Goal: Information Seeking & Learning: Learn about a topic

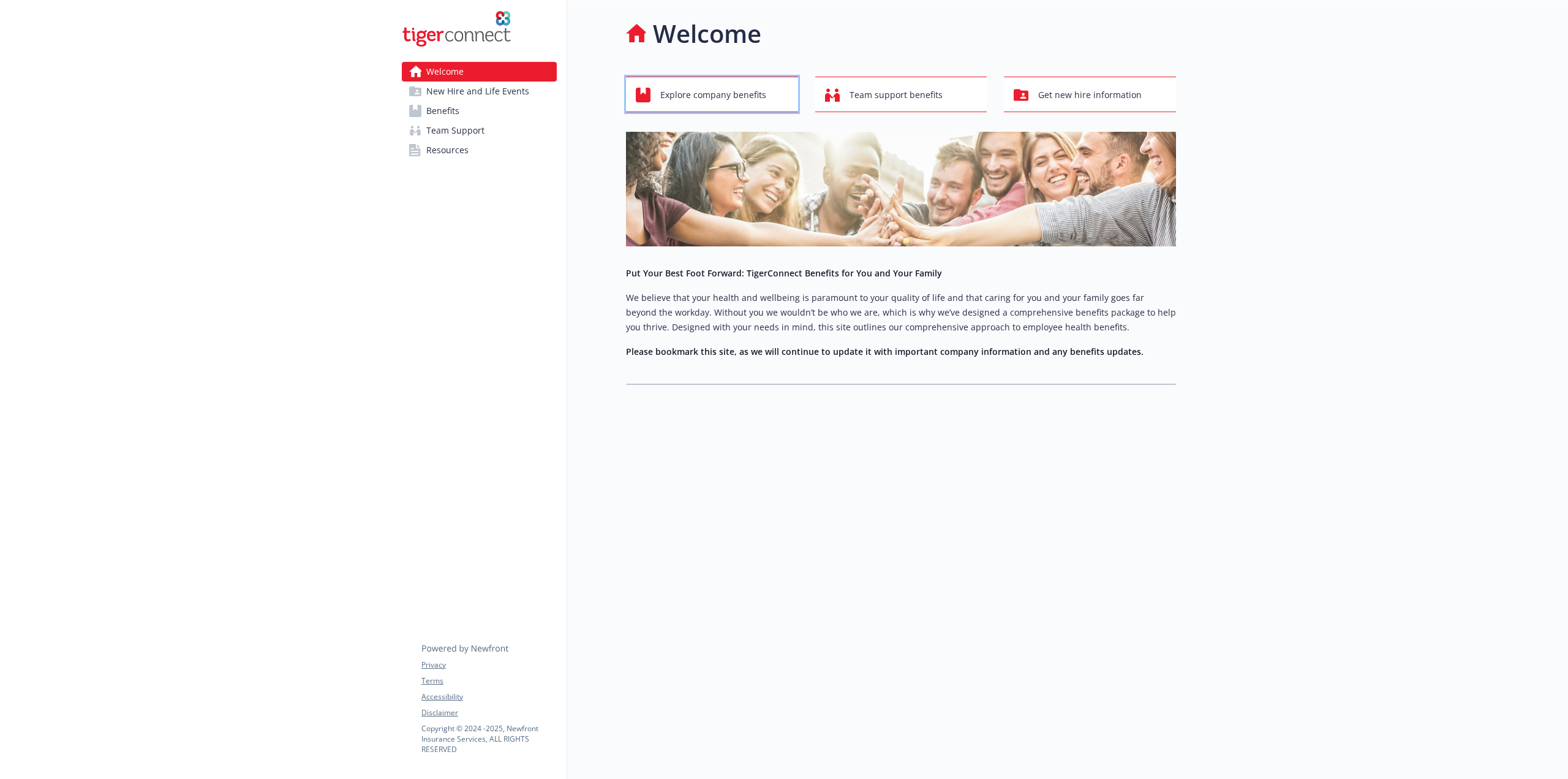
click at [701, 97] on span "Explore company benefits" at bounding box center [713, 94] width 106 height 23
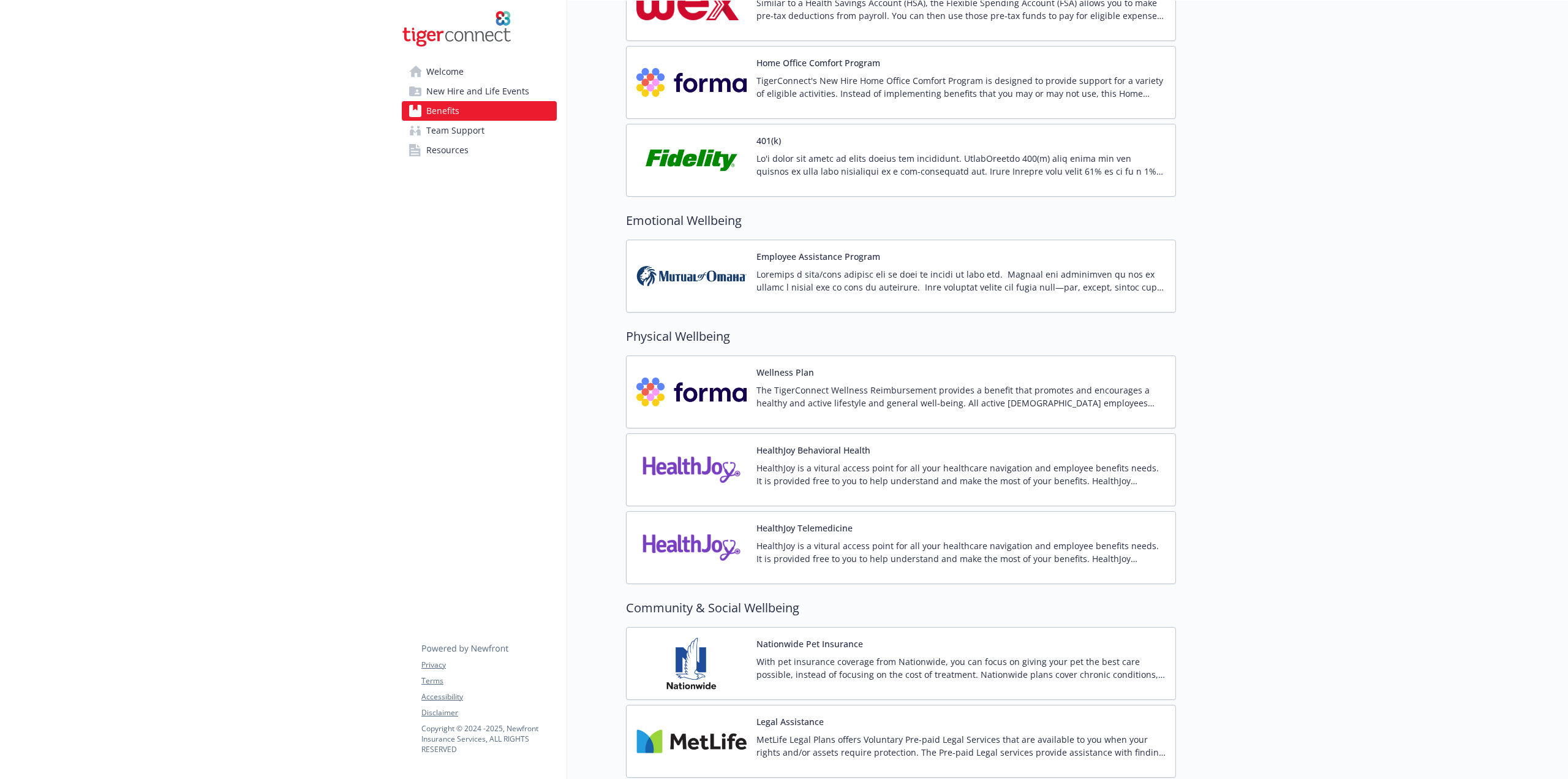
scroll to position [1595, 0]
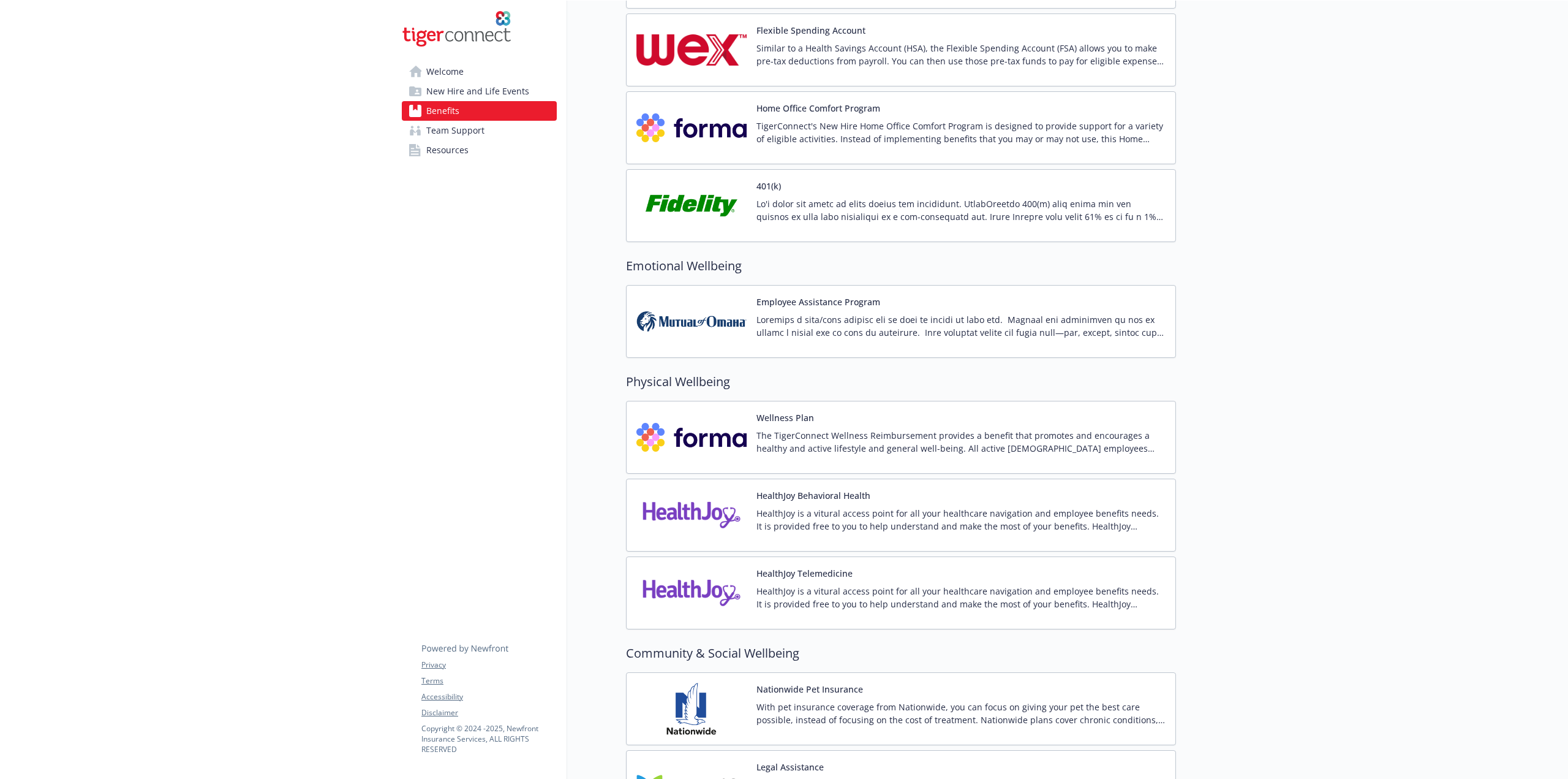
drag, startPoint x: 1552, startPoint y: 590, endPoint x: 1527, endPoint y: 408, distance: 183.7
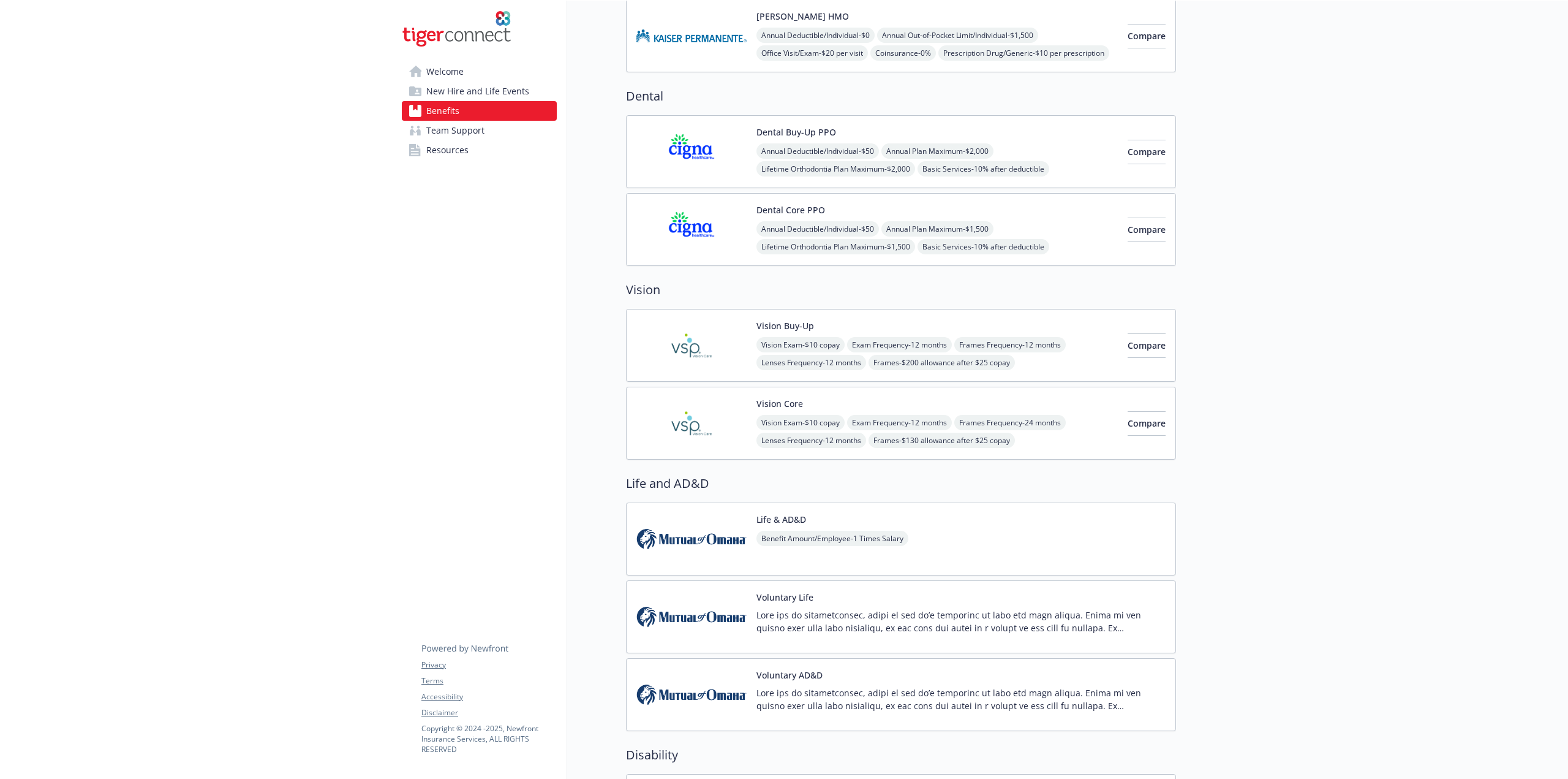
scroll to position [309, 0]
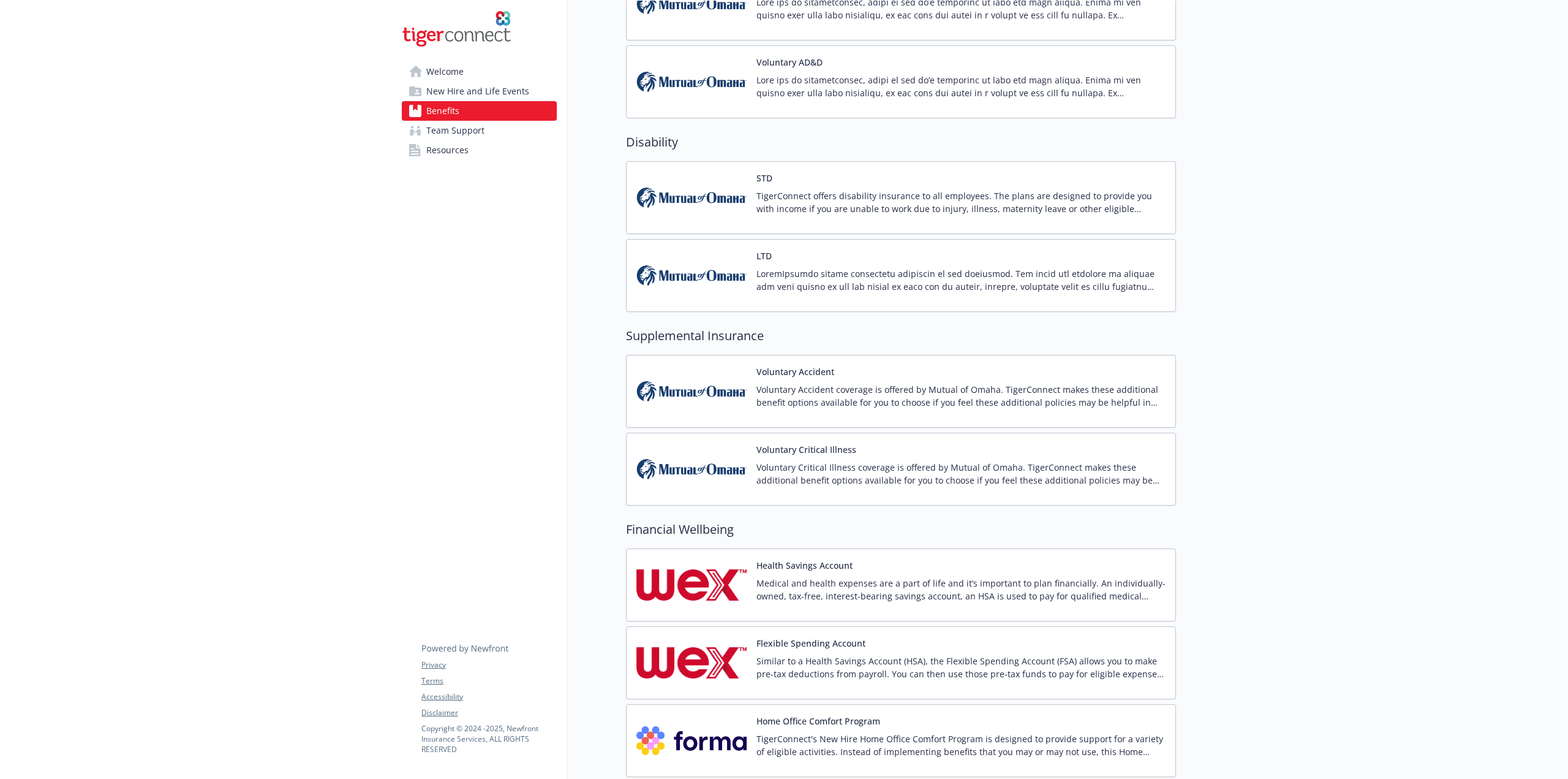
click at [1319, 334] on div at bounding box center [1371, 271] width 392 height 2505
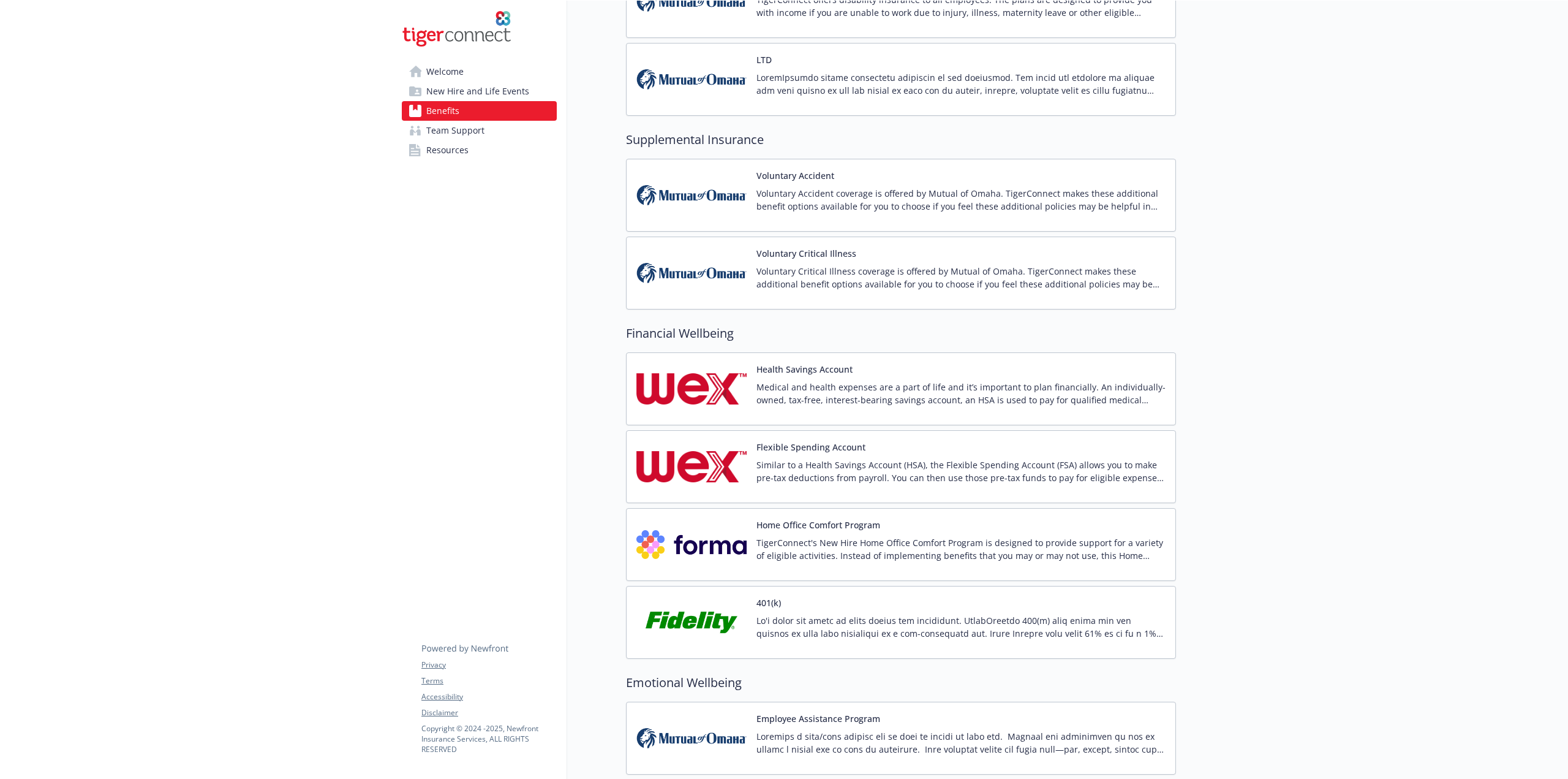
scroll to position [1183, 0]
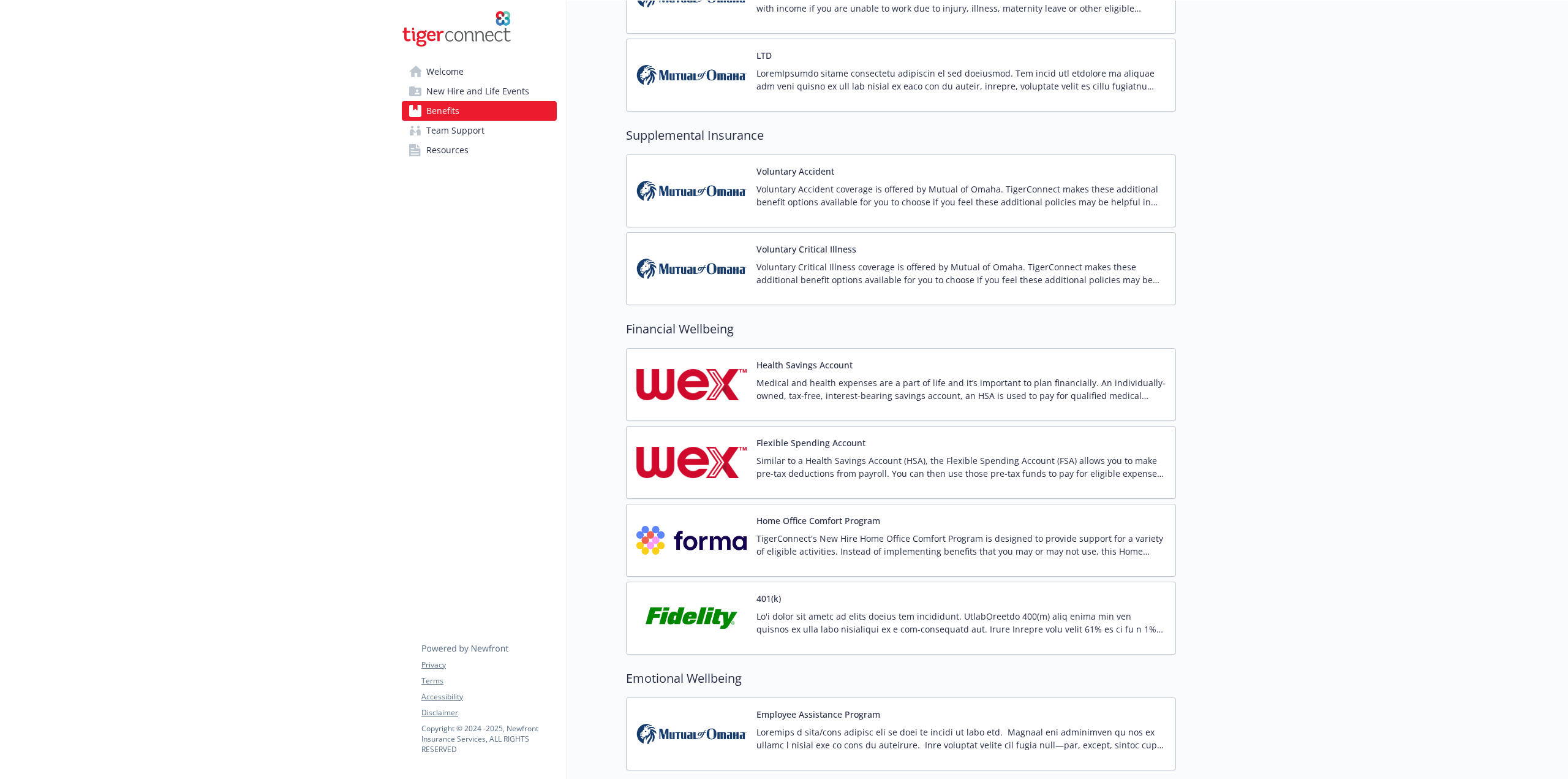
click at [878, 541] on p "TigerConnect's New Hire Home Office Comfort Program is designed to provide supp…" at bounding box center [961, 545] width 410 height 26
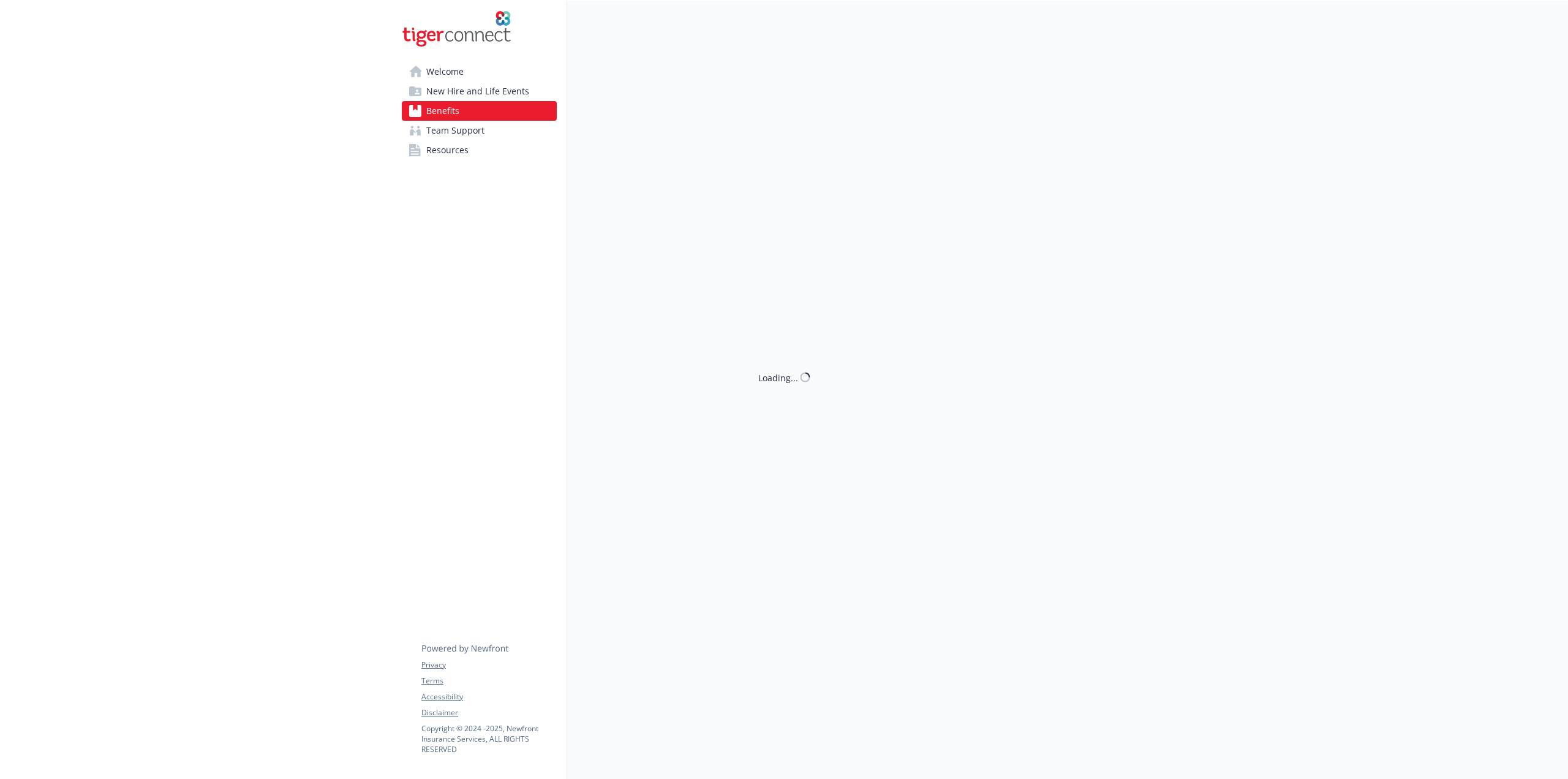
scroll to position [1183, 0]
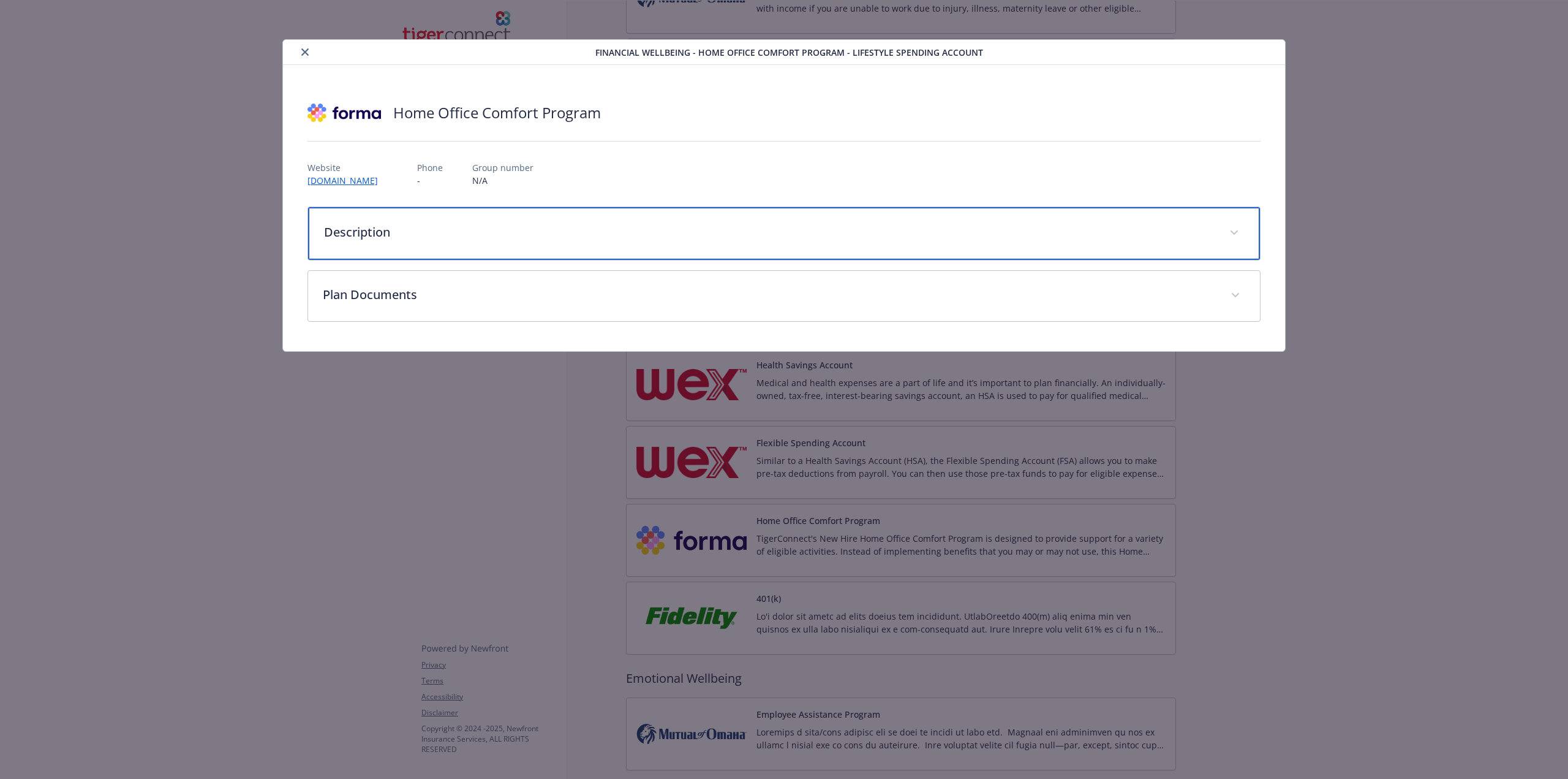
click at [424, 234] on p "Description" at bounding box center [769, 232] width 891 height 18
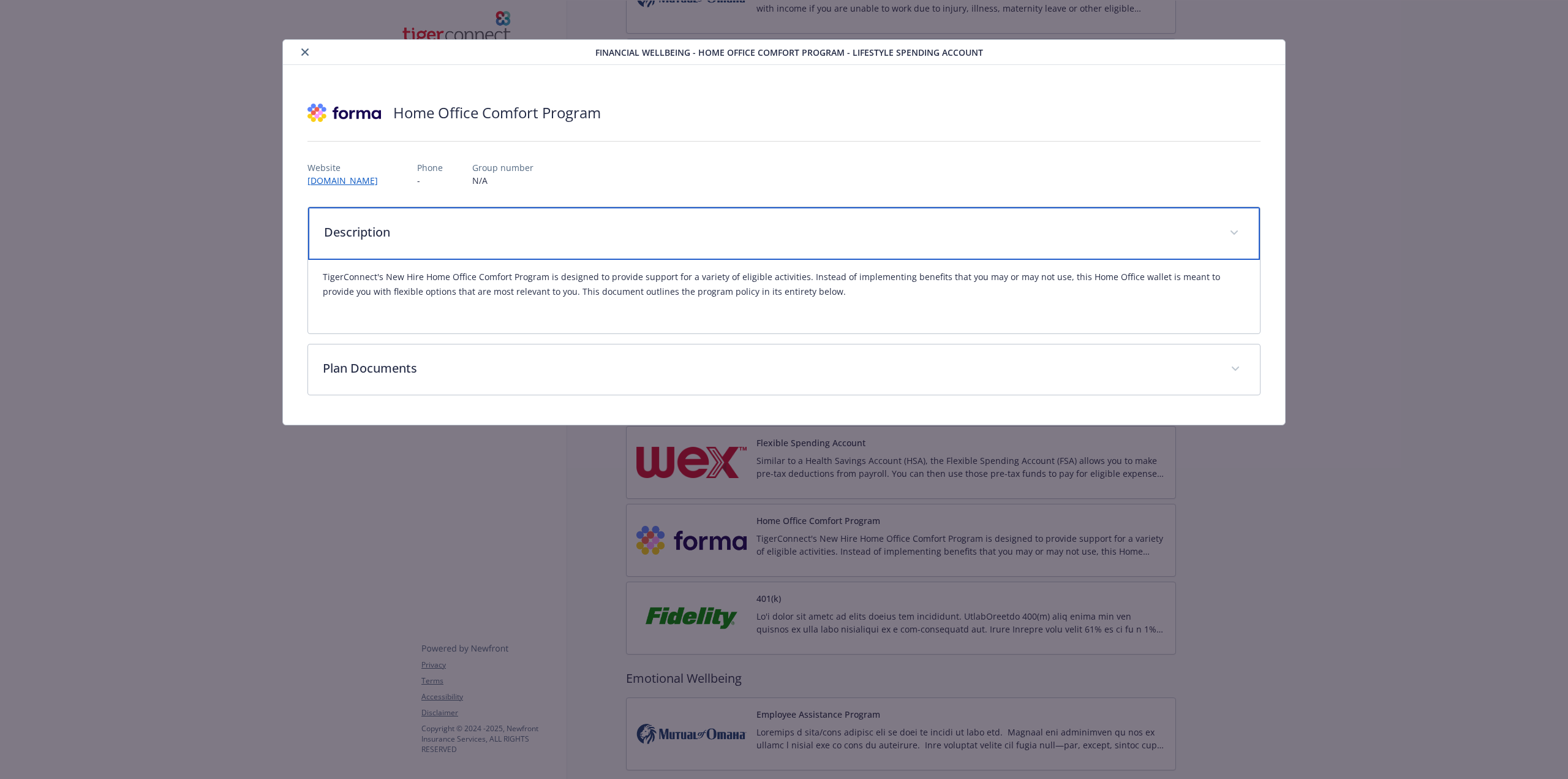
click at [879, 236] on p "Description" at bounding box center [769, 232] width 891 height 18
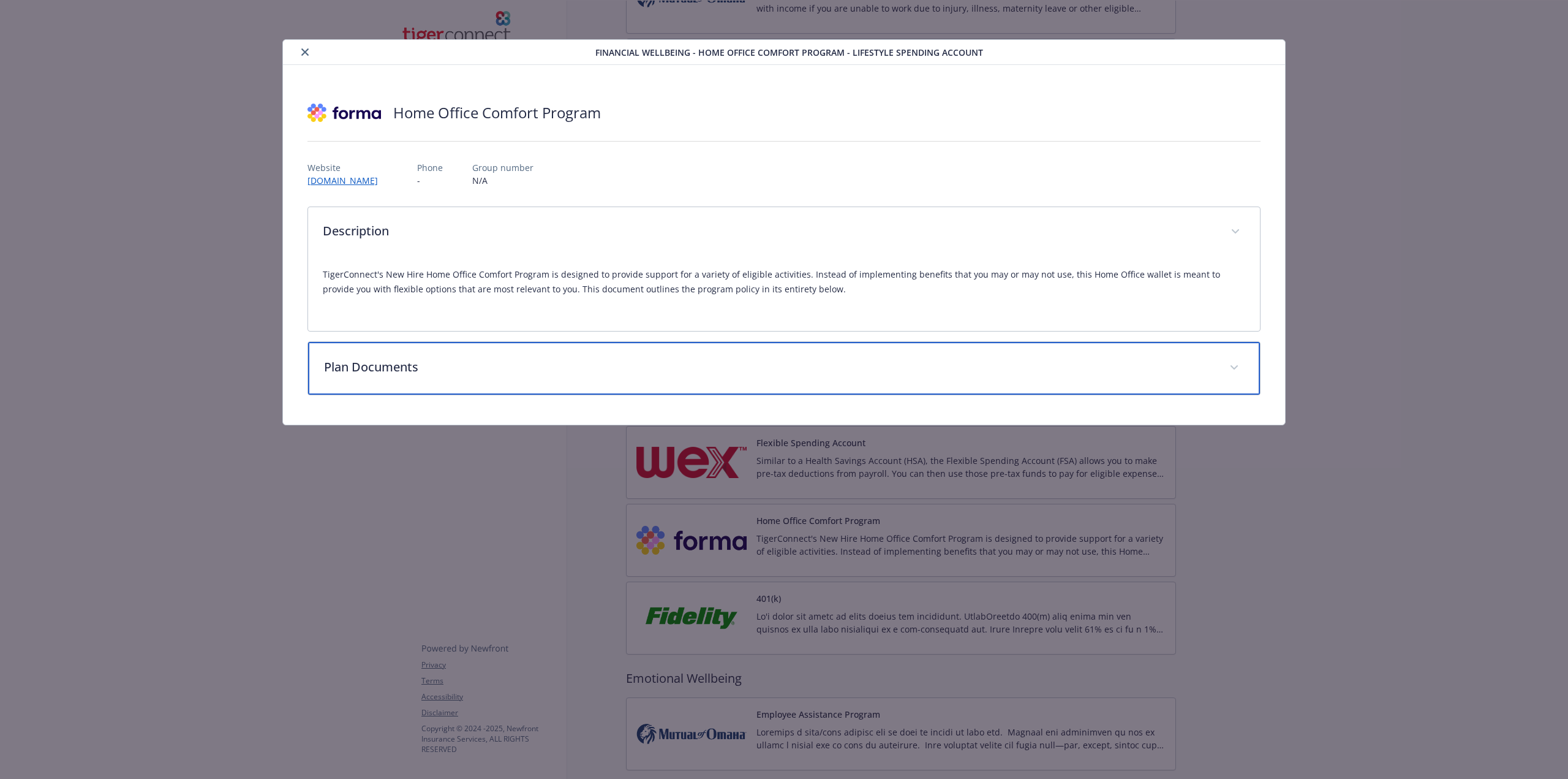
click at [875, 352] on div "Plan Documents" at bounding box center [784, 368] width 952 height 53
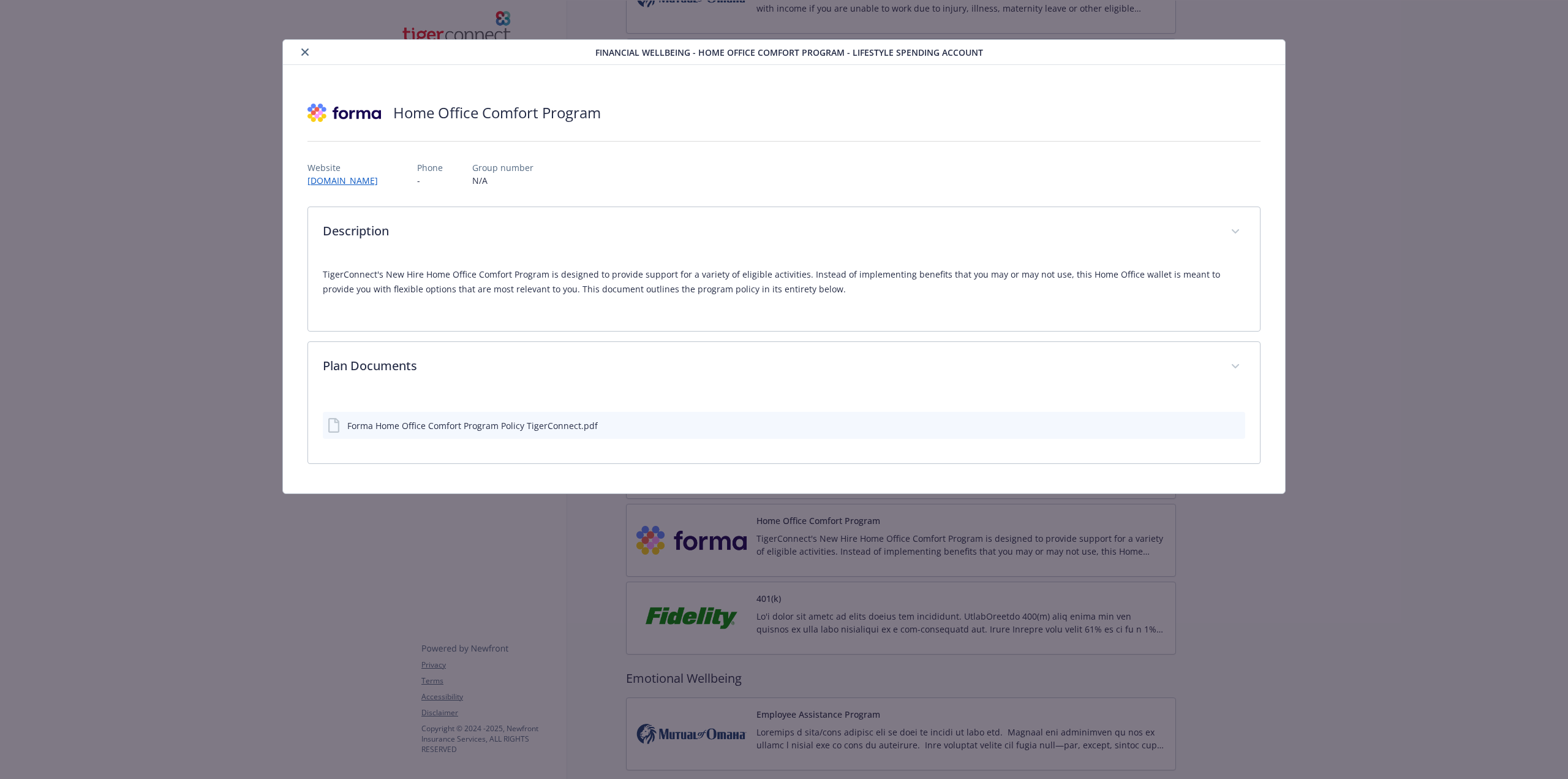
click at [334, 427] on icon "details for plan Financial Wellbeing - Home Office Comfort Program - Lifestyle …" at bounding box center [335, 425] width 15 height 15
click at [1214, 424] on icon "download file" at bounding box center [1213, 424] width 10 height 10
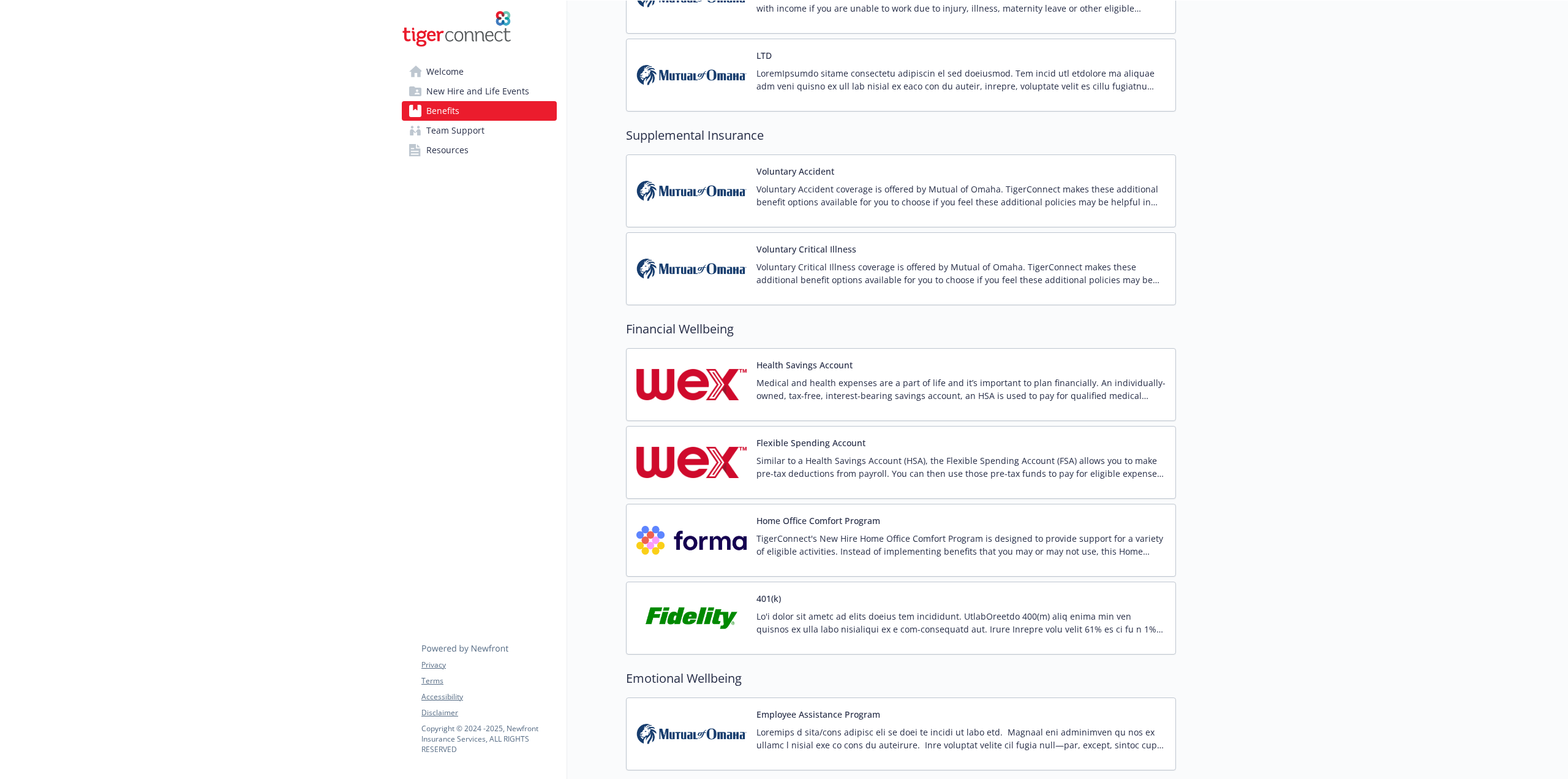
click at [1027, 610] on p at bounding box center [961, 623] width 410 height 26
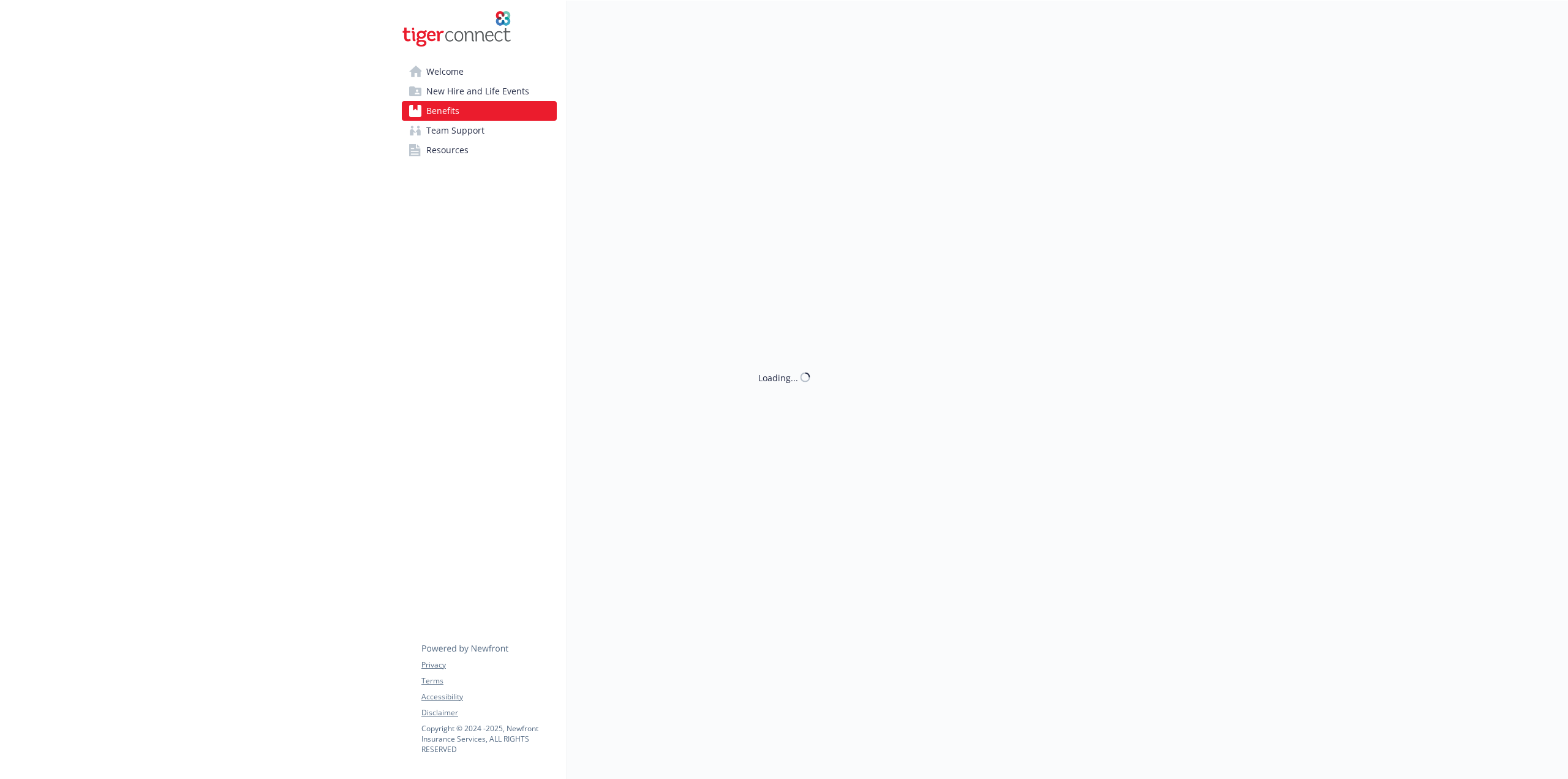
scroll to position [1183, 0]
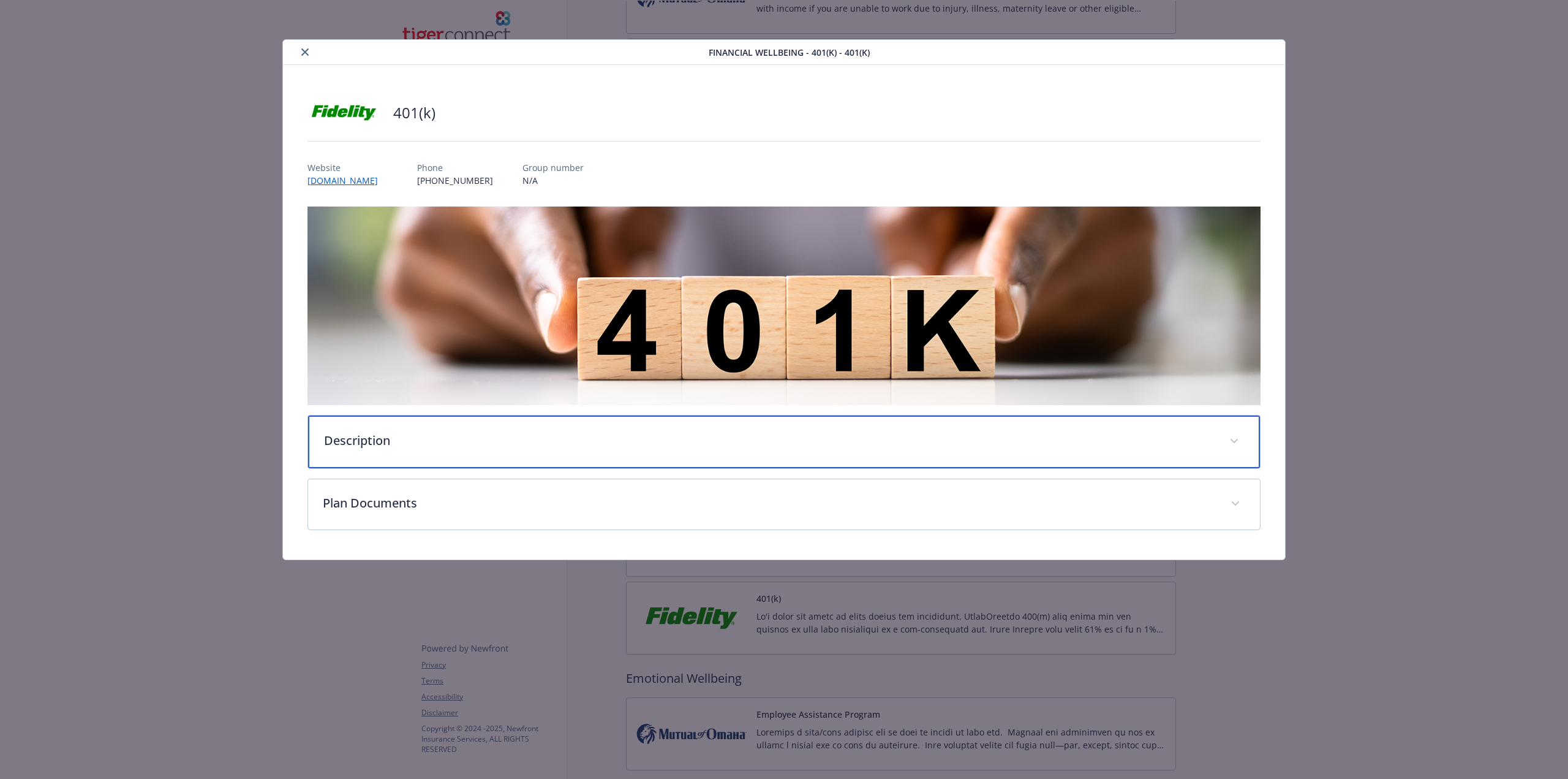
click at [647, 456] on div "Description" at bounding box center [784, 442] width 952 height 53
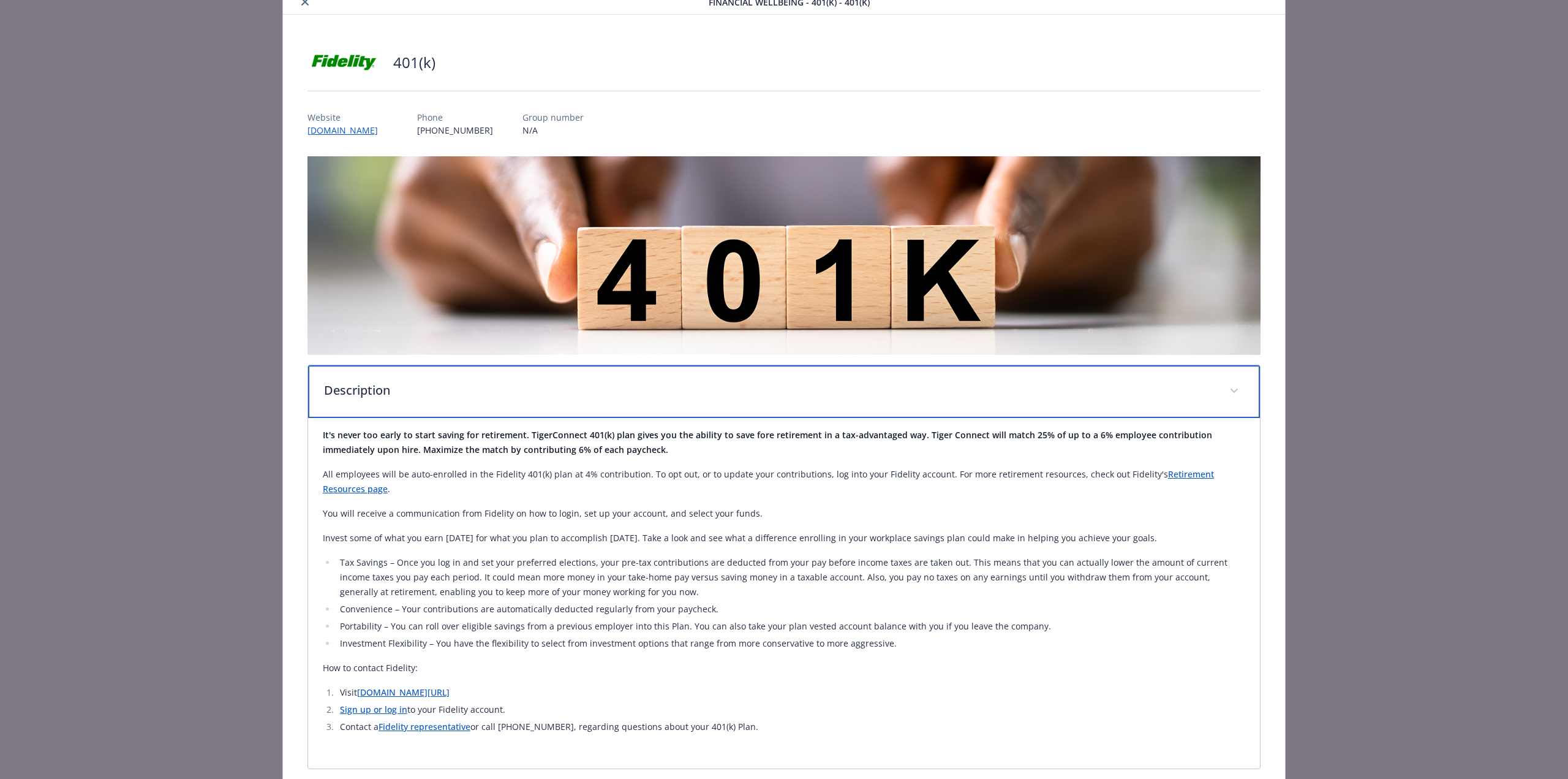
scroll to position [123, 0]
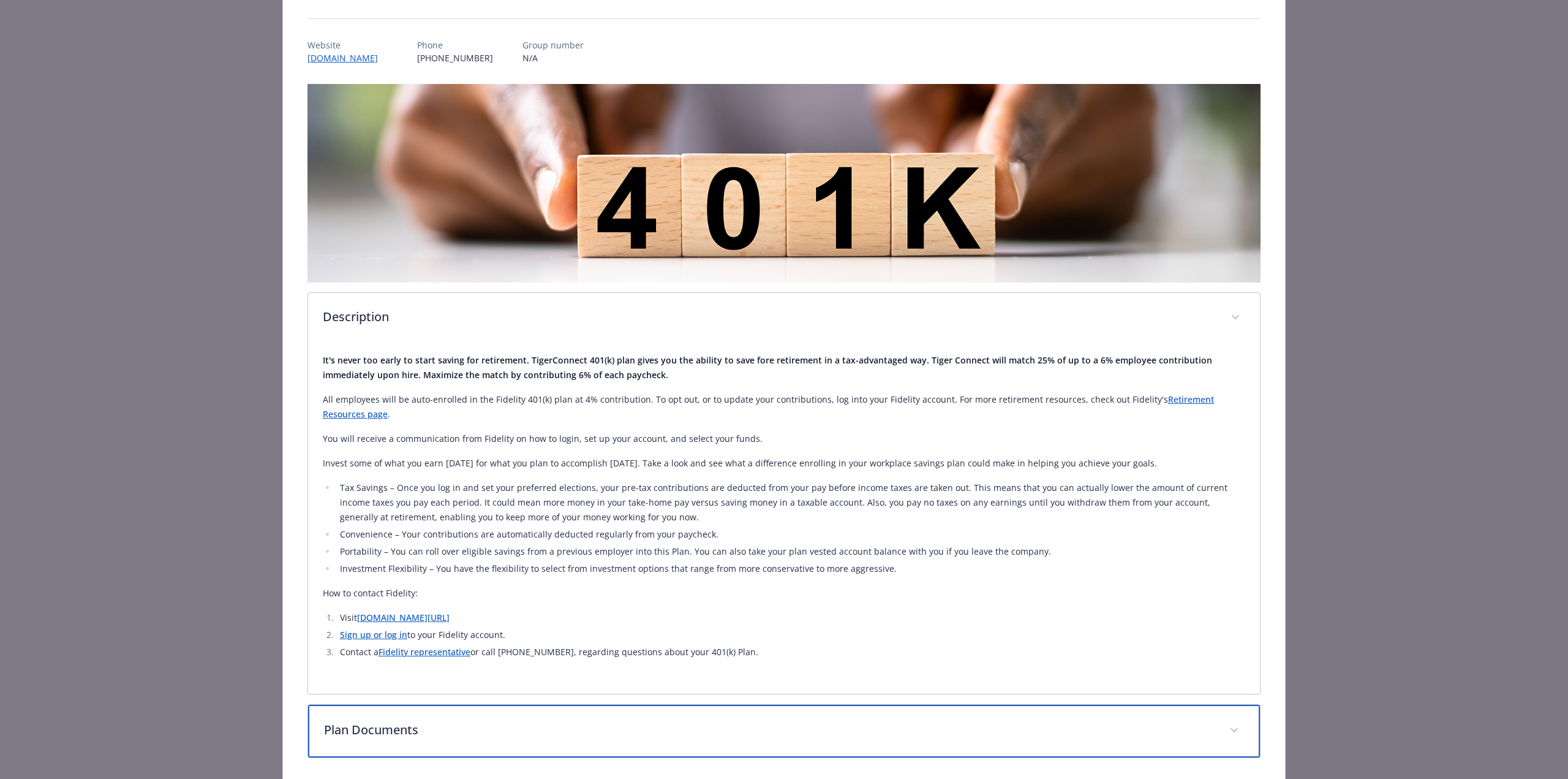
click at [794, 725] on p "Plan Documents" at bounding box center [769, 730] width 891 height 18
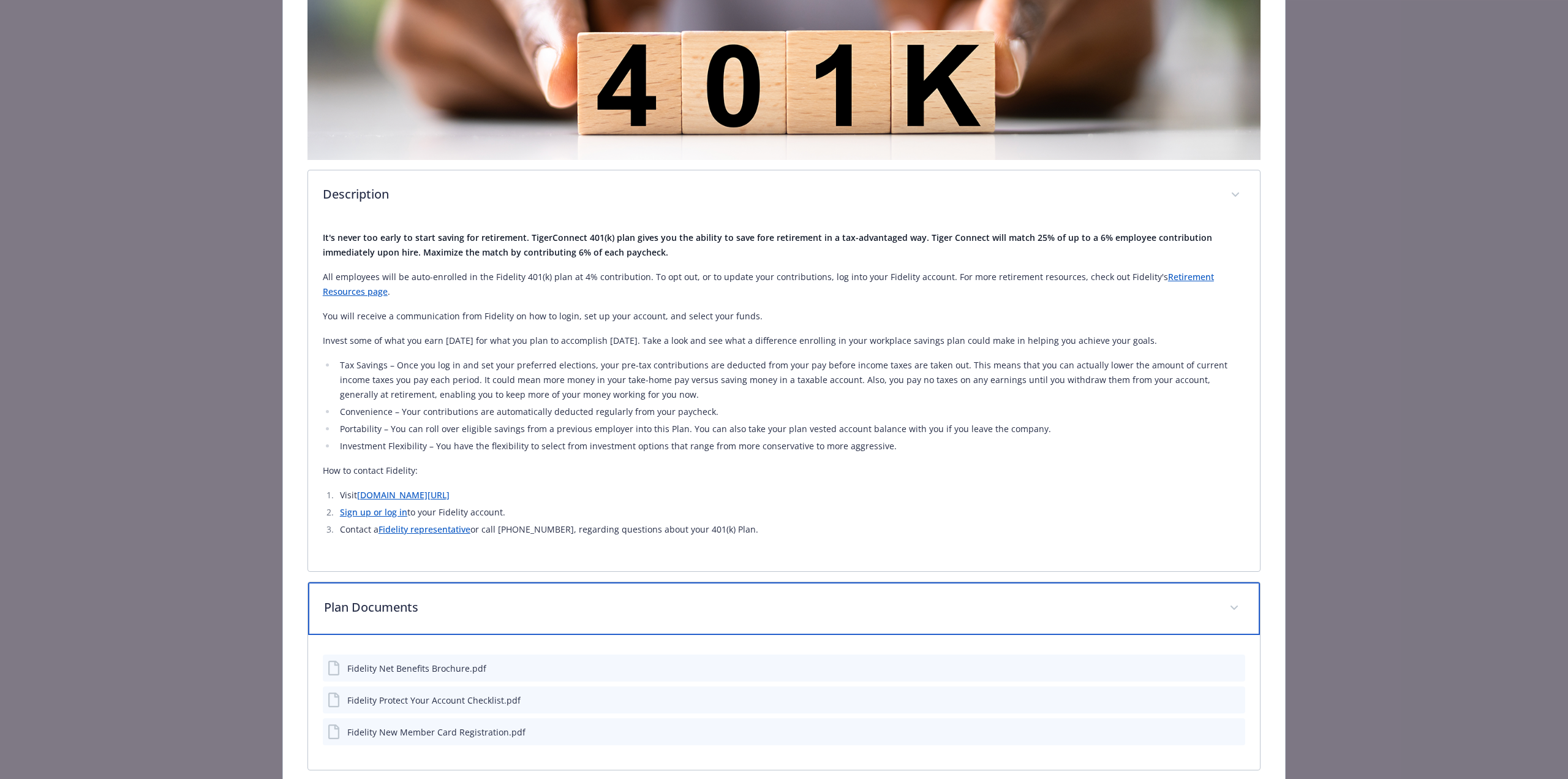
scroll to position [303, 0]
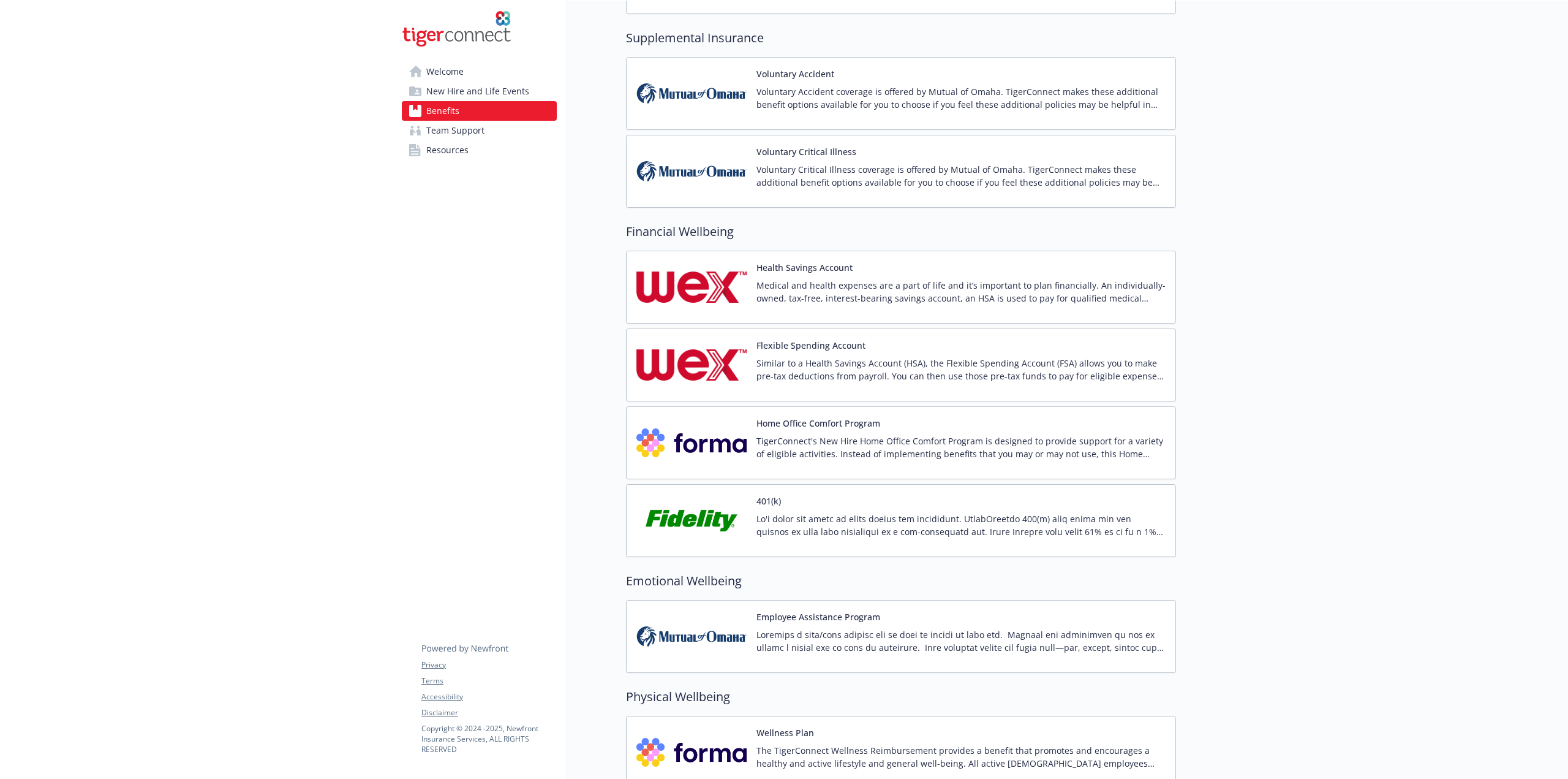
scroll to position [1306, 0]
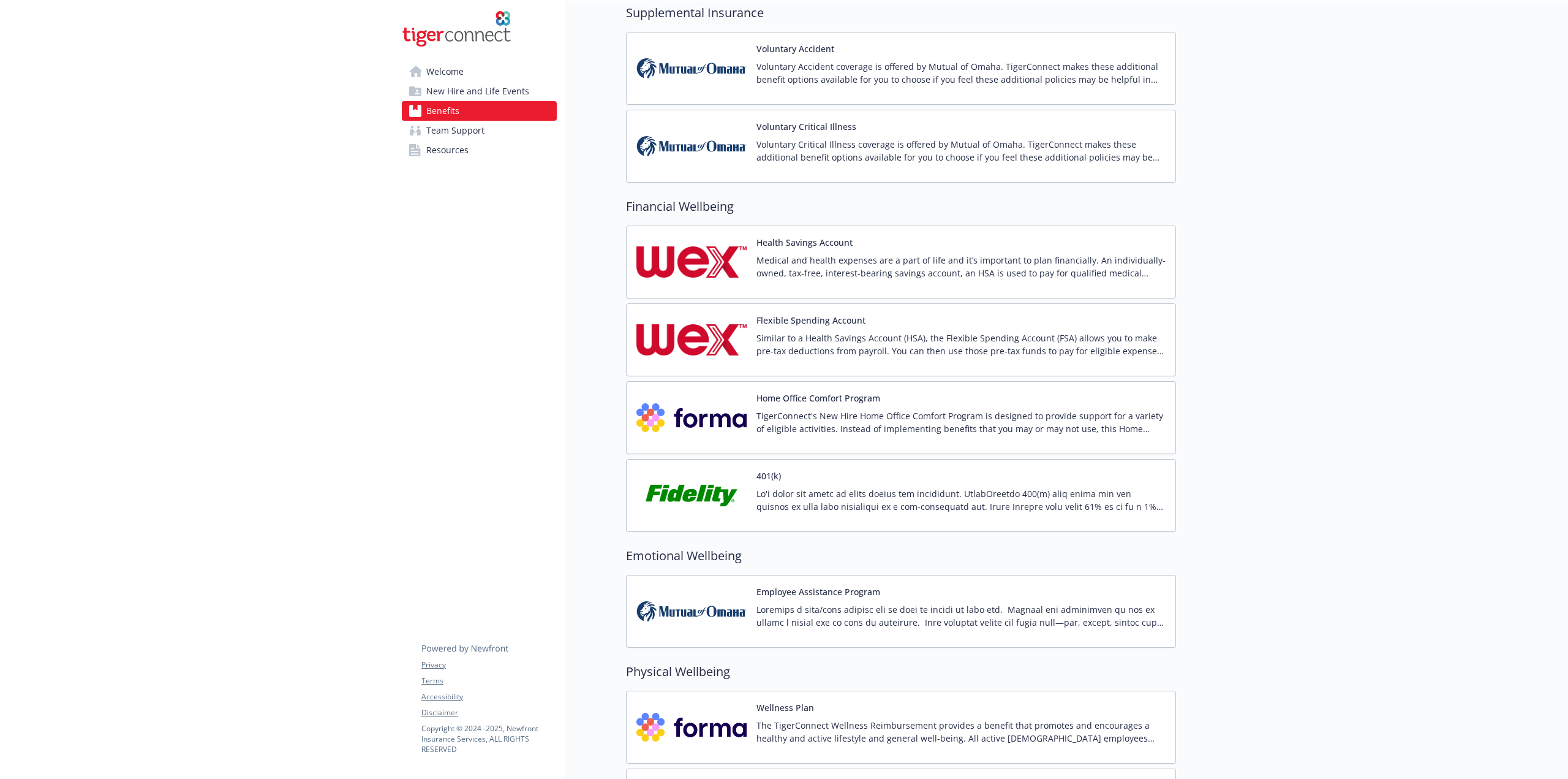
click at [911, 619] on p at bounding box center [961, 615] width 410 height 26
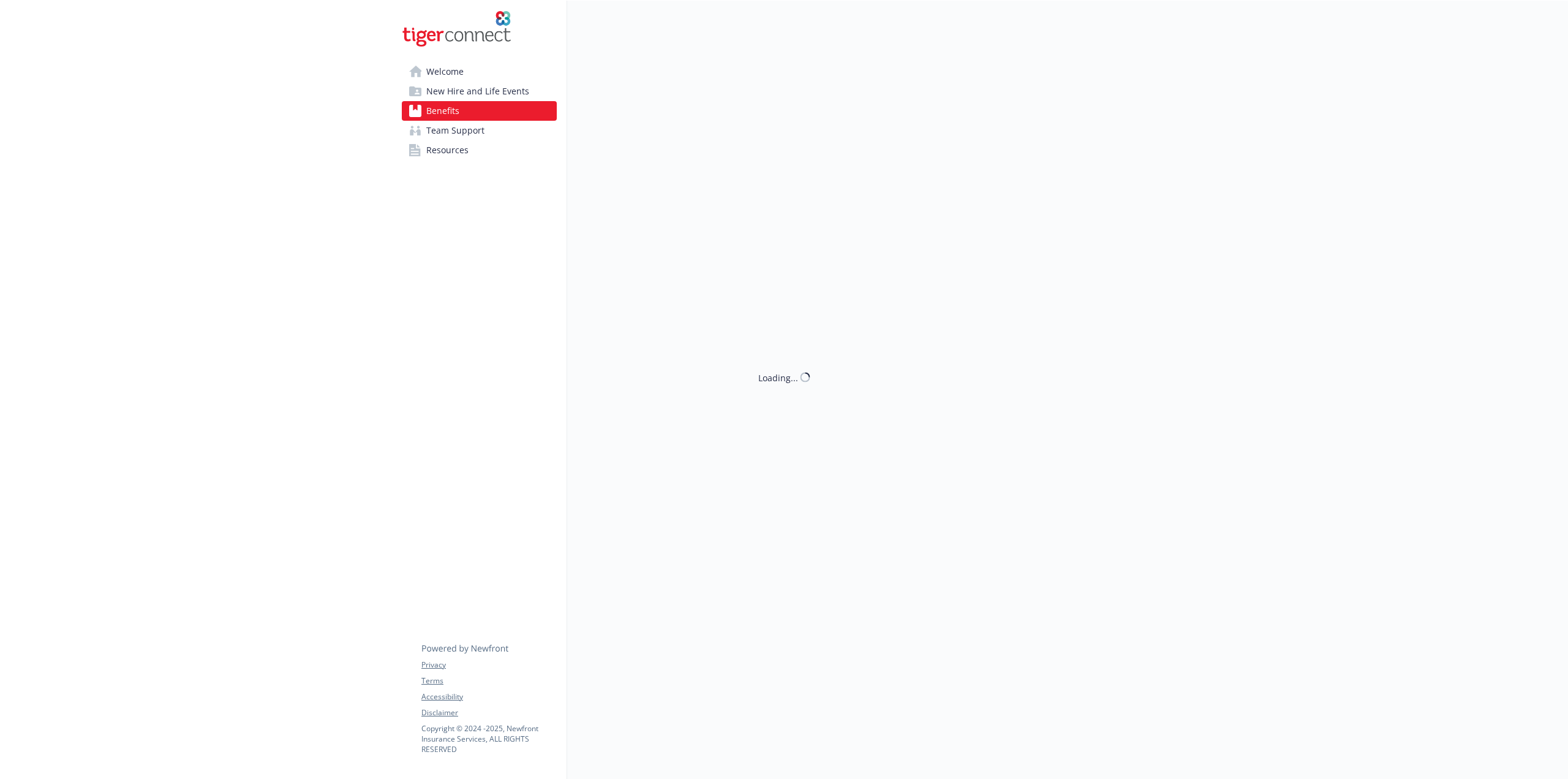
scroll to position [1306, 0]
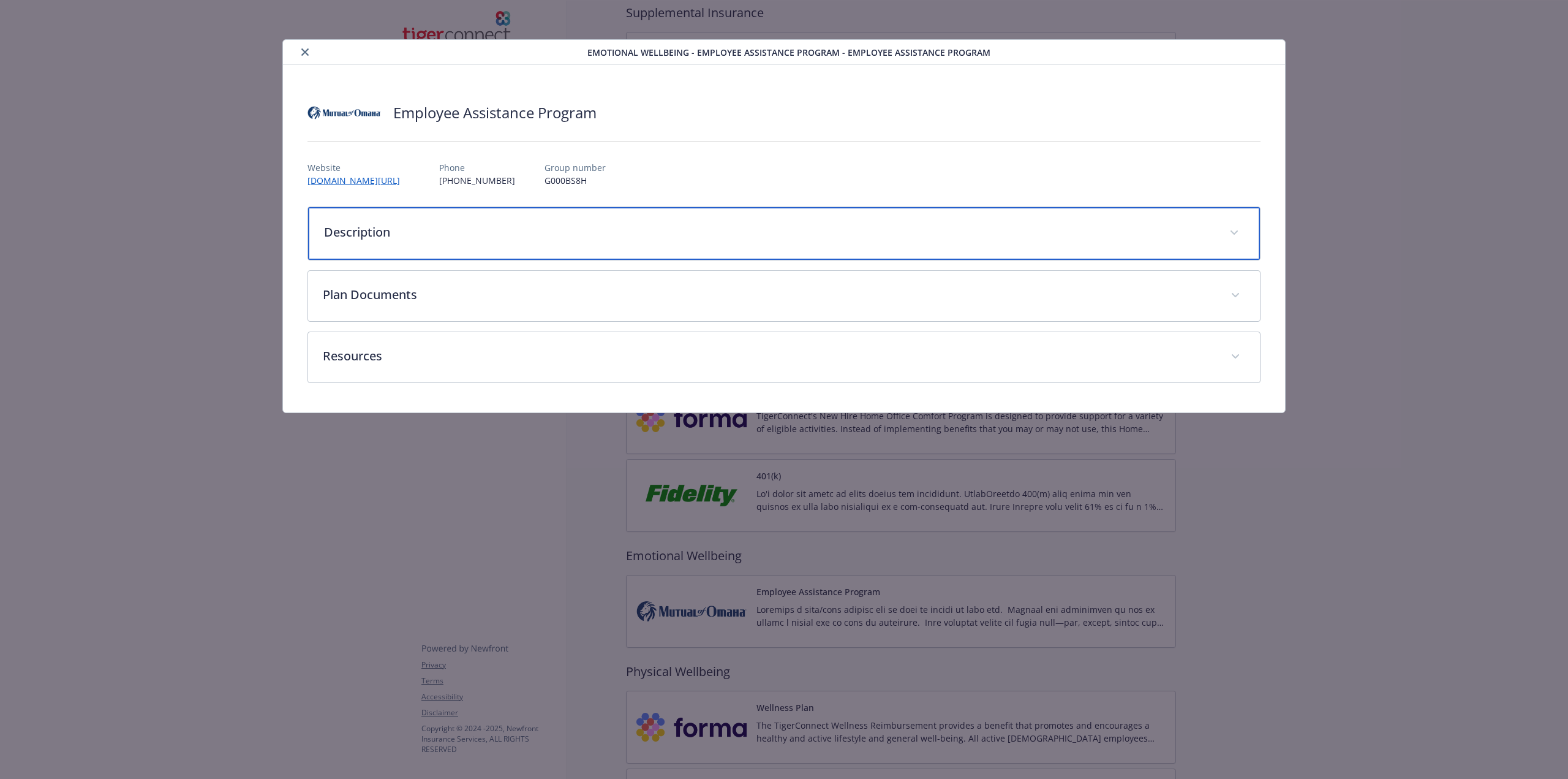
click at [566, 208] on div "Description" at bounding box center [784, 233] width 952 height 53
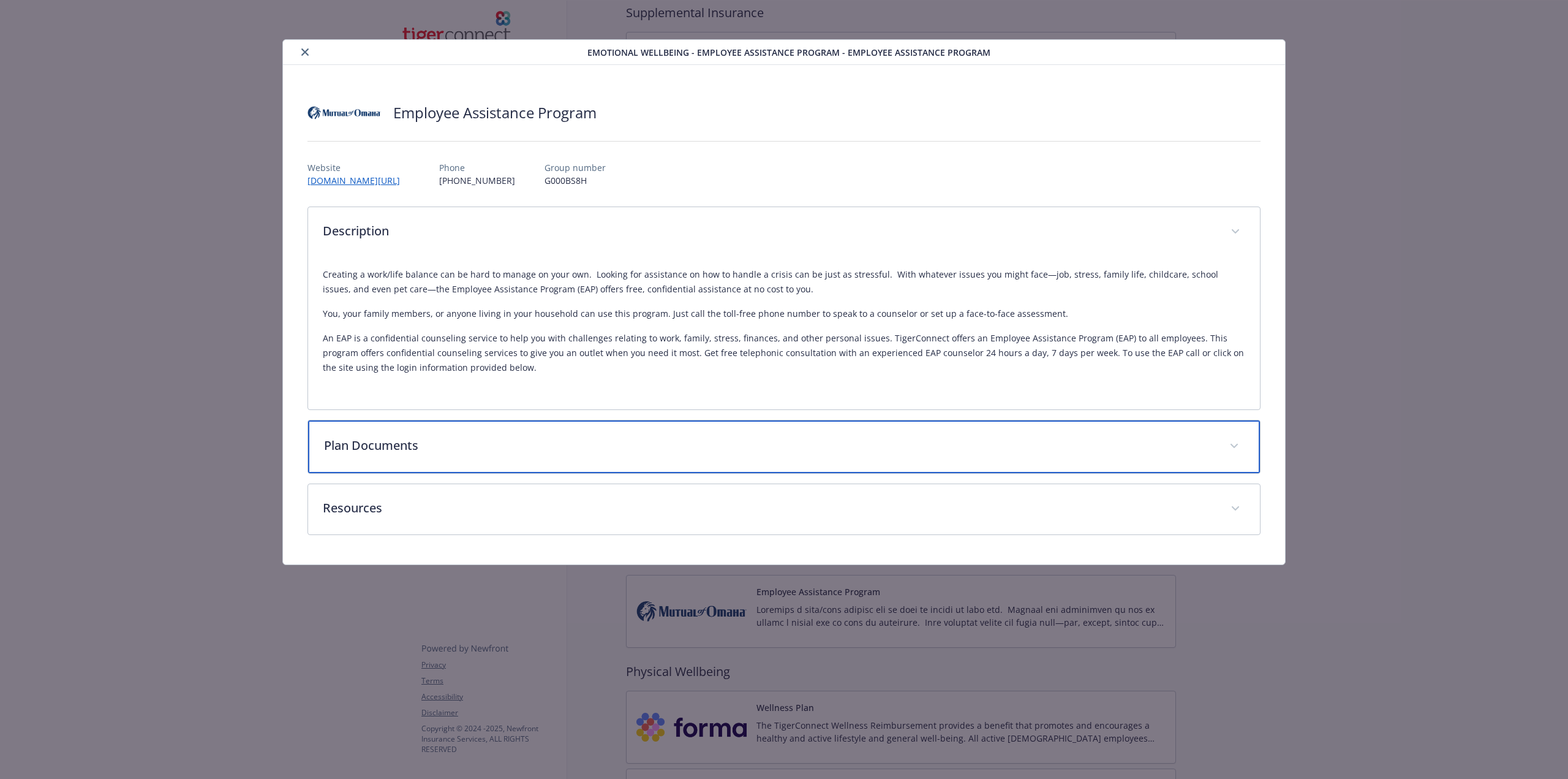
click at [532, 433] on div "Plan Documents" at bounding box center [784, 447] width 952 height 53
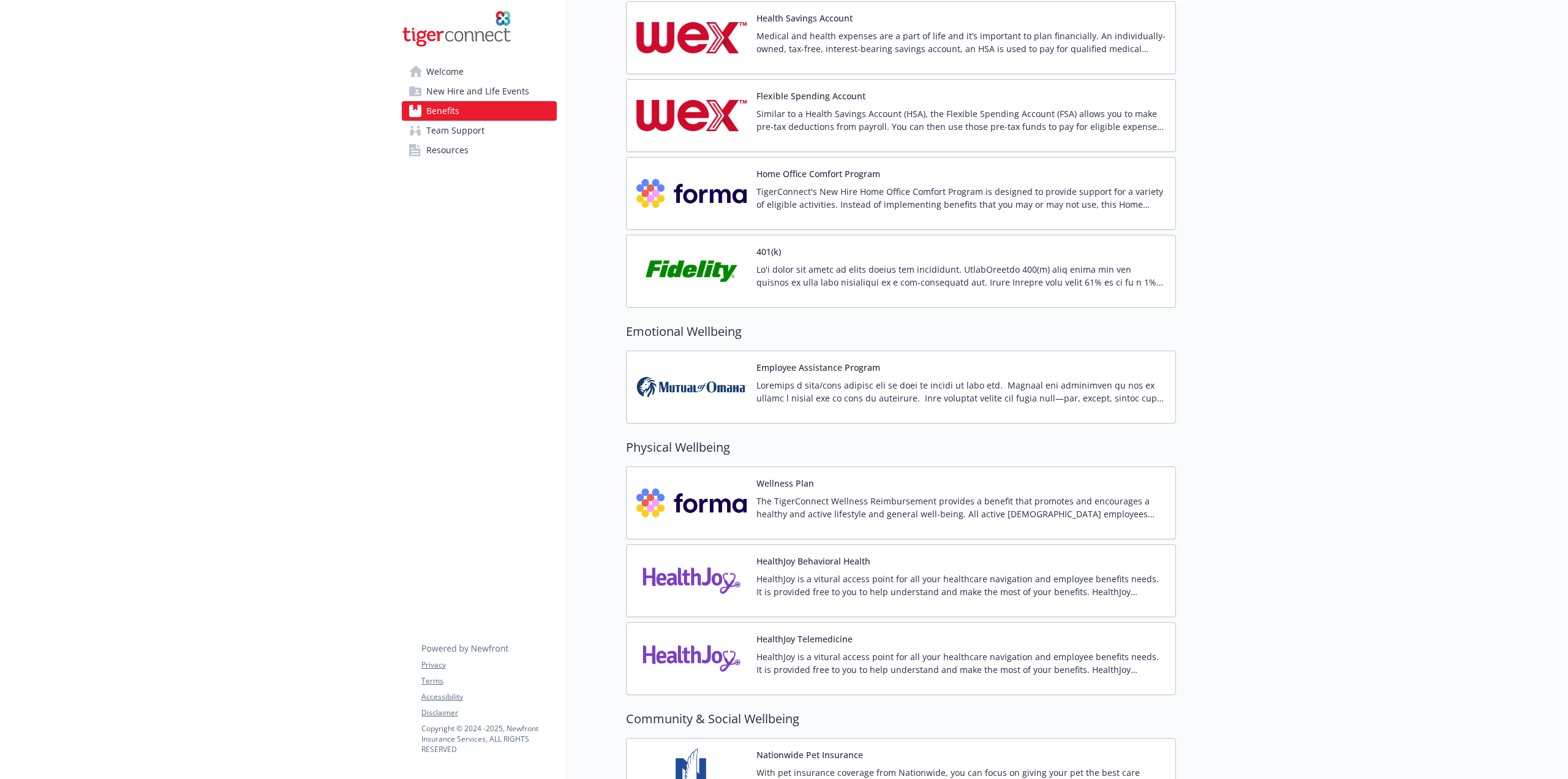
scroll to position [1551, 0]
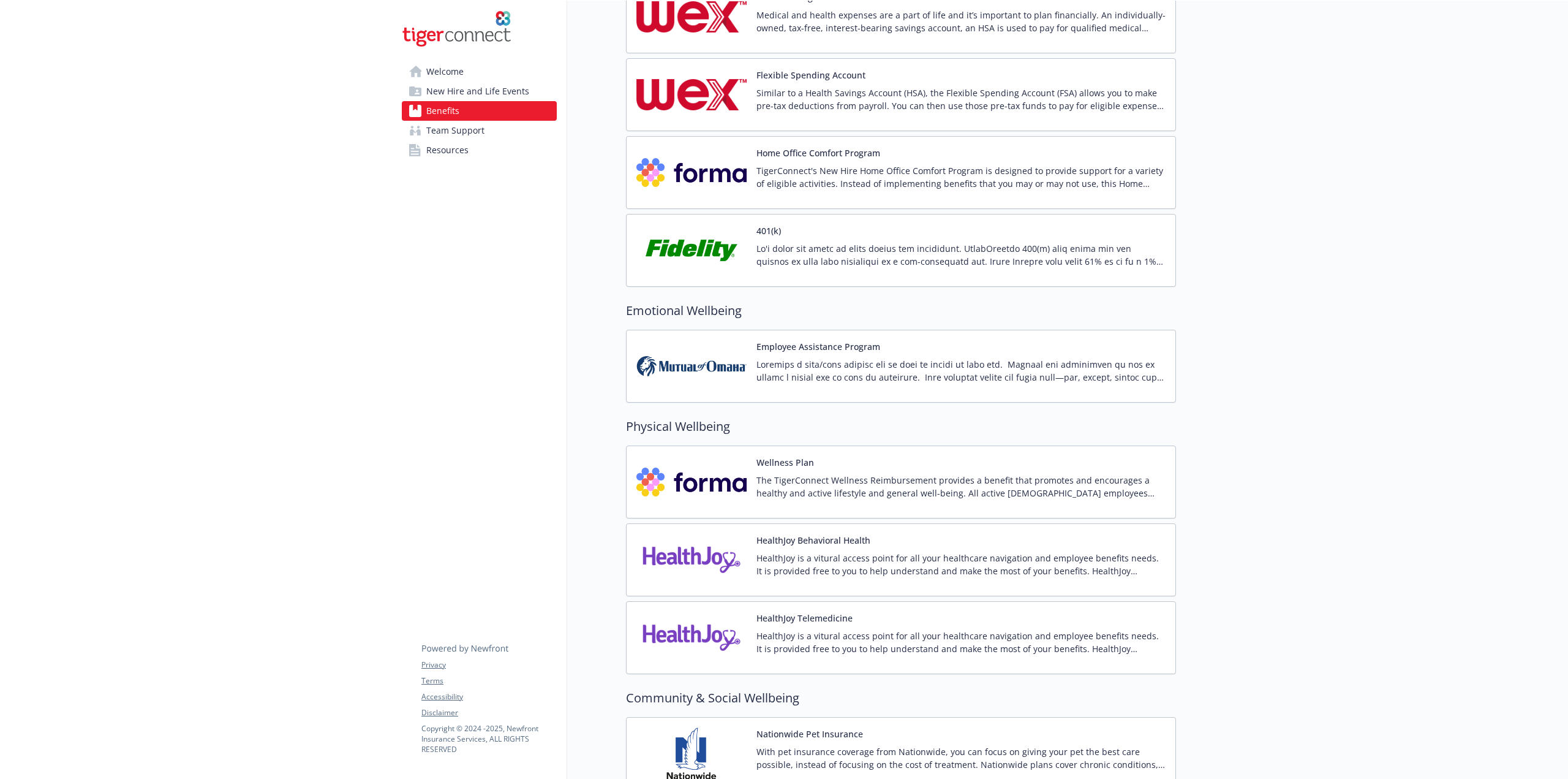
click at [947, 482] on p "The TigerConnect Wellness Reimbursement provides a benefit that promotes and en…" at bounding box center [961, 486] width 410 height 26
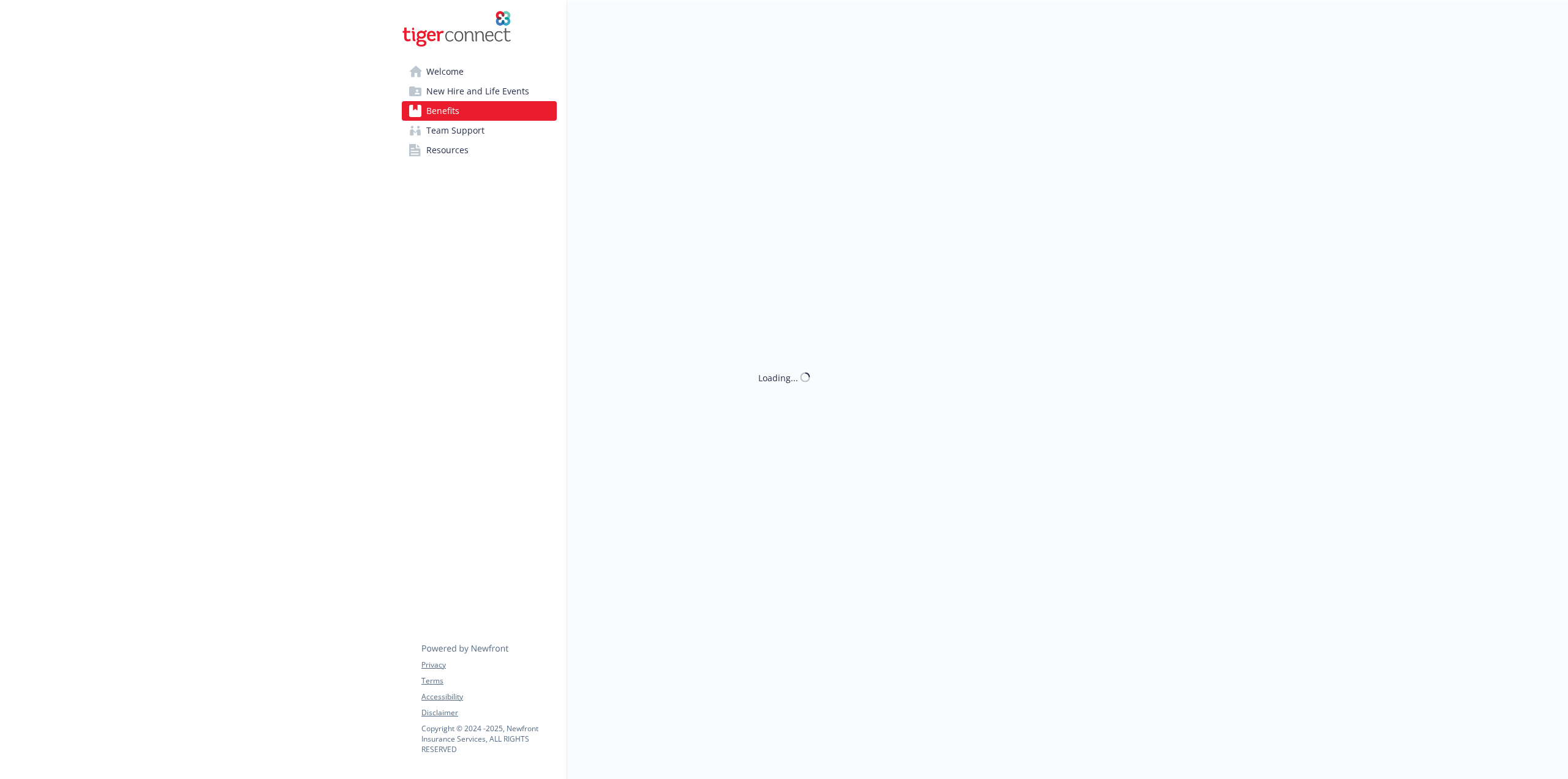
scroll to position [1551, 0]
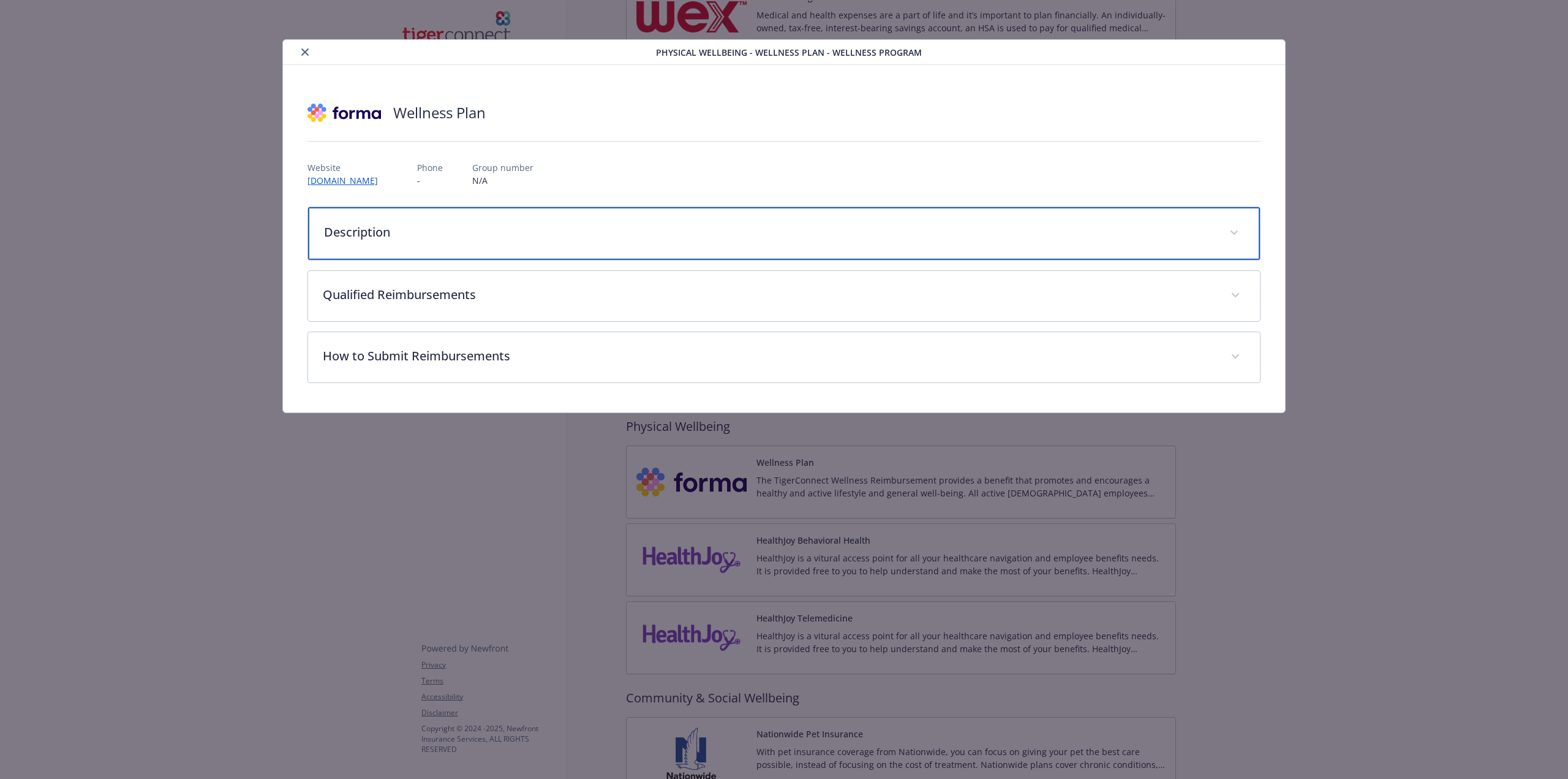
click at [714, 242] on div "Description" at bounding box center [784, 233] width 952 height 53
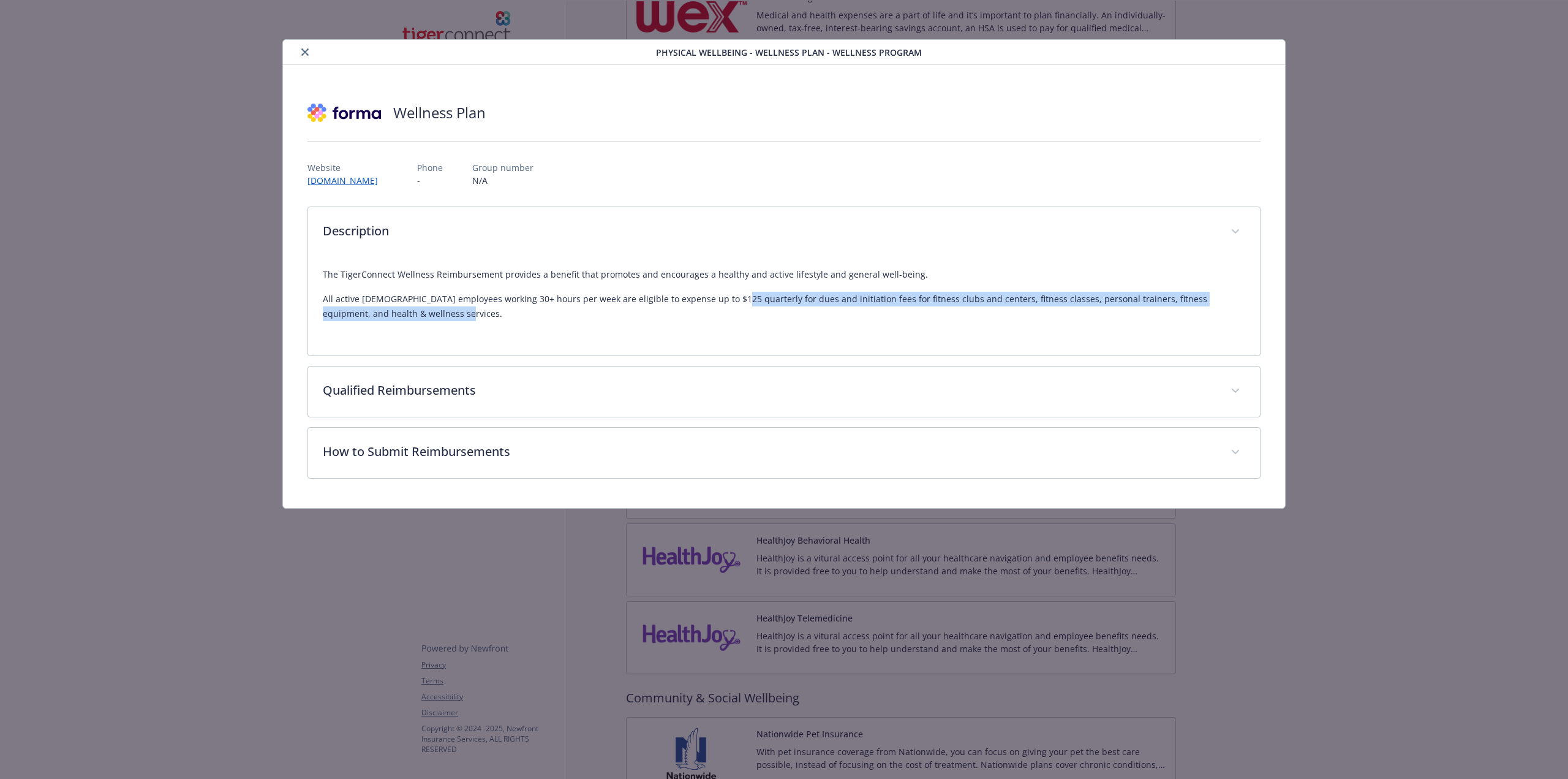
drag, startPoint x: 718, startPoint y: 301, endPoint x: 859, endPoint y: 311, distance: 141.4
click at [859, 311] on p "All active [DEMOGRAPHIC_DATA] employees working 30+ hours per week are eligible…" at bounding box center [784, 306] width 923 height 29
click at [844, 324] on div "The TigerConnect Wellness Reimbursement provides a benefit that promotes and en…" at bounding box center [784, 298] width 923 height 83
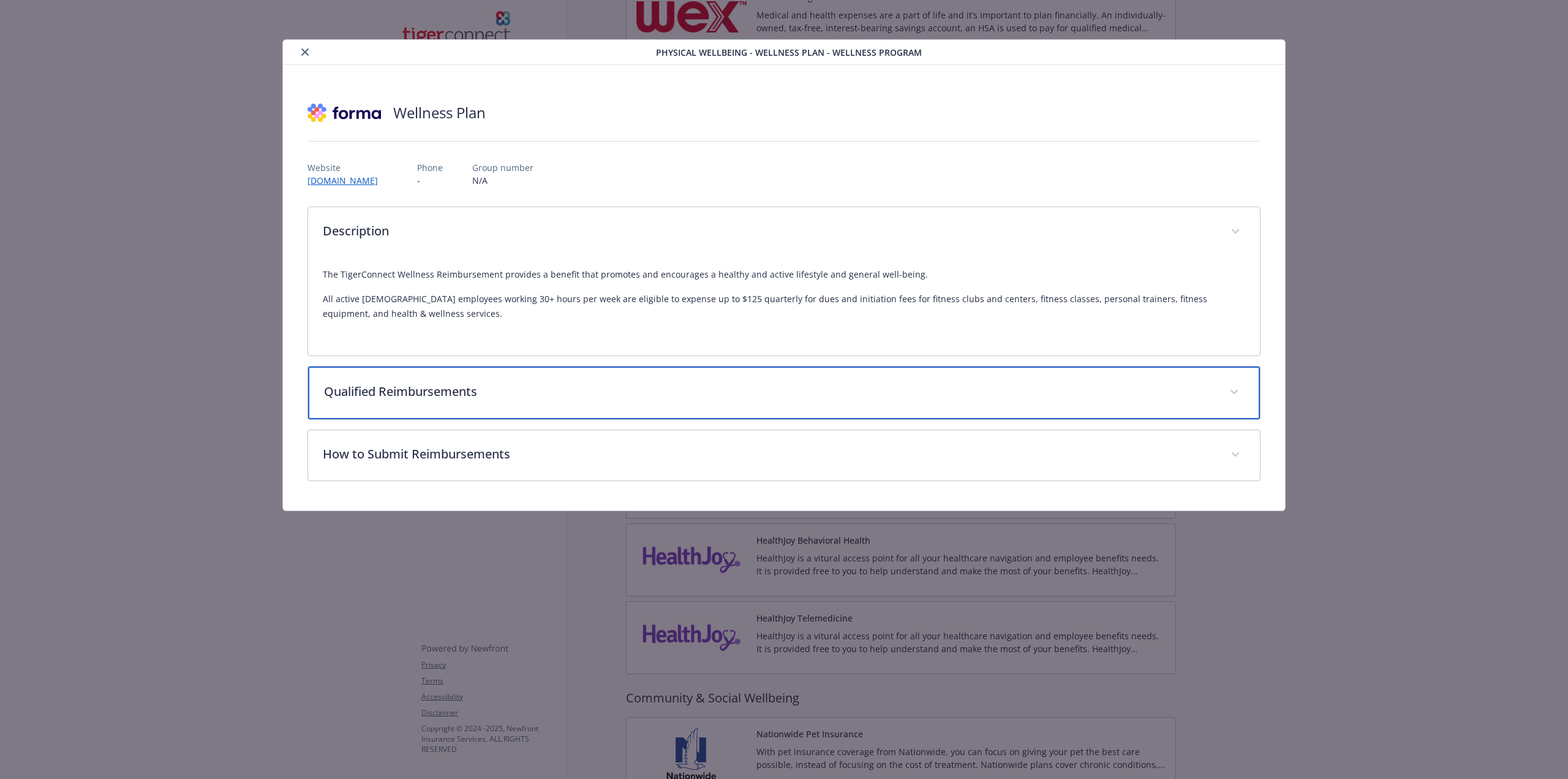
click at [611, 378] on div "Qualified Reimbursements" at bounding box center [784, 393] width 952 height 53
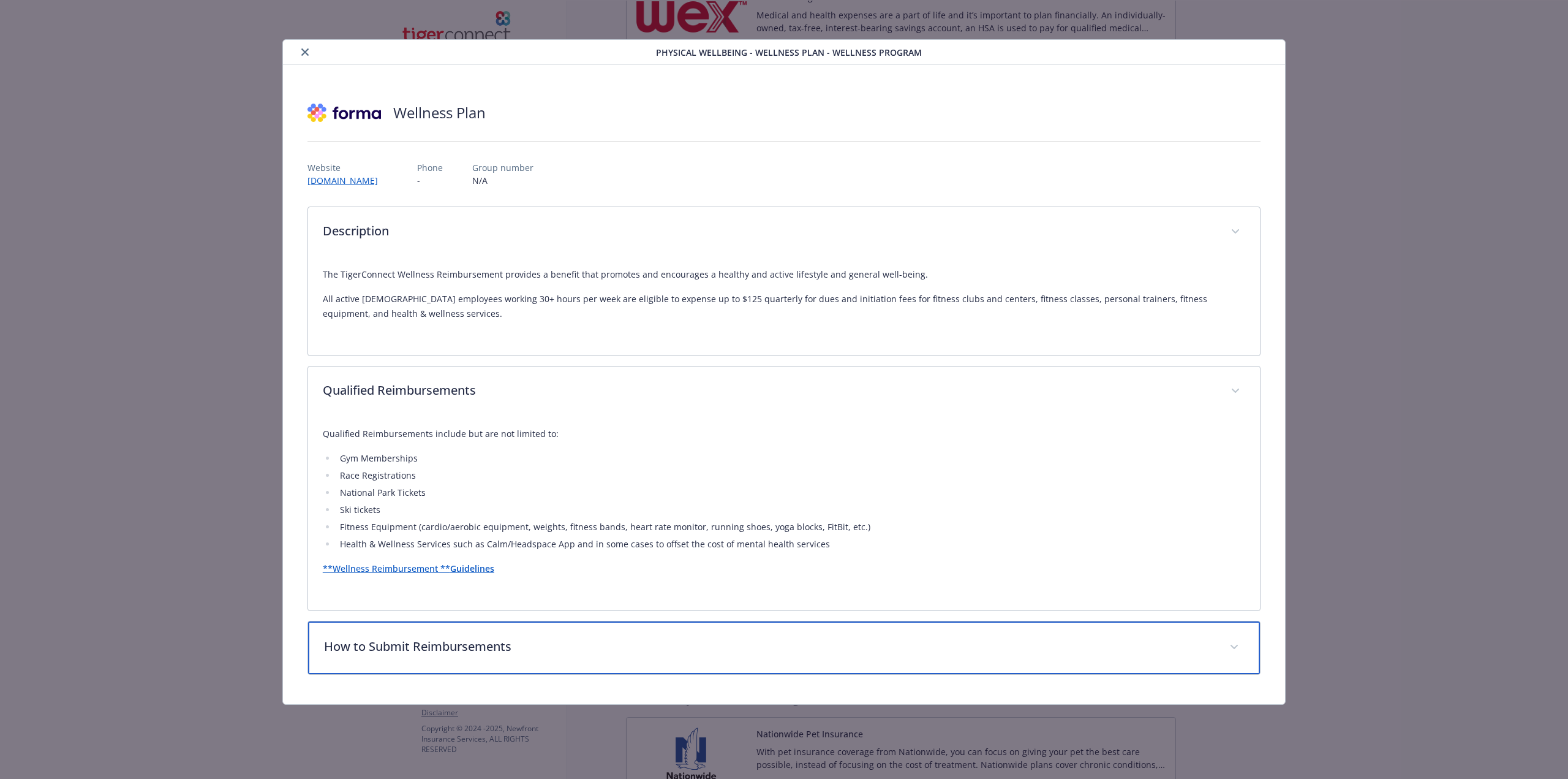
click at [637, 644] on p "How to Submit Reimbursements" at bounding box center [769, 646] width 891 height 18
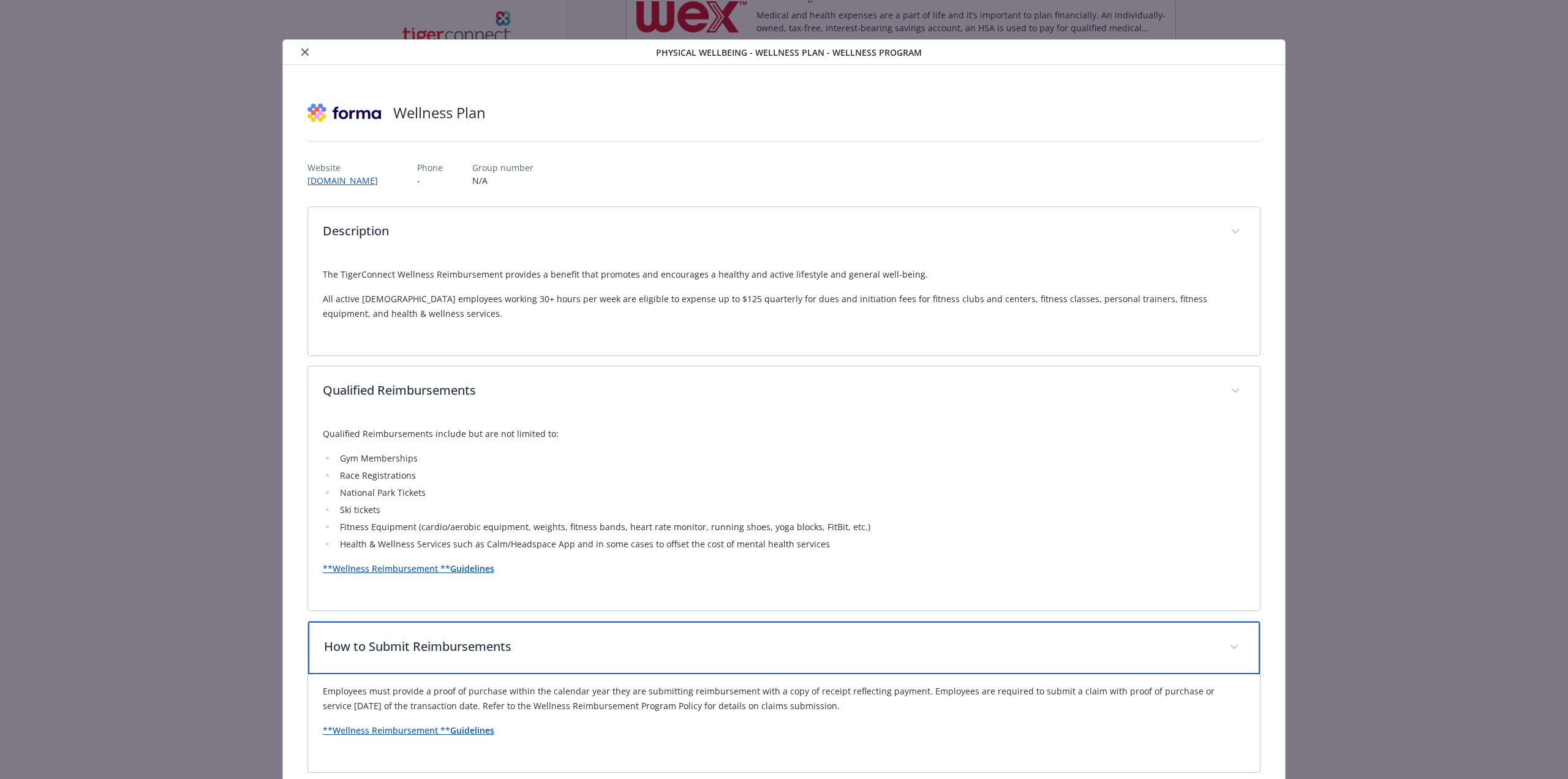
click at [555, 655] on div "How to Submit Reimbursements" at bounding box center [784, 647] width 952 height 53
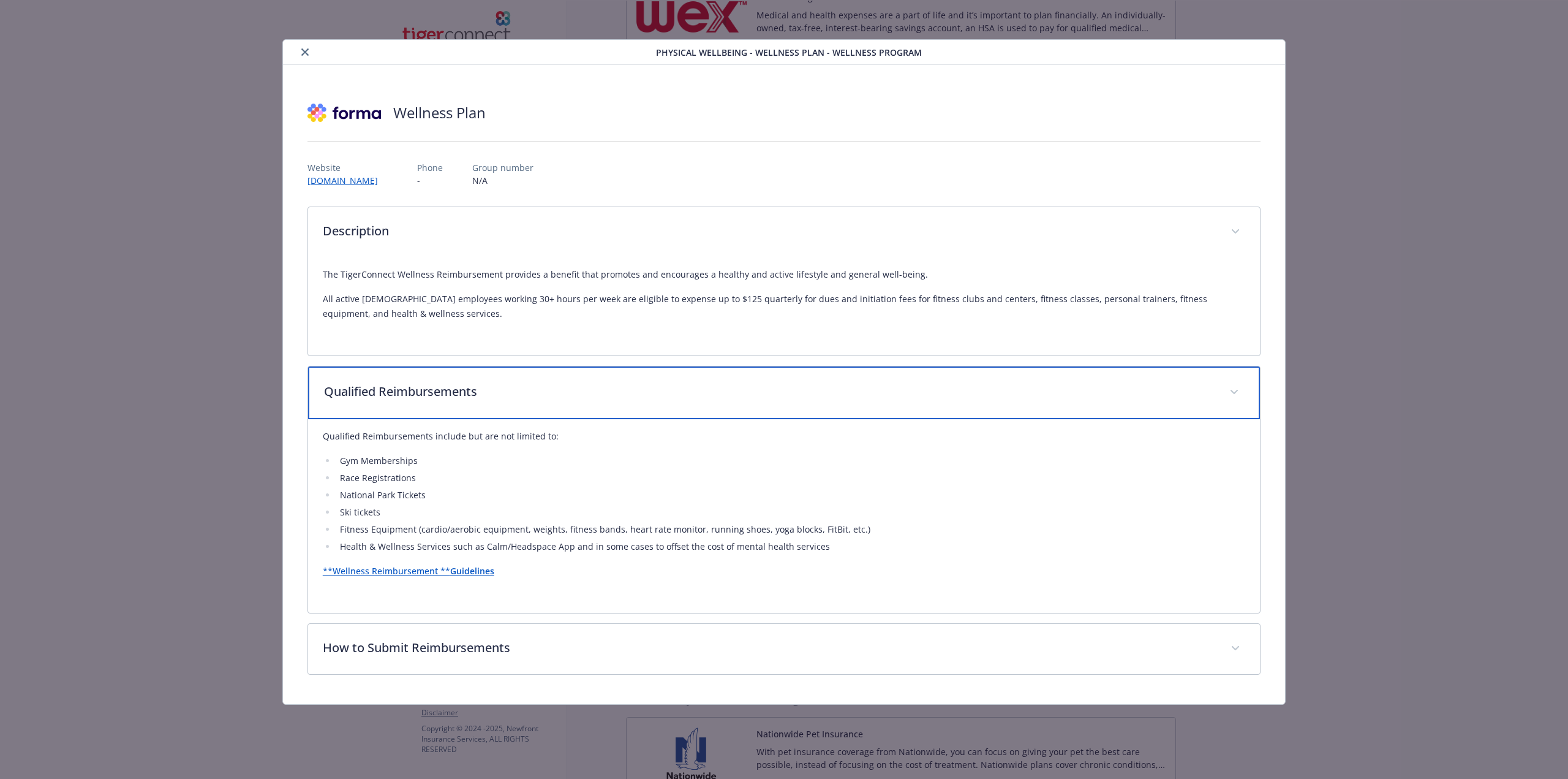
click at [893, 390] on p "Qualified Reimbursements" at bounding box center [769, 391] width 891 height 18
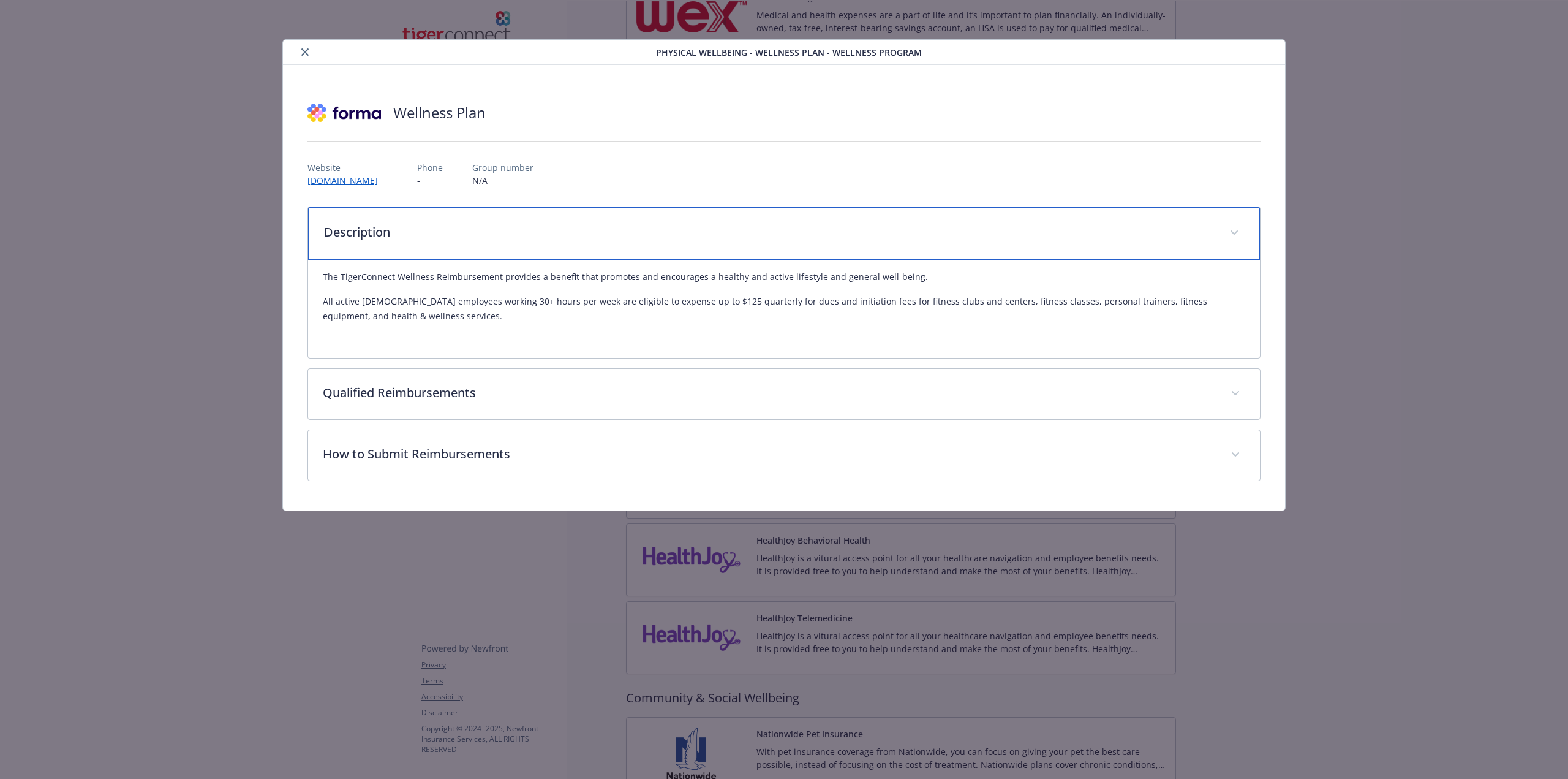
click at [837, 239] on p "Description" at bounding box center [769, 232] width 891 height 18
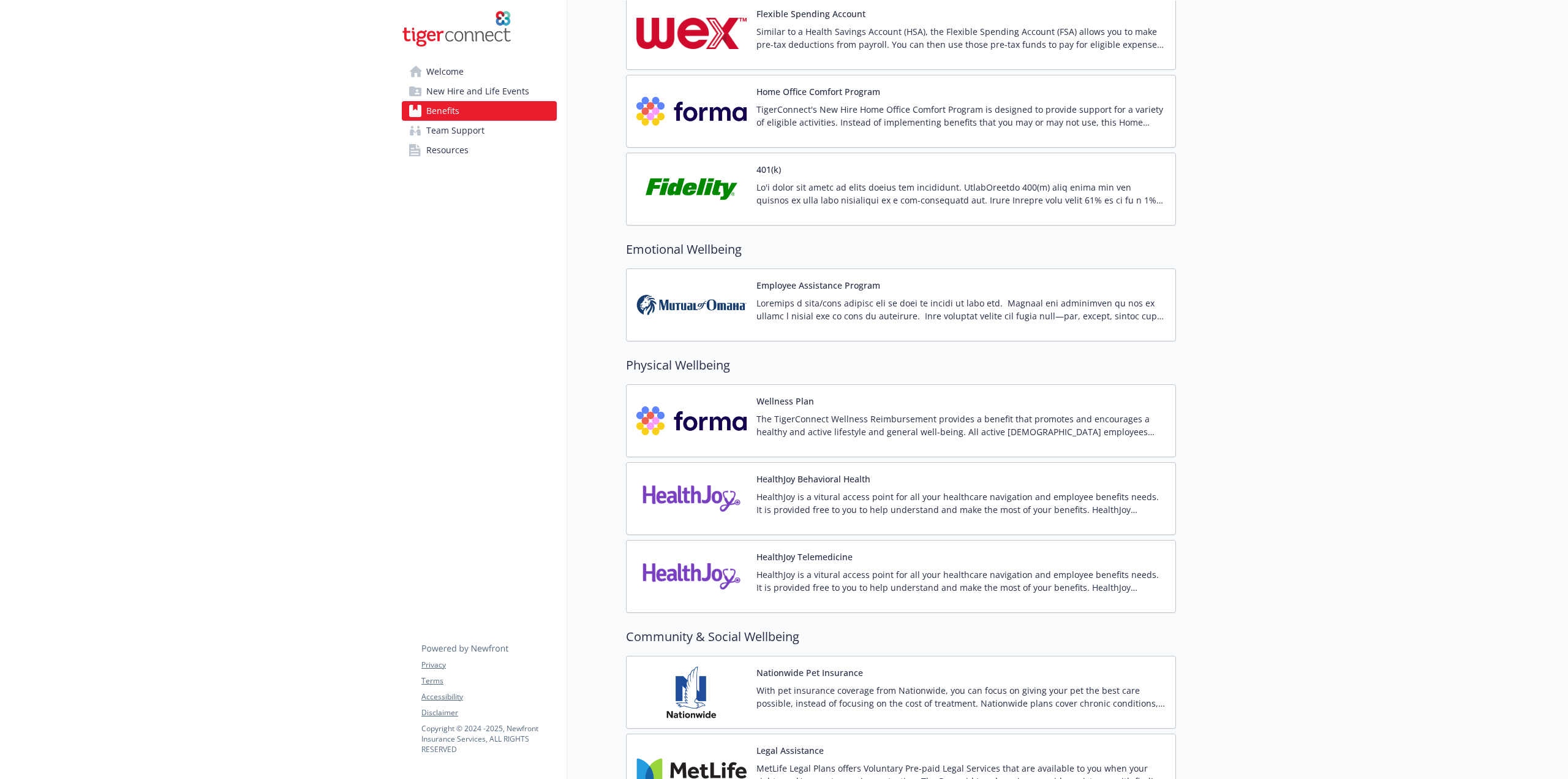
scroll to position [1673, 0]
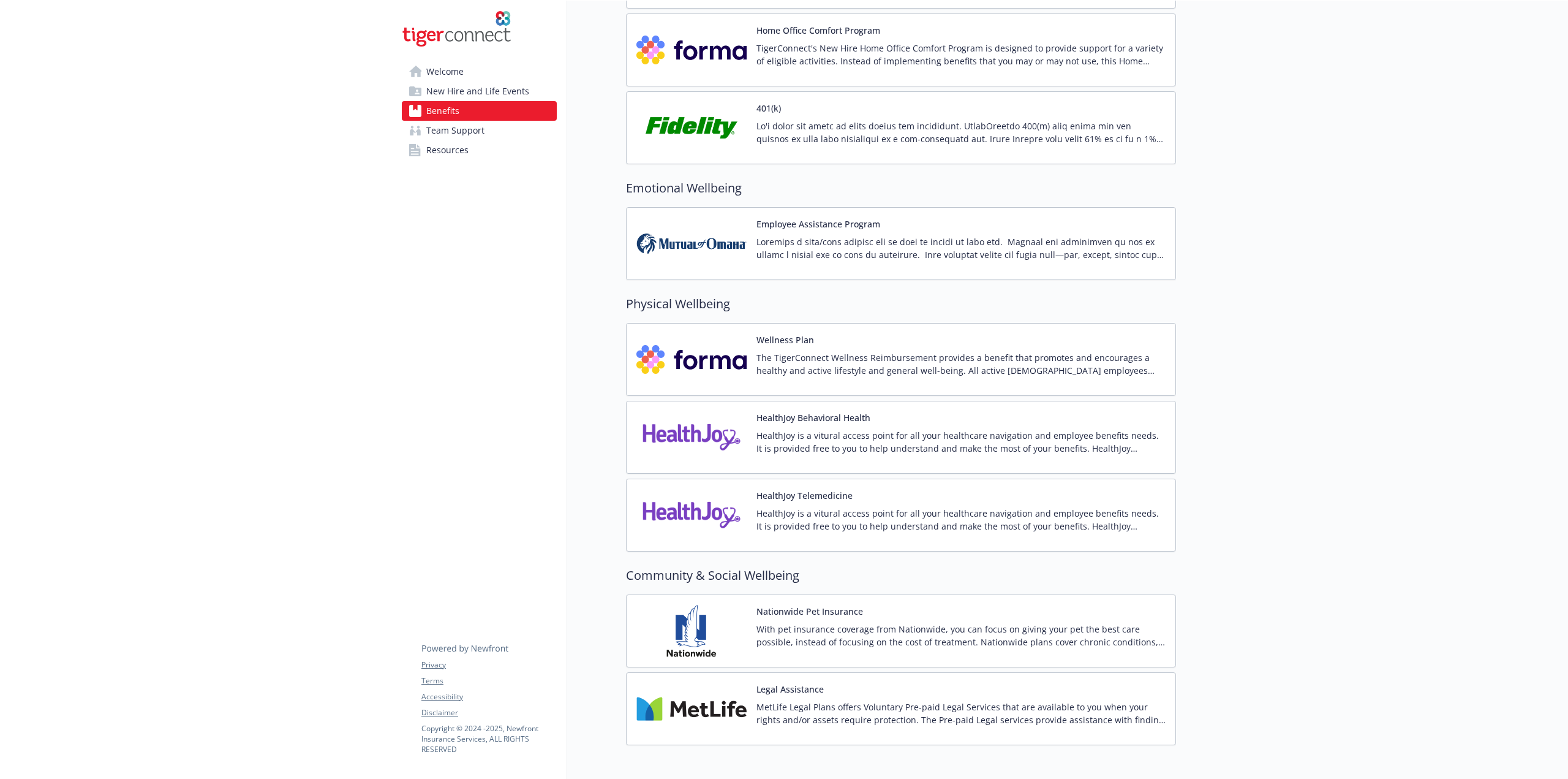
click at [944, 611] on div "Nationwide Pet Insurance With pet insurance coverage from Nationwide, you can f…" at bounding box center [961, 630] width 410 height 52
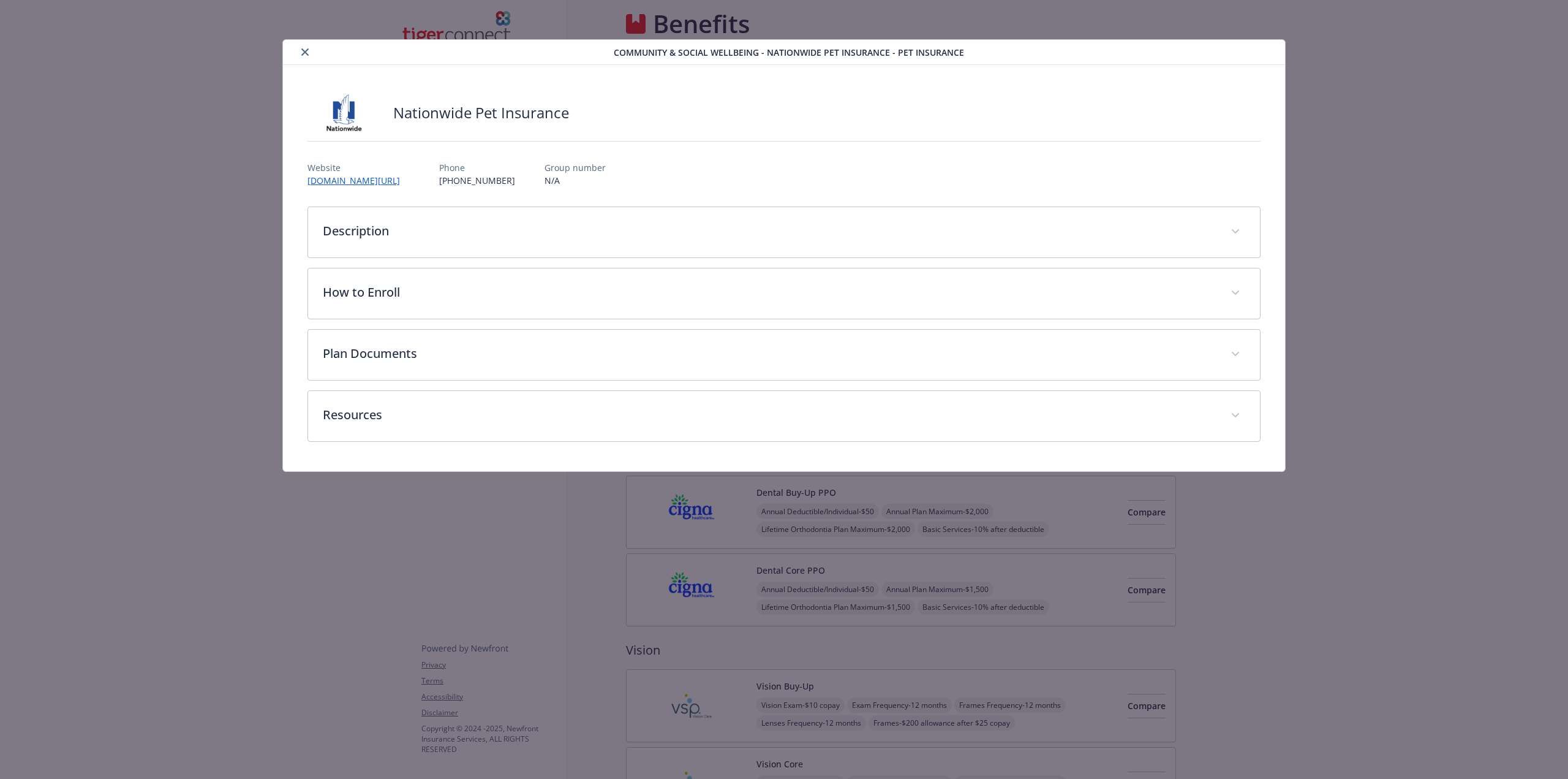
scroll to position [1673, 0]
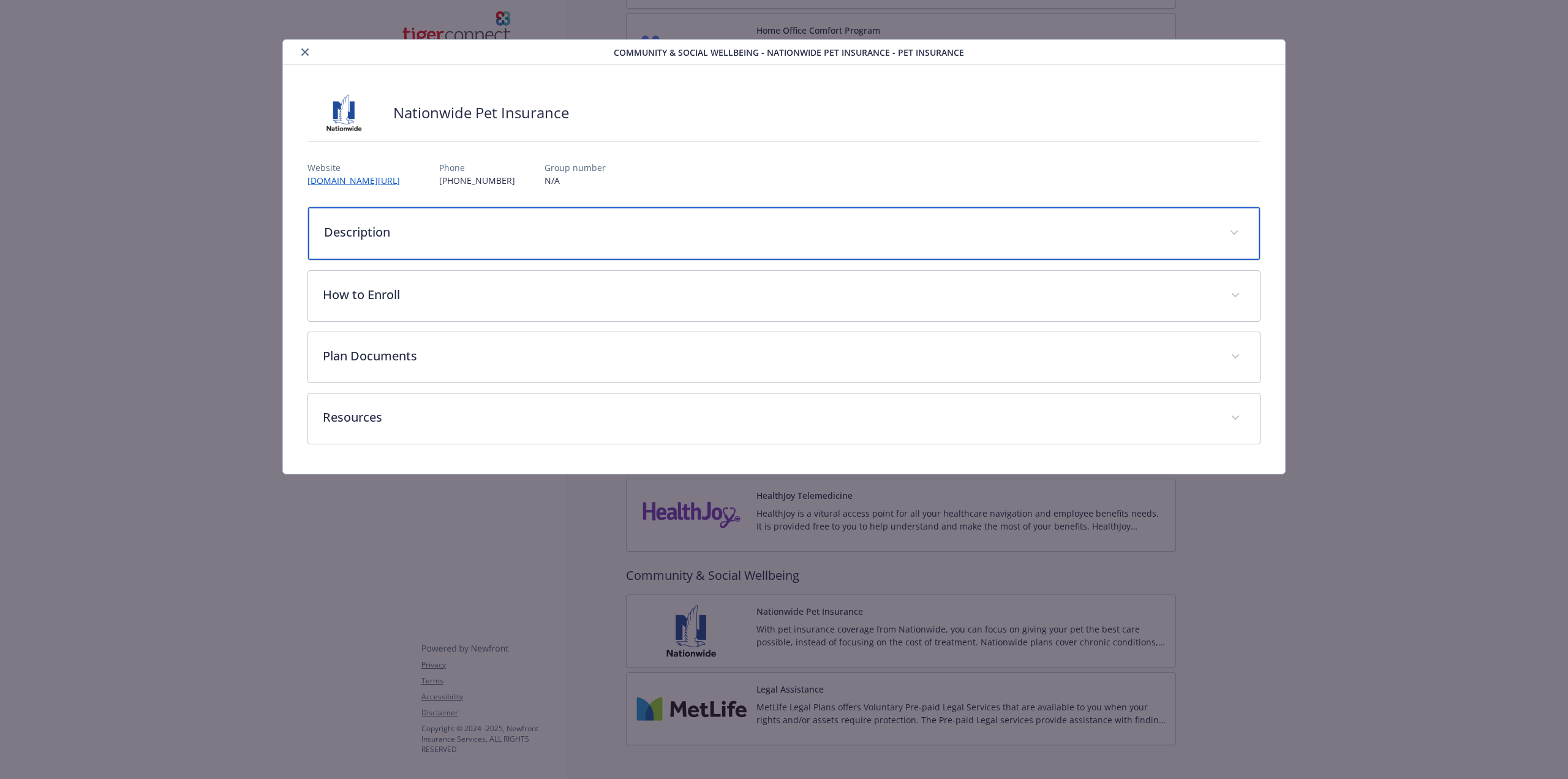
click at [511, 232] on p "Description" at bounding box center [769, 232] width 891 height 18
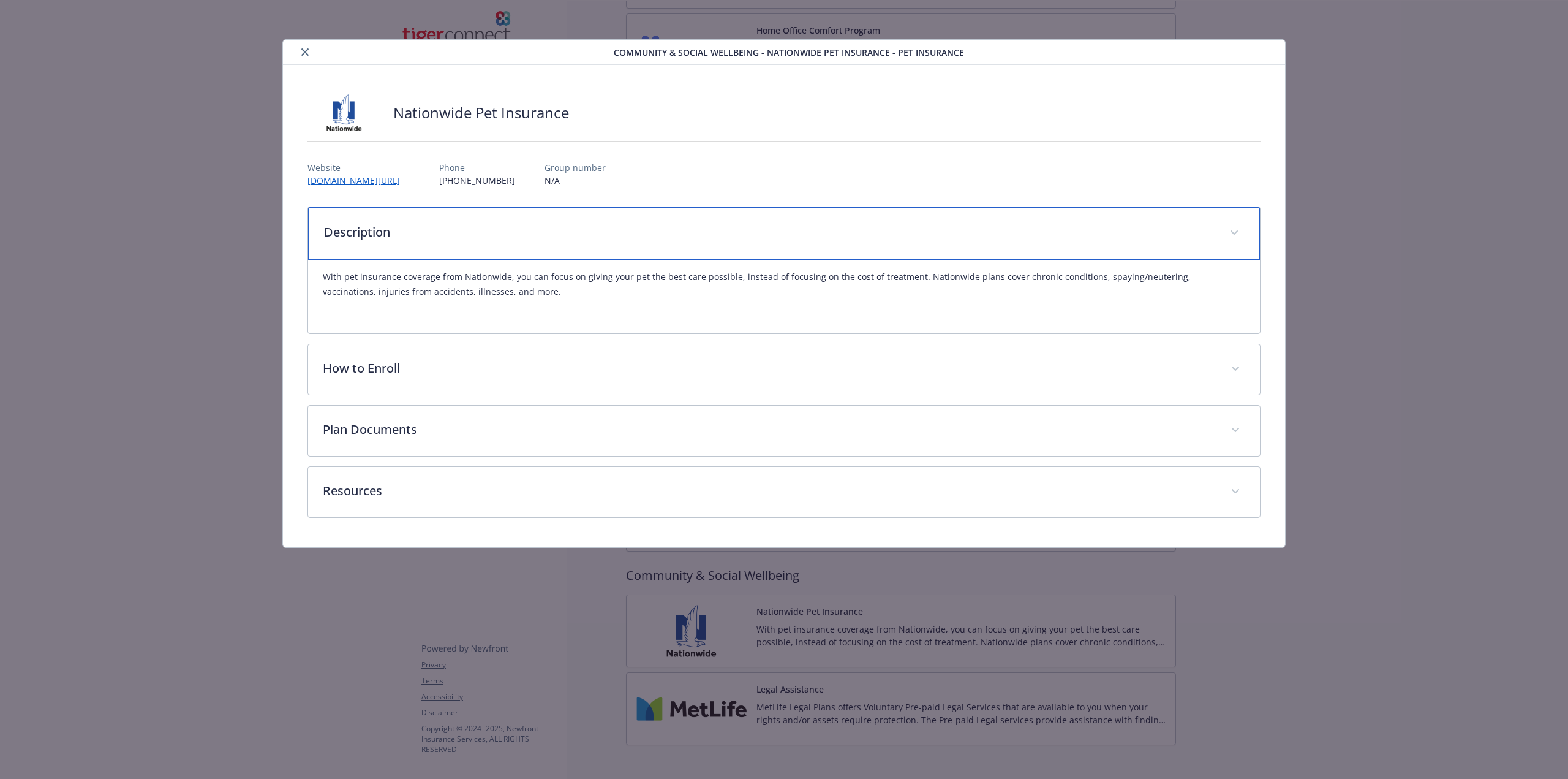
click at [673, 242] on div "Description" at bounding box center [784, 233] width 952 height 53
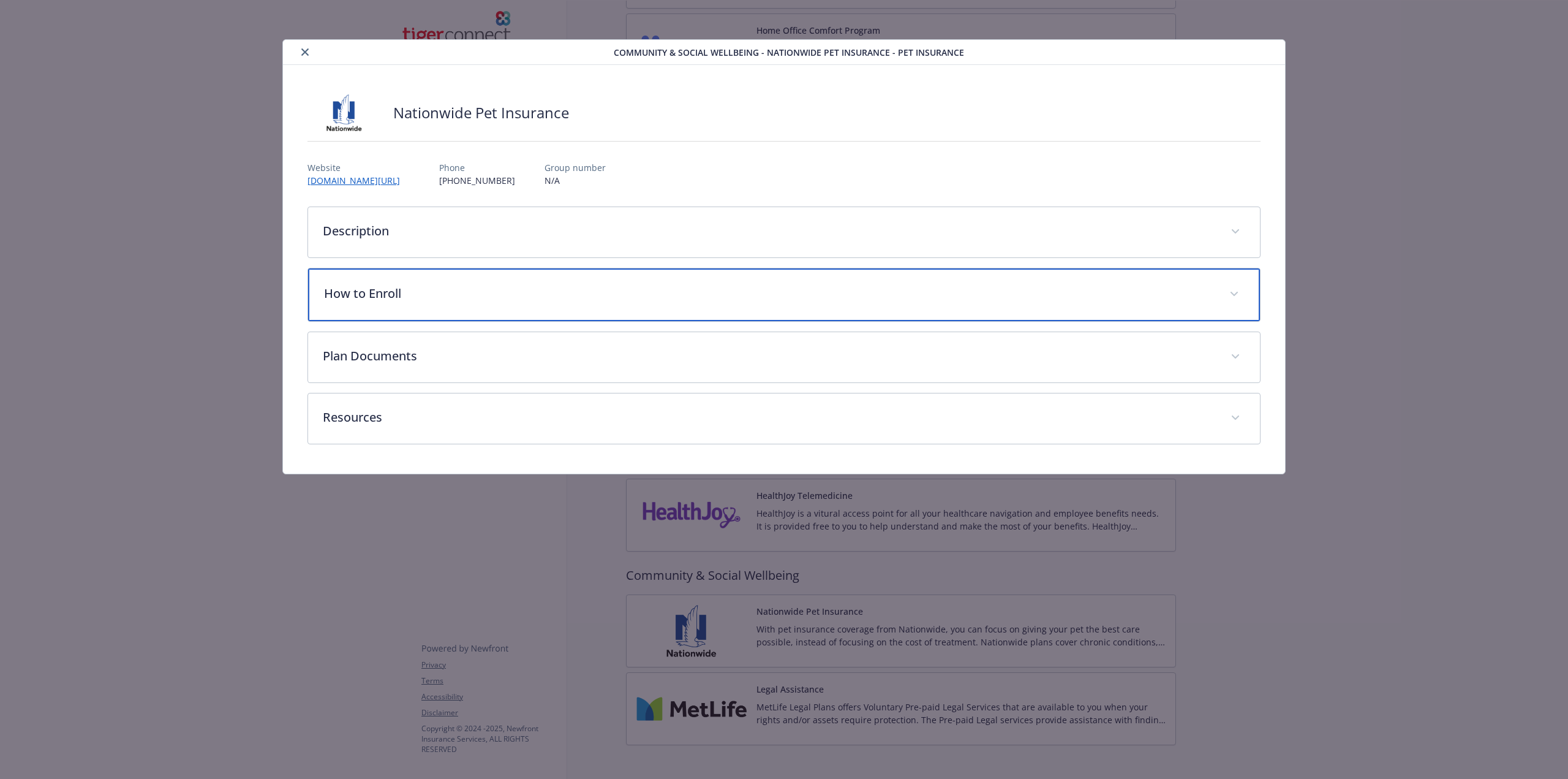
click at [617, 285] on p "How to Enroll" at bounding box center [769, 293] width 891 height 18
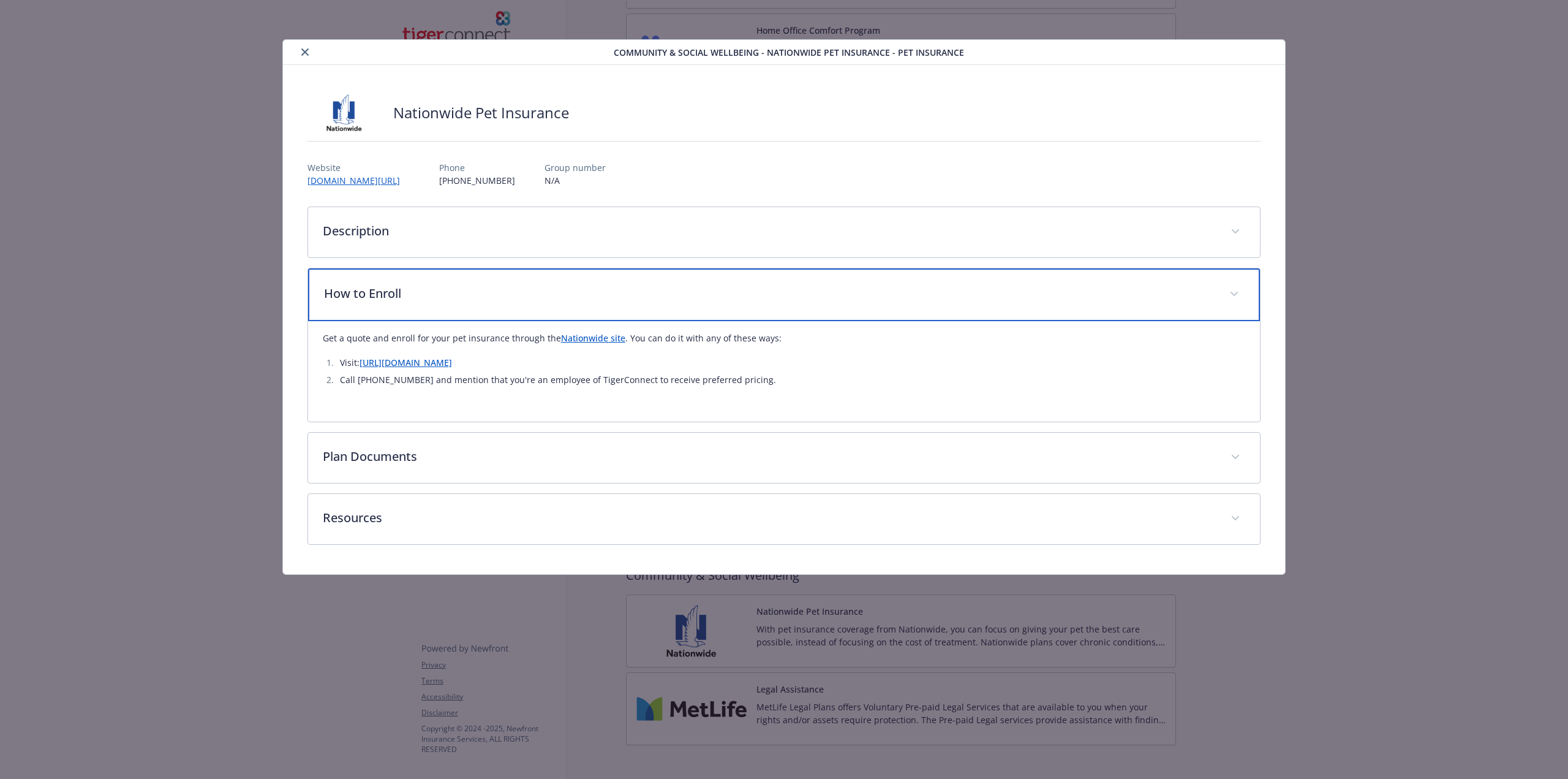
click at [617, 285] on p "How to Enroll" at bounding box center [769, 293] width 891 height 18
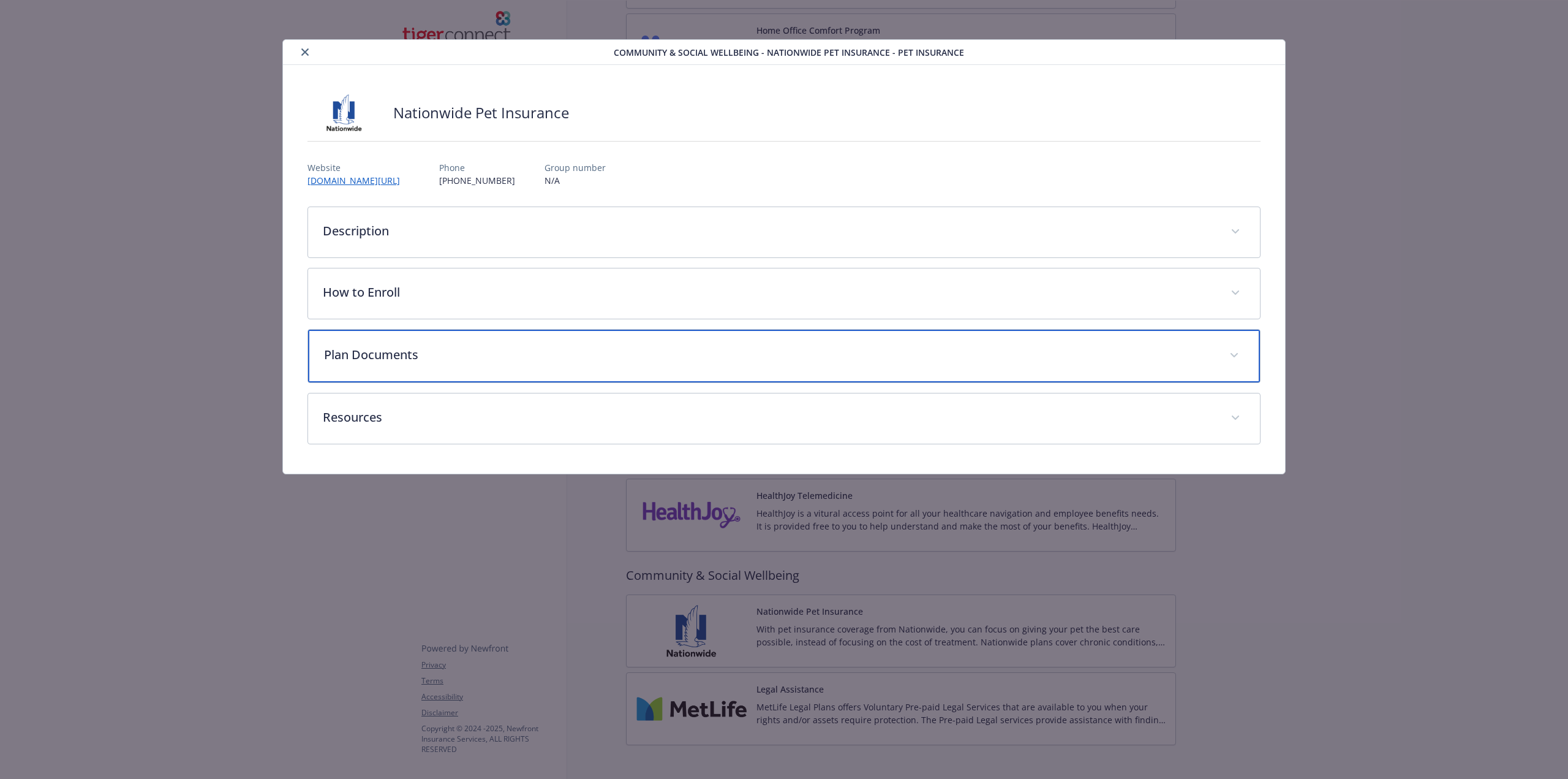
click at [599, 357] on p "Plan Documents" at bounding box center [769, 355] width 891 height 18
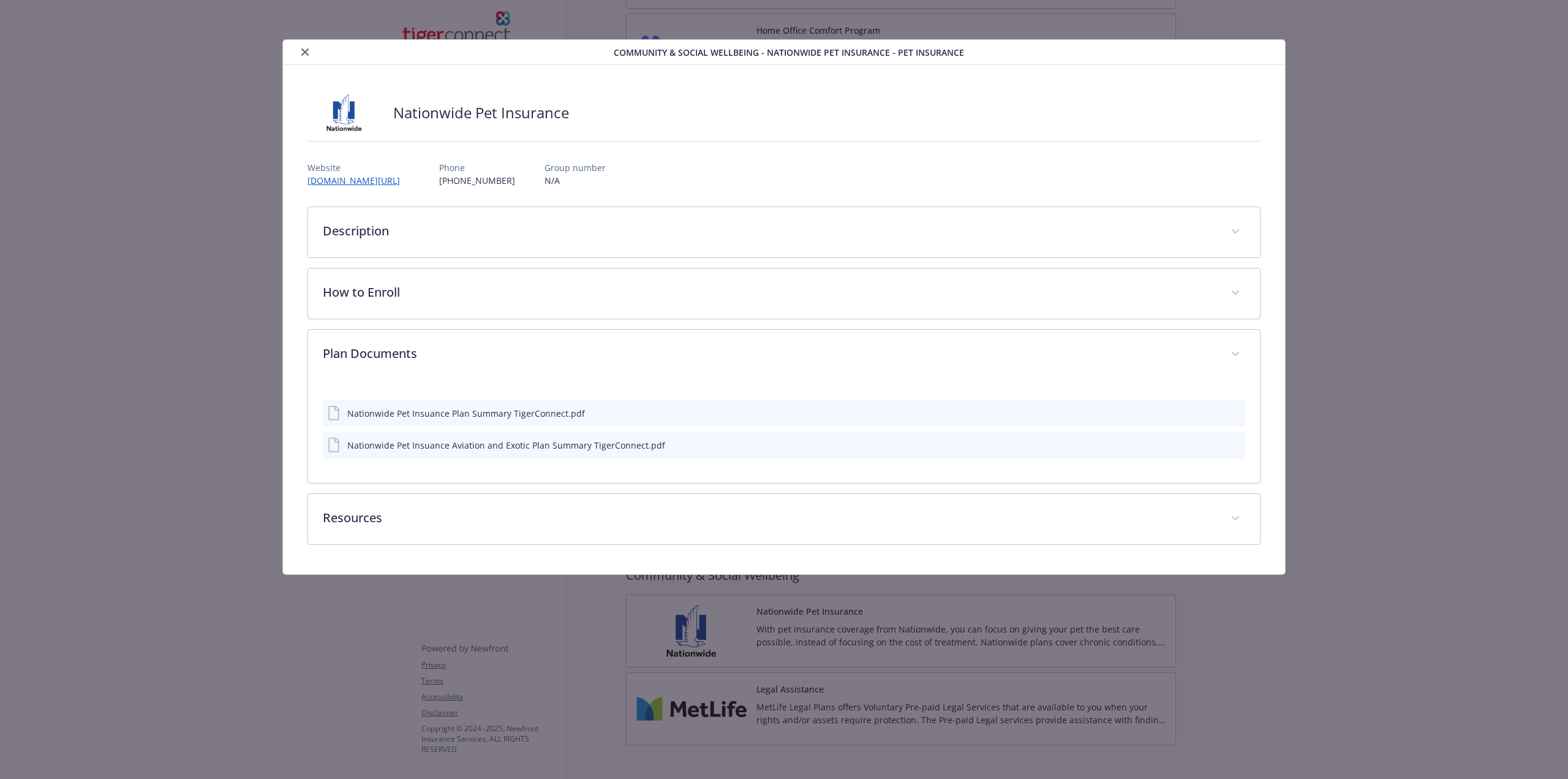
click at [1210, 412] on icon "download file" at bounding box center [1213, 412] width 10 height 10
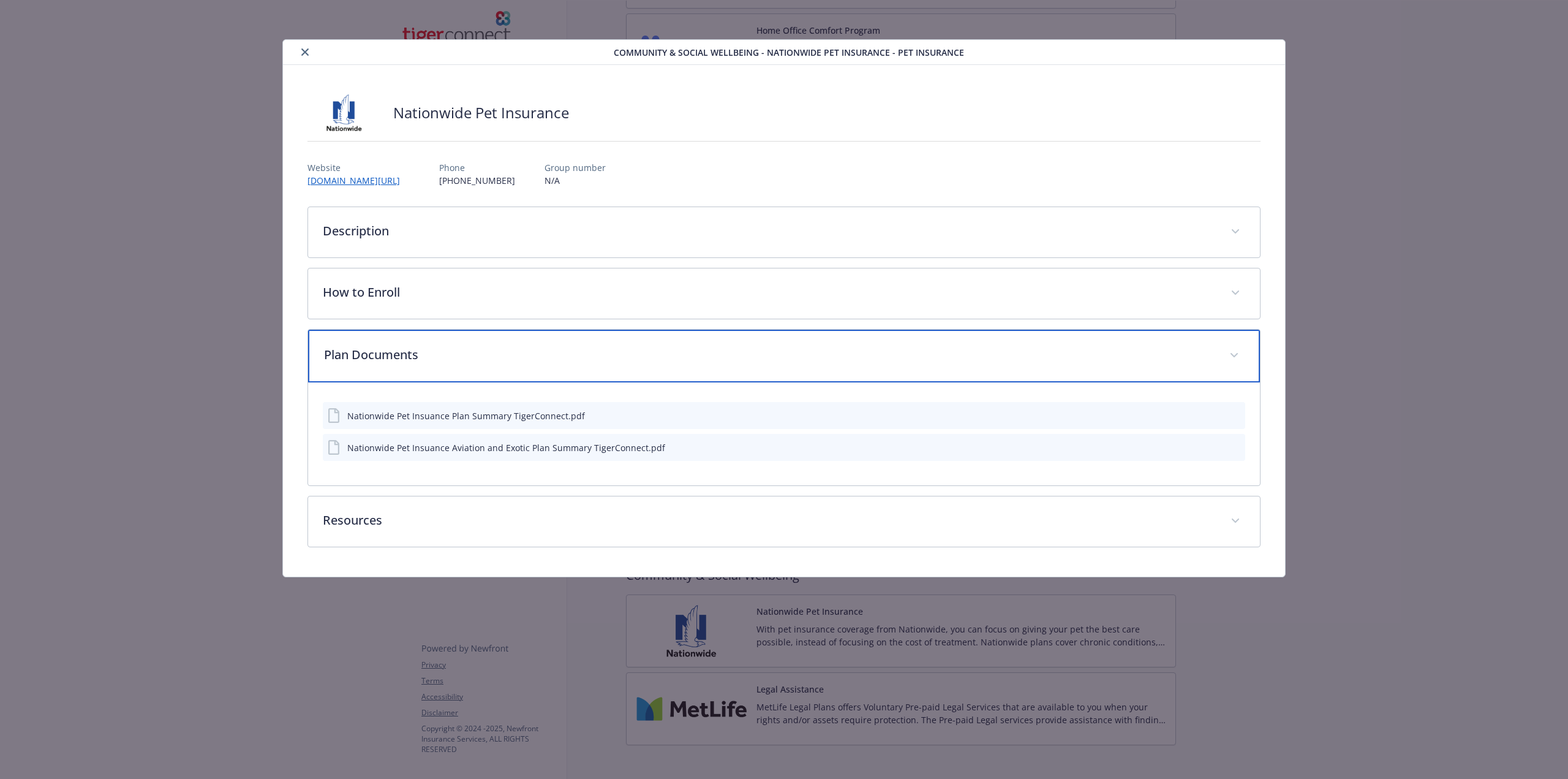
click at [666, 358] on p "Plan Documents" at bounding box center [769, 355] width 891 height 18
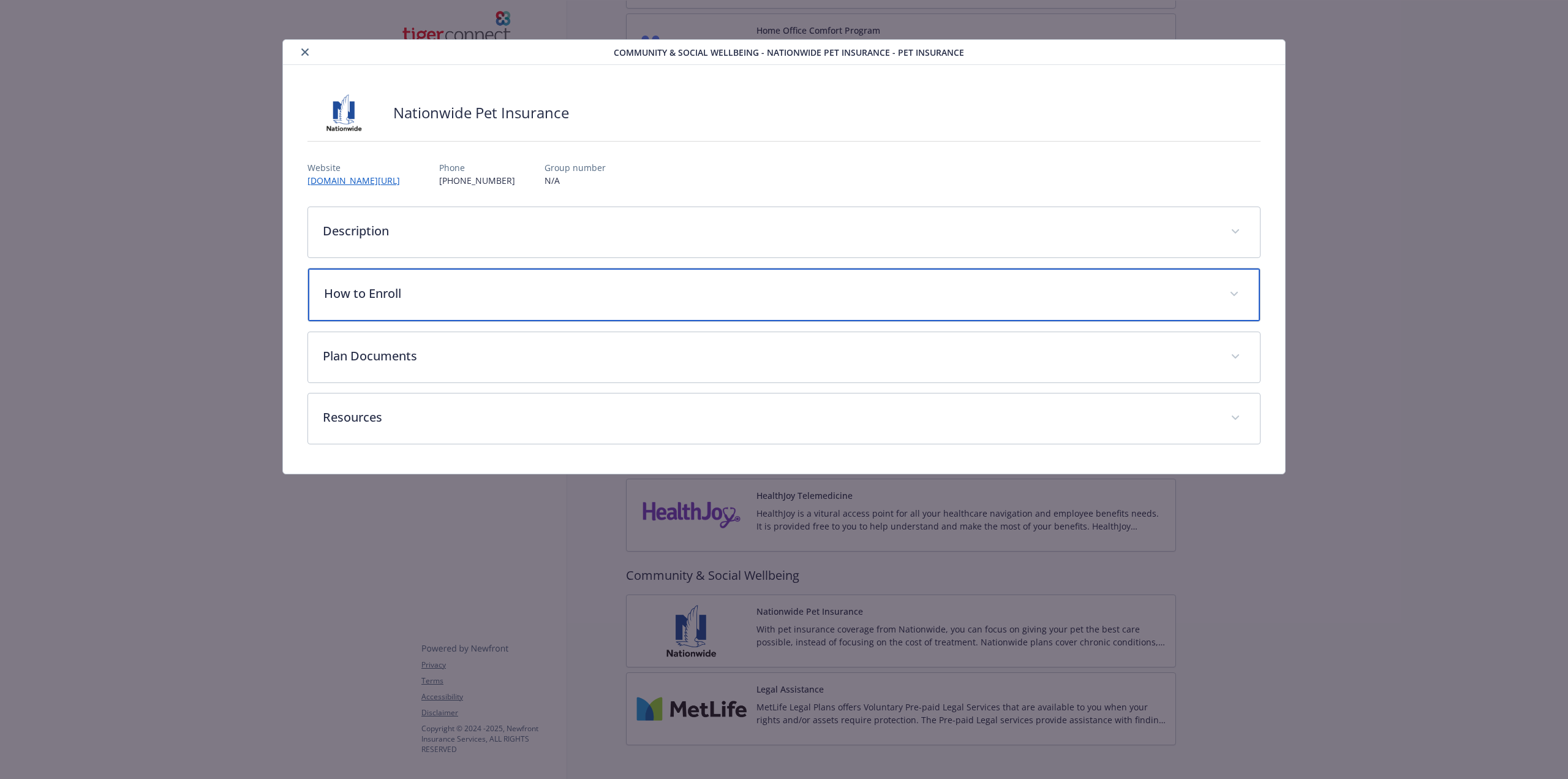
click at [677, 286] on p "How to Enroll" at bounding box center [769, 293] width 891 height 18
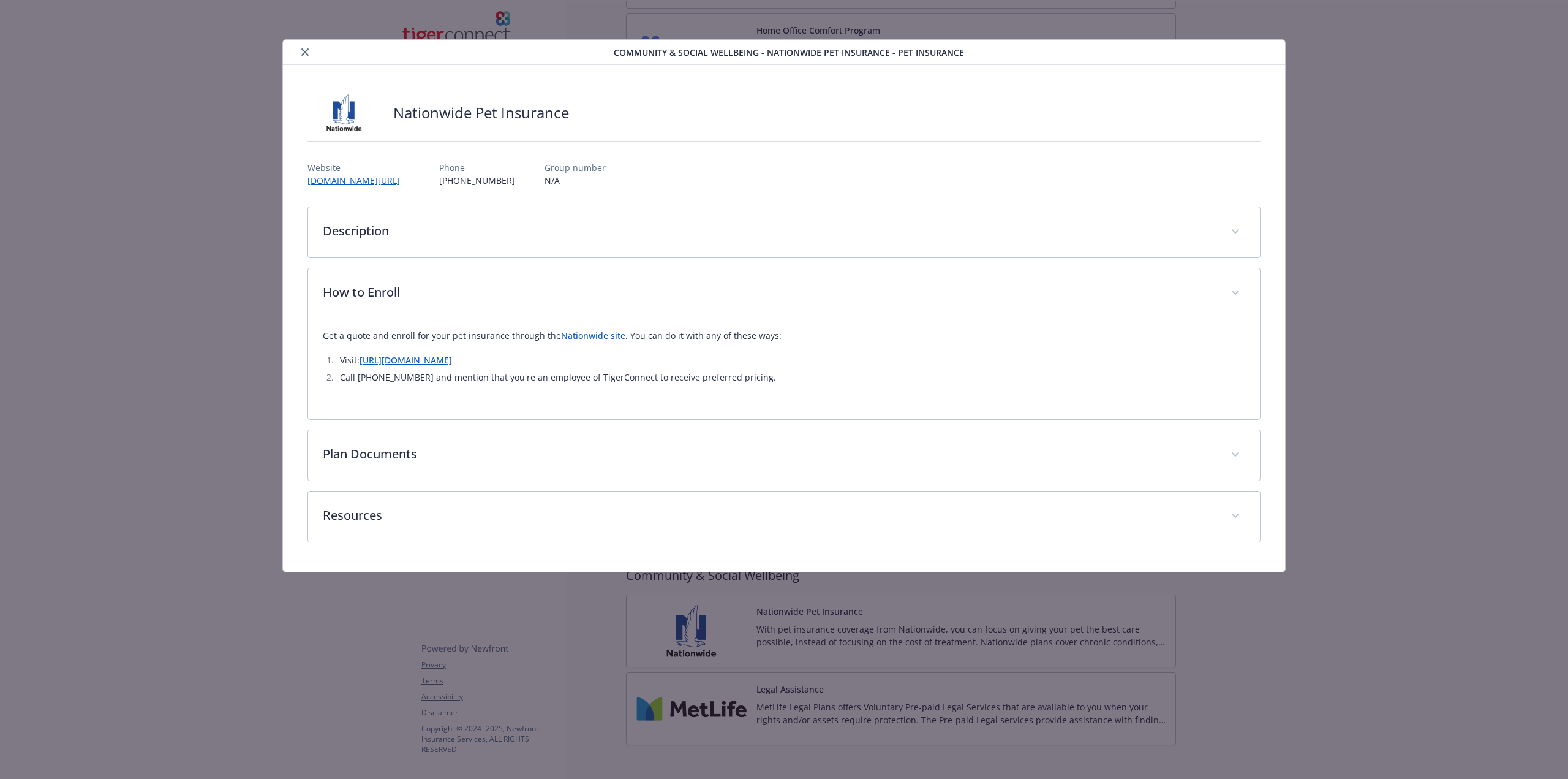
click at [452, 361] on link "[URL][DOMAIN_NAME]" at bounding box center [405, 359] width 92 height 12
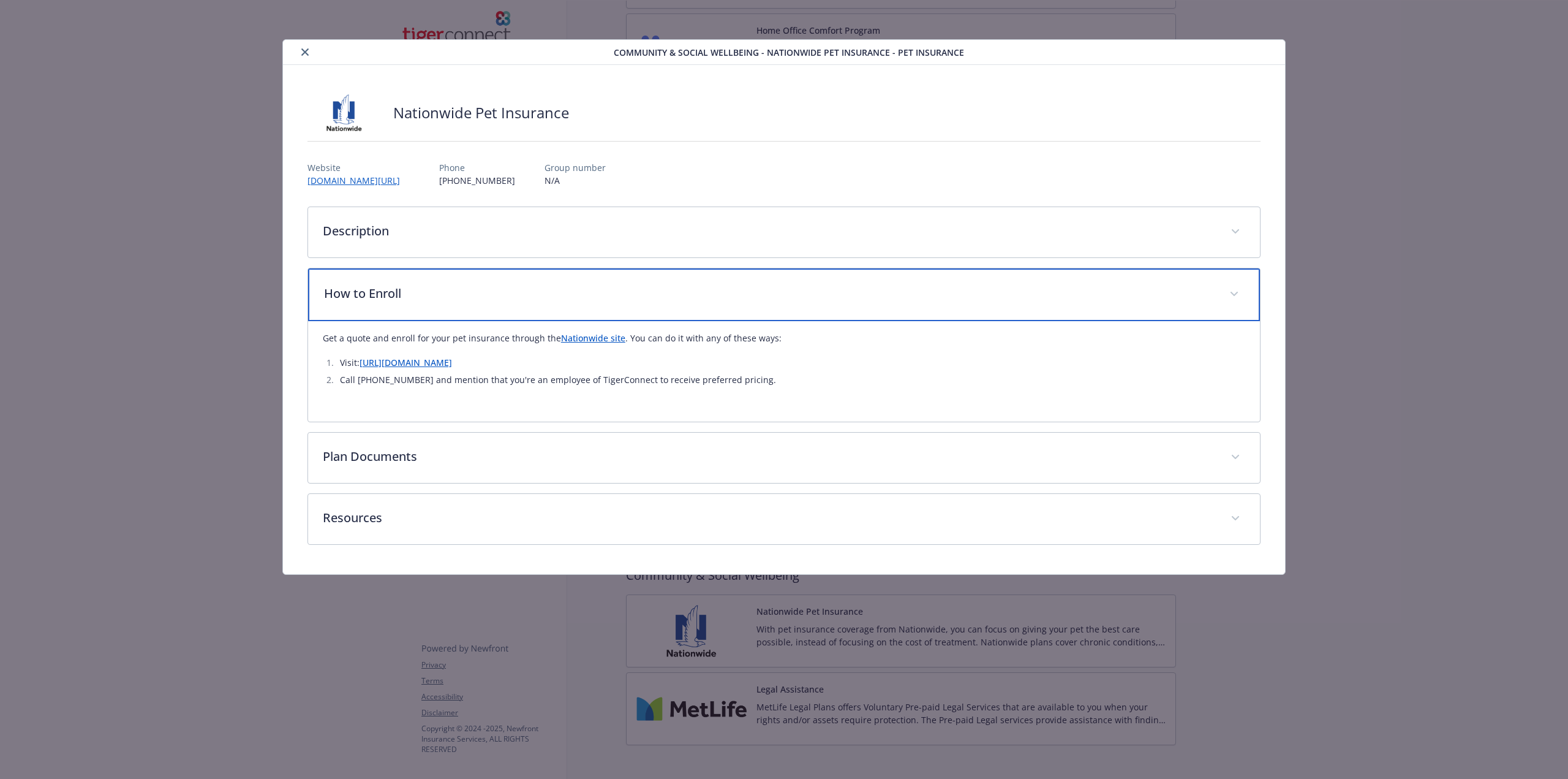
click at [635, 288] on p "How to Enroll" at bounding box center [769, 293] width 891 height 18
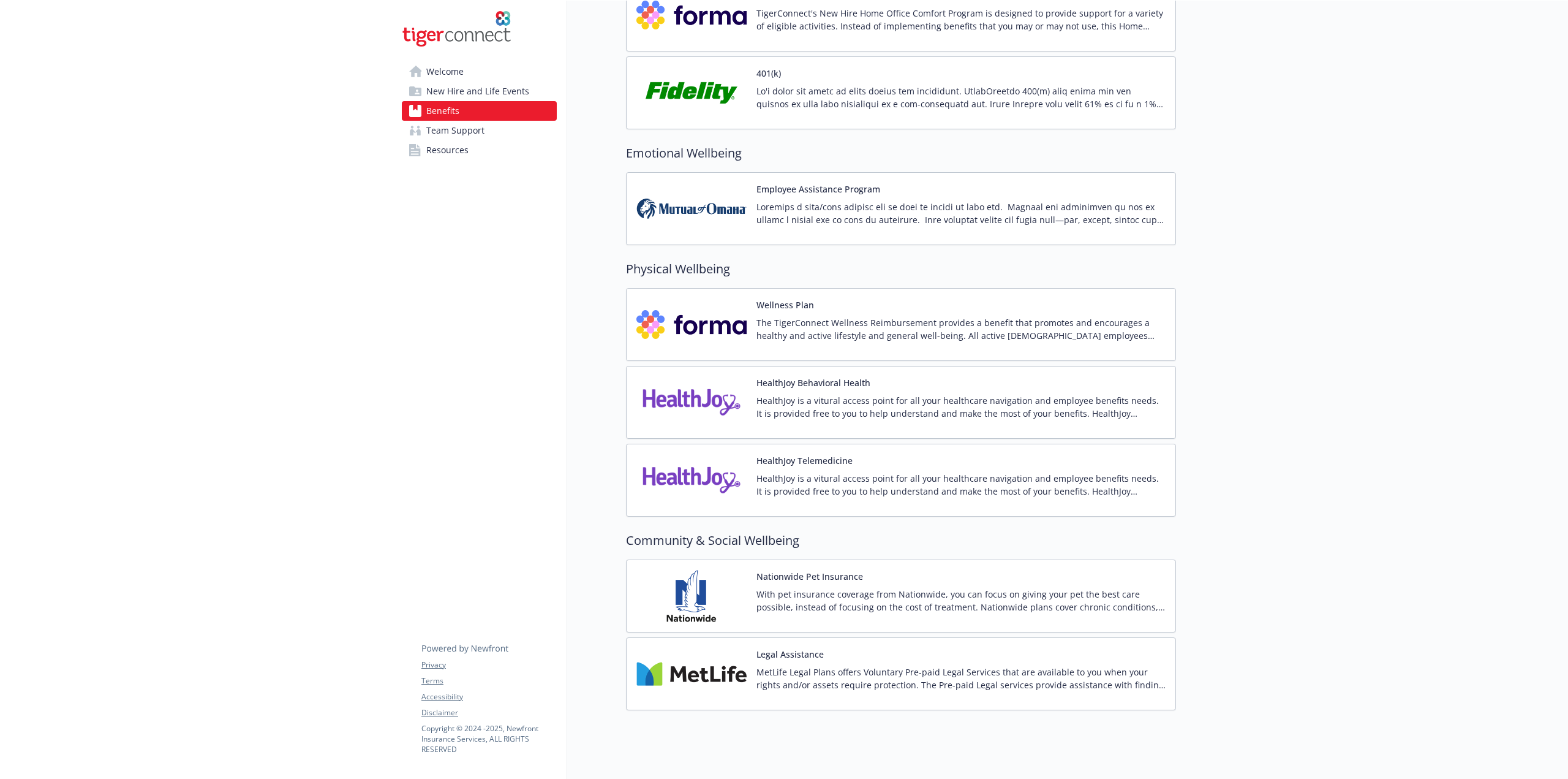
scroll to position [1664, 0]
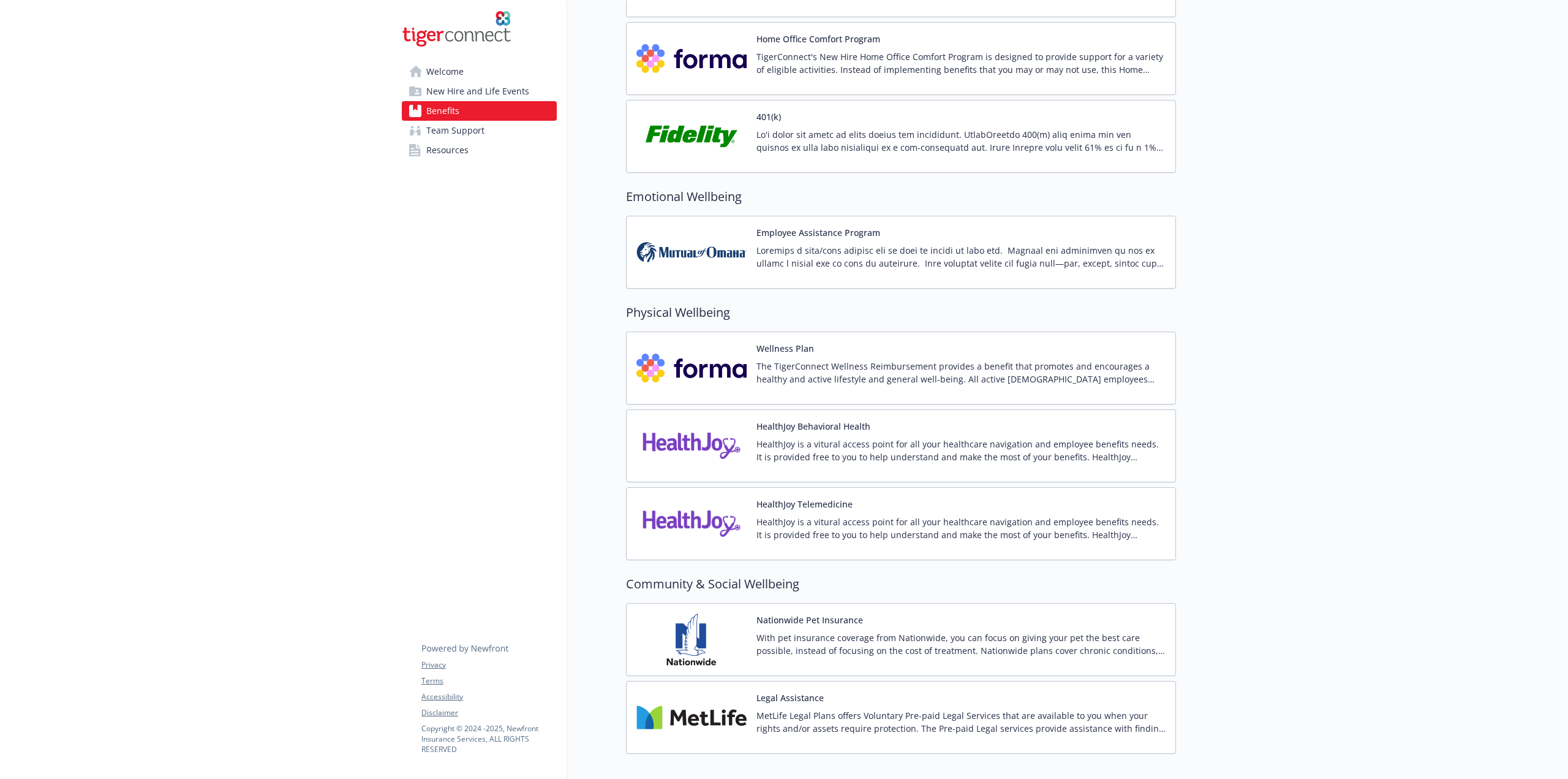
click at [976, 709] on p "MetLife Legal Plans offers Voluntary Pre-paid Legal Services that are available…" at bounding box center [961, 721] width 410 height 26
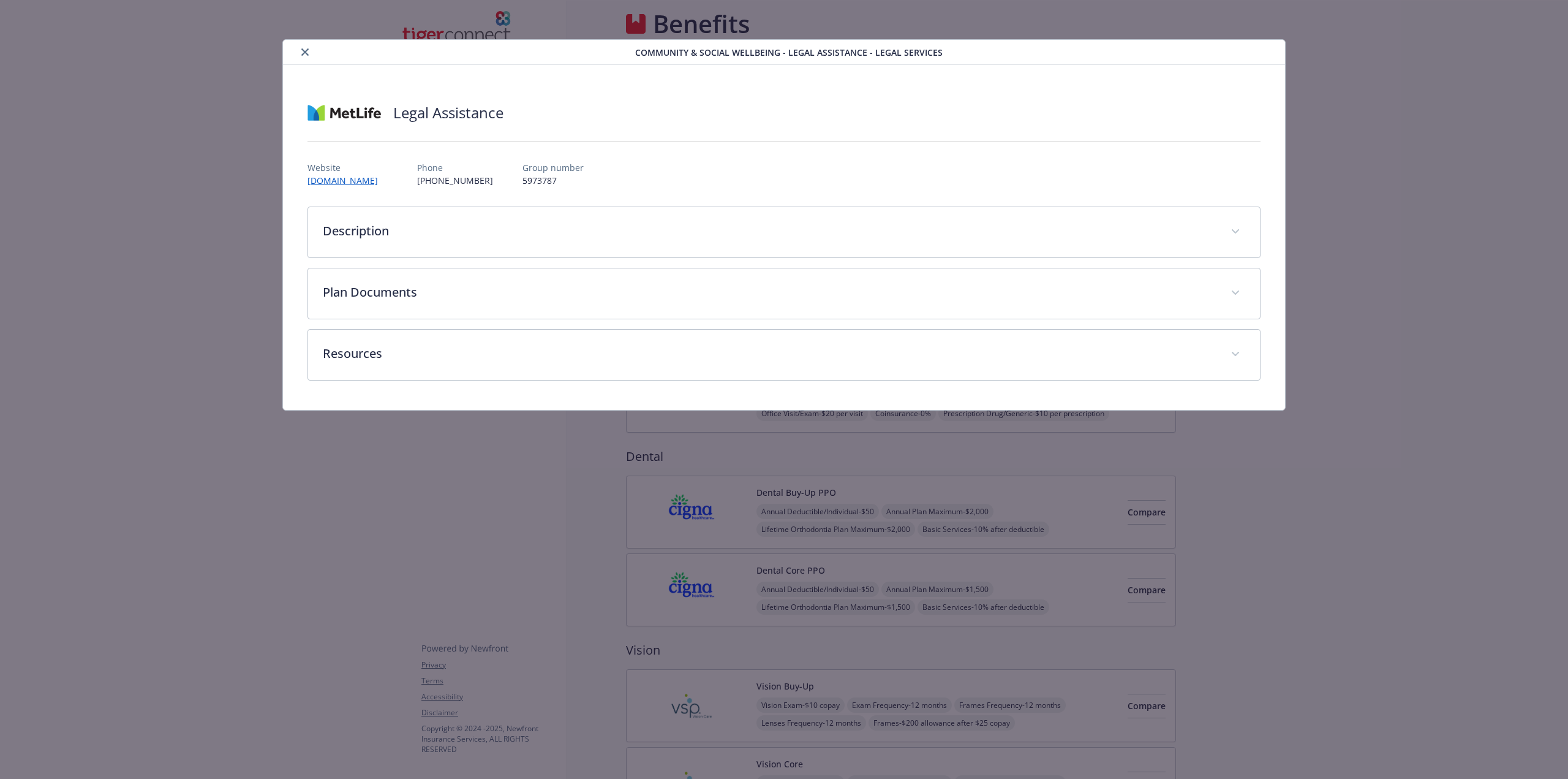
scroll to position [1664, 0]
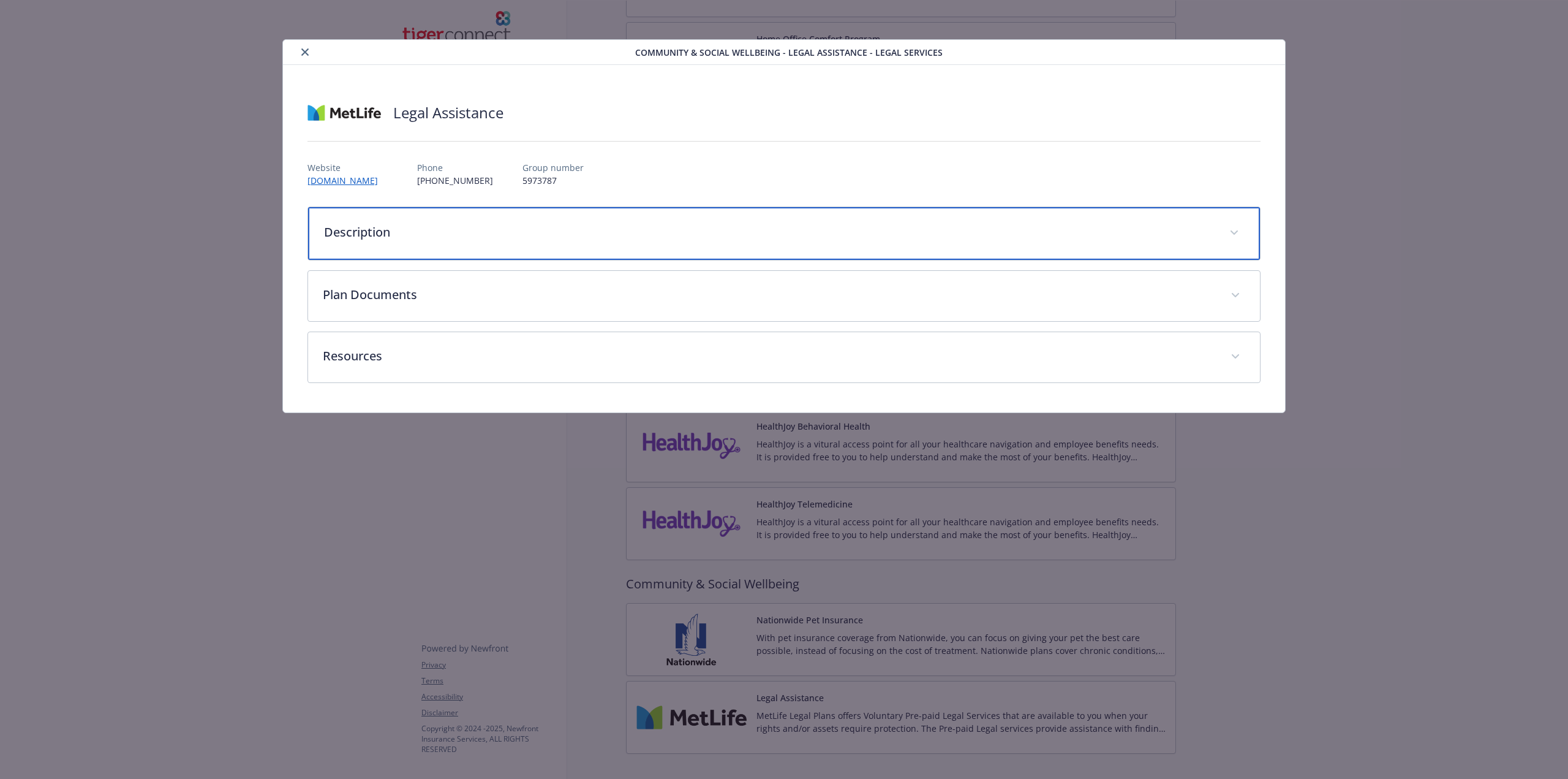
click at [558, 219] on div "Description" at bounding box center [784, 233] width 952 height 53
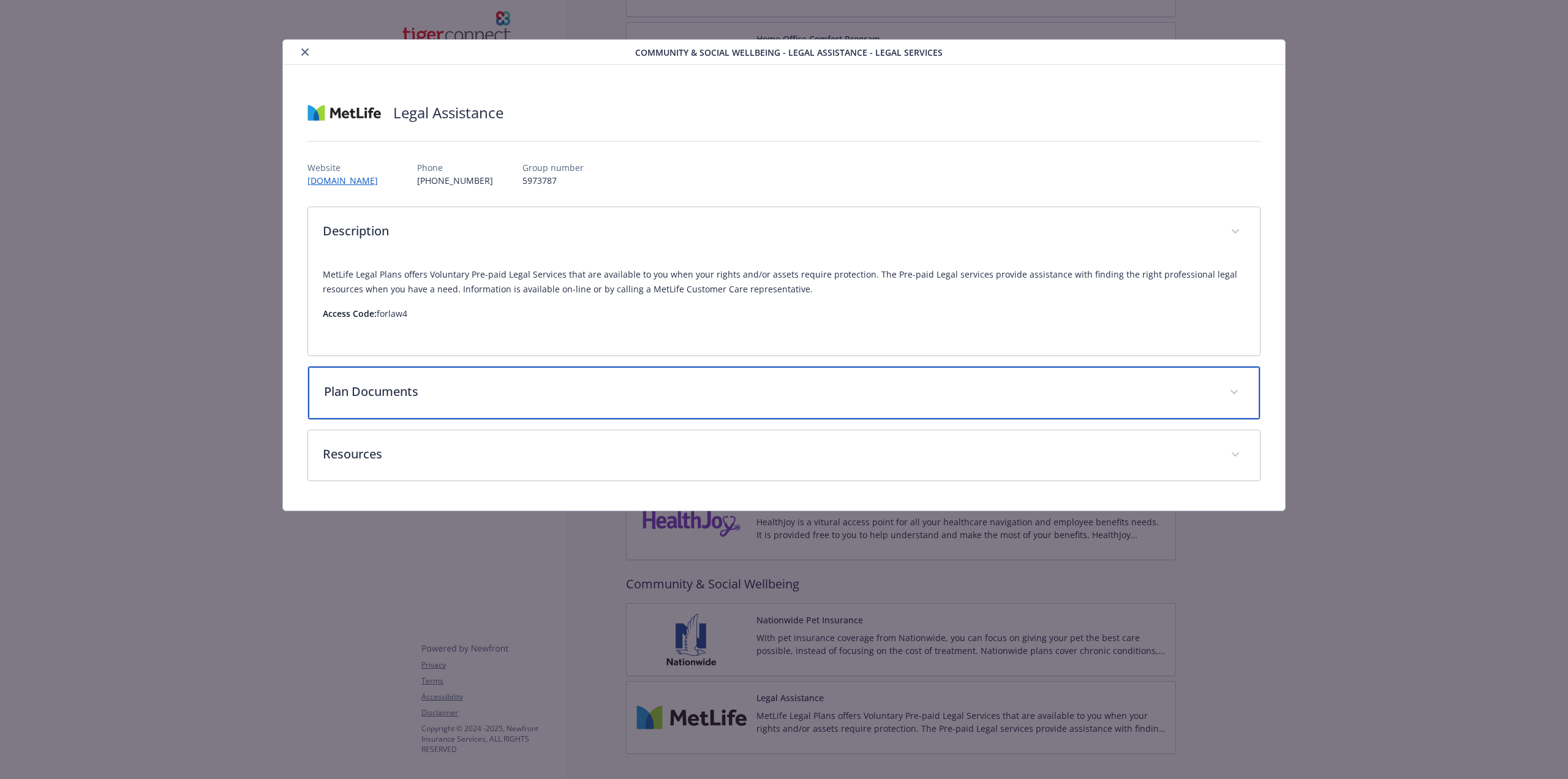
click at [794, 398] on p "Plan Documents" at bounding box center [769, 391] width 891 height 18
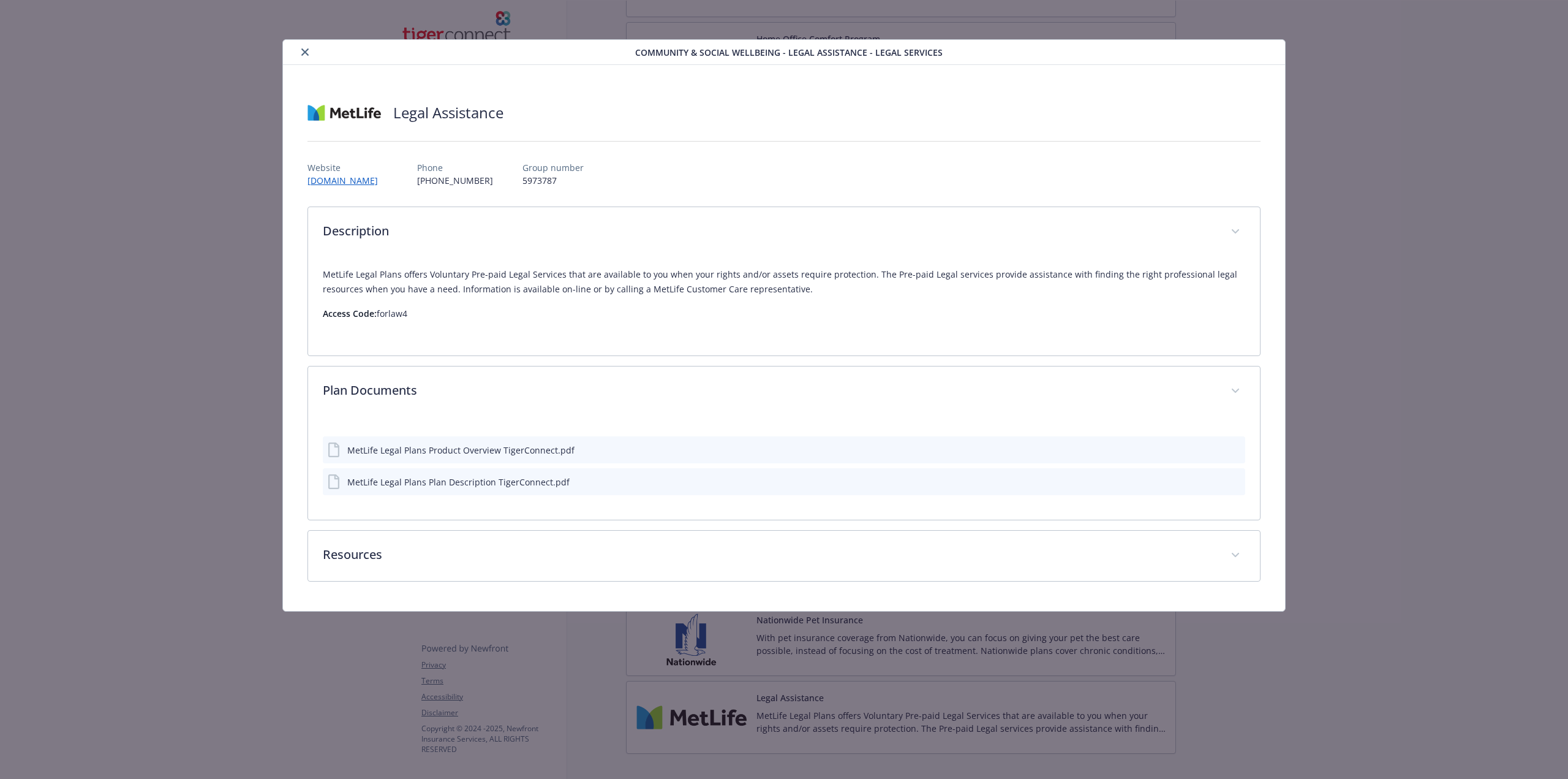
click at [1211, 447] on icon "download file" at bounding box center [1213, 449] width 10 height 10
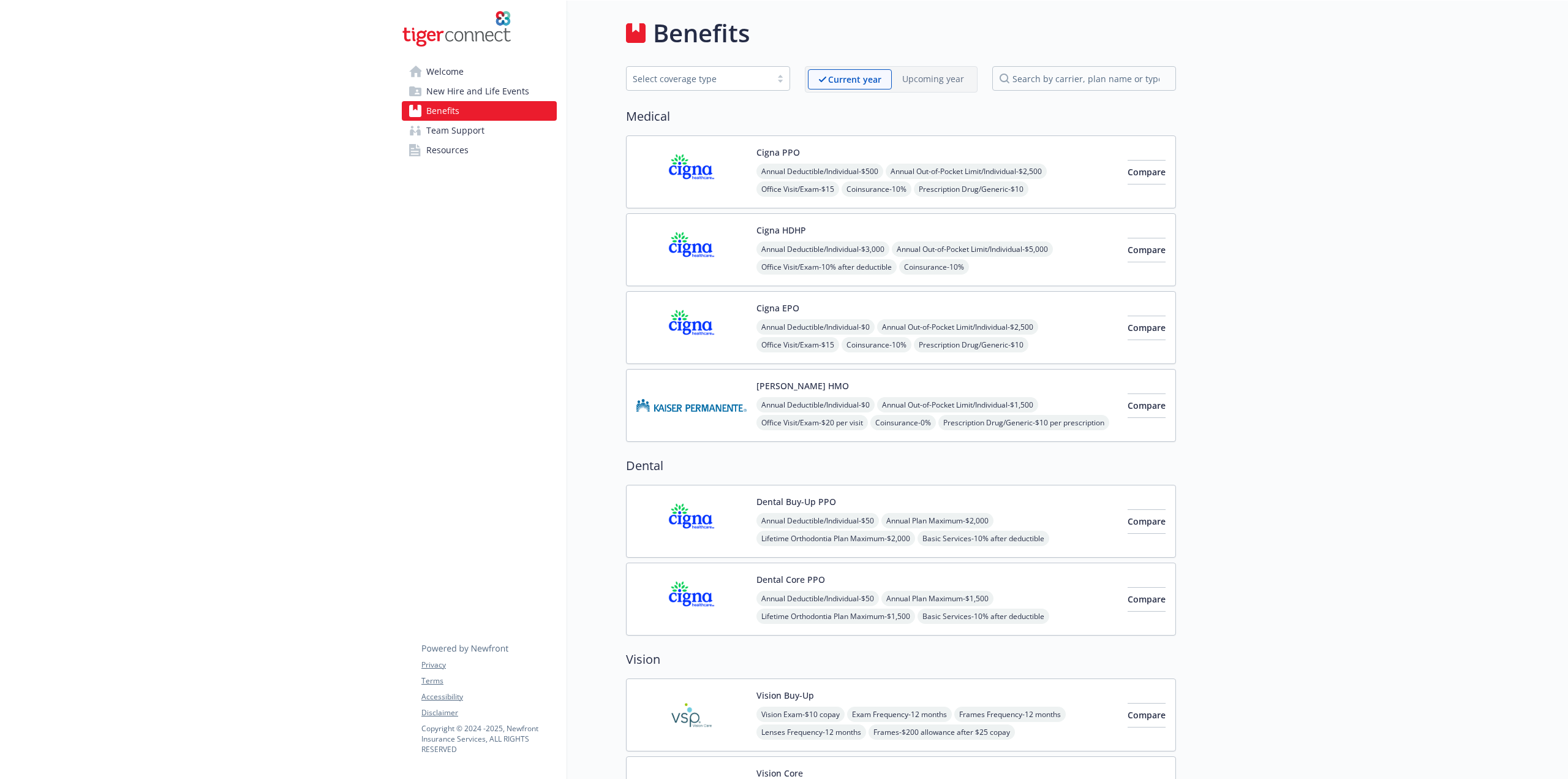
click at [930, 89] on div "Current year Upcoming year" at bounding box center [891, 79] width 173 height 27
click at [925, 80] on p "Upcoming year" at bounding box center [933, 79] width 62 height 13
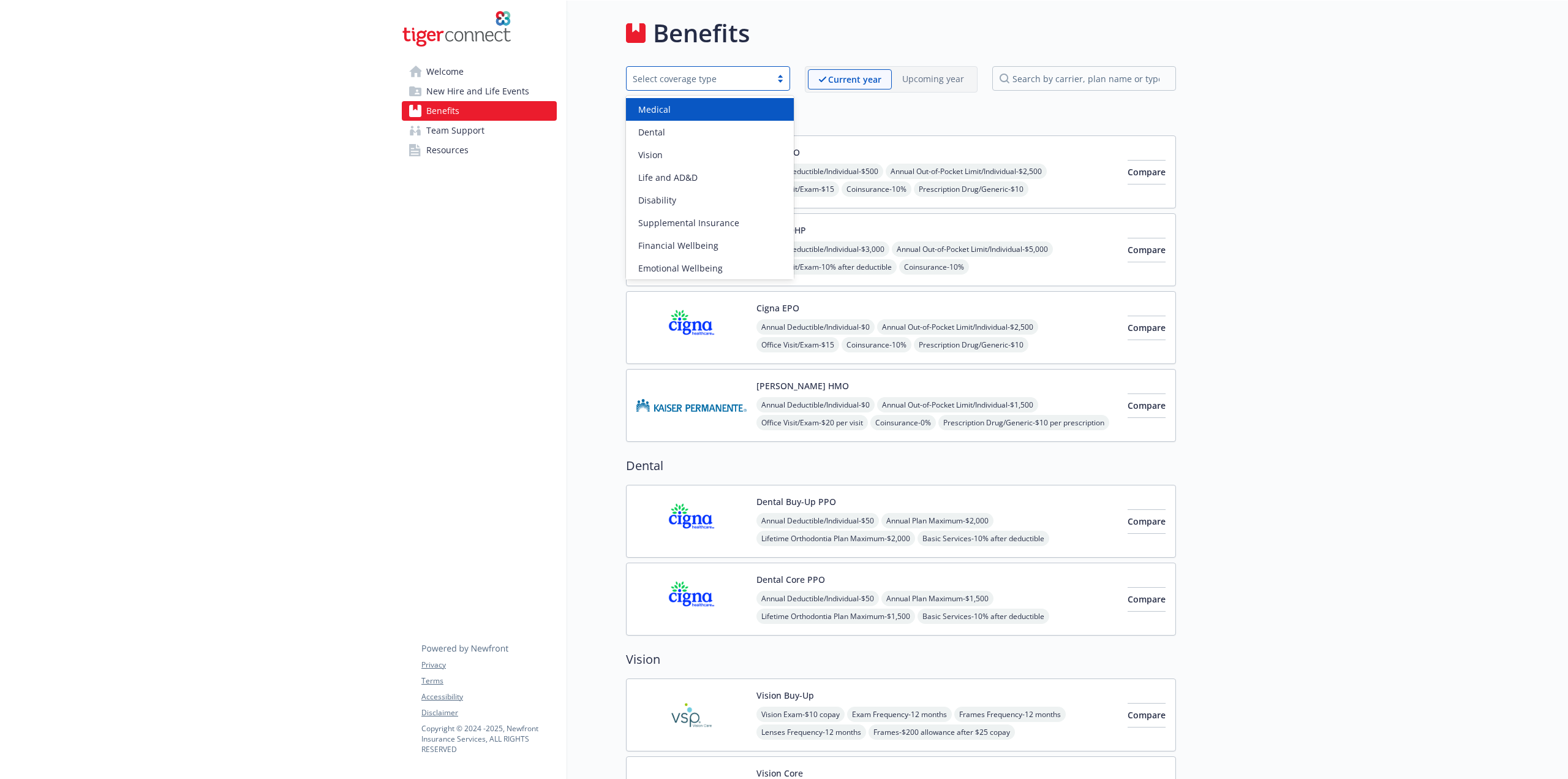
click at [772, 73] on div "Select coverage type" at bounding box center [699, 79] width 144 height 16
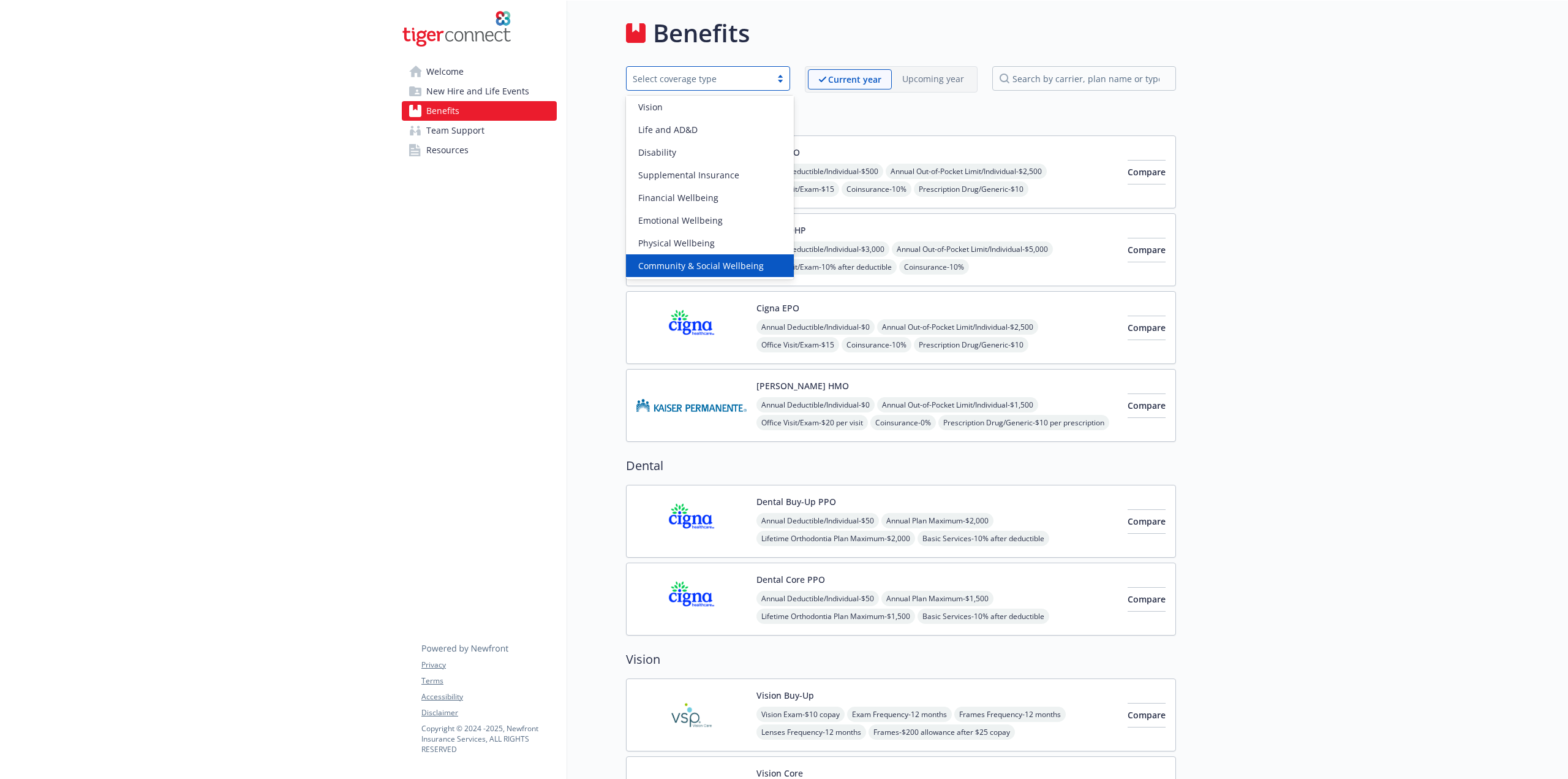
click at [720, 262] on span "Community & Social Wellbeing" at bounding box center [700, 265] width 125 height 13
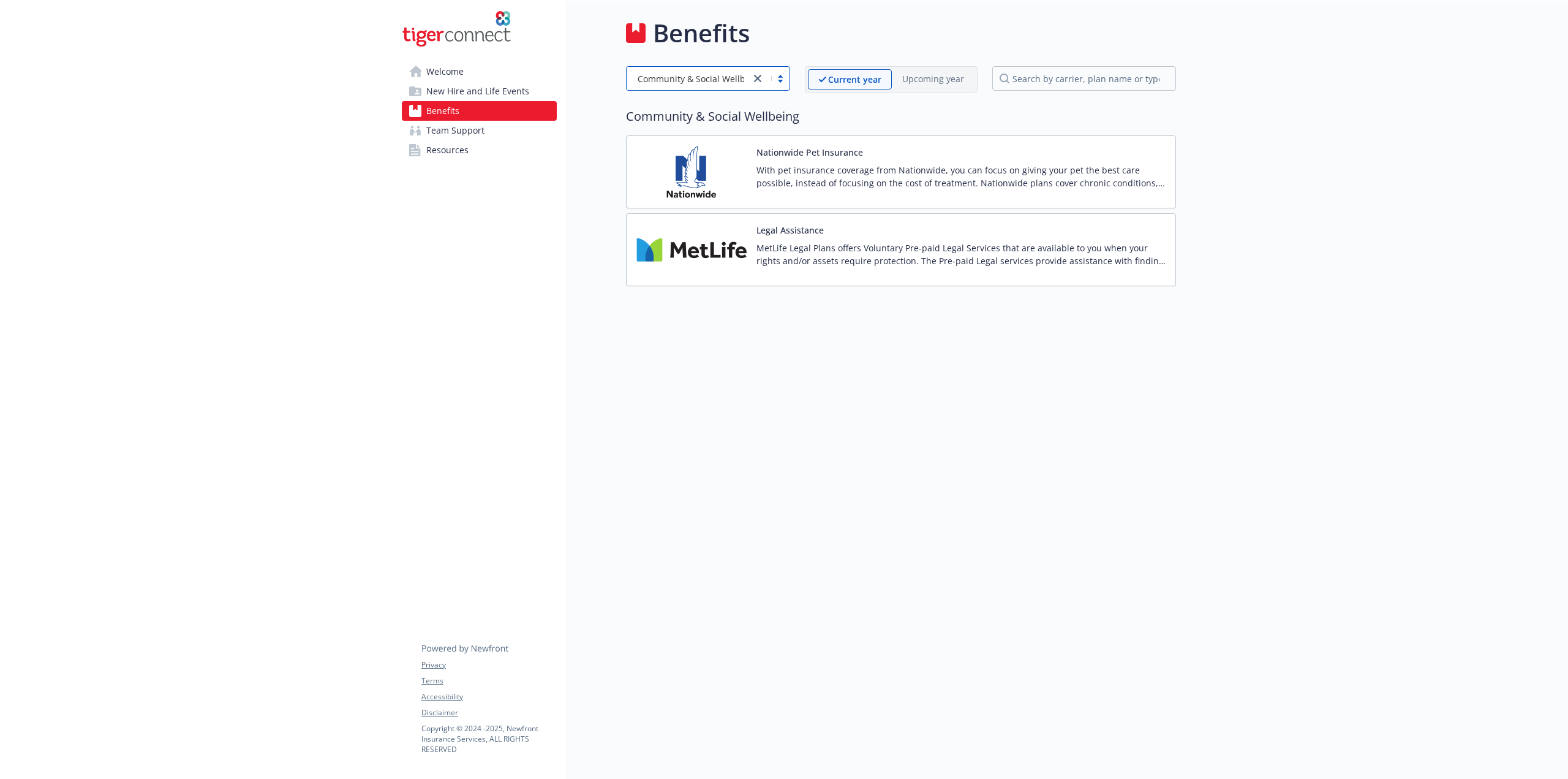
click at [779, 78] on div at bounding box center [770, 79] width 39 height 15
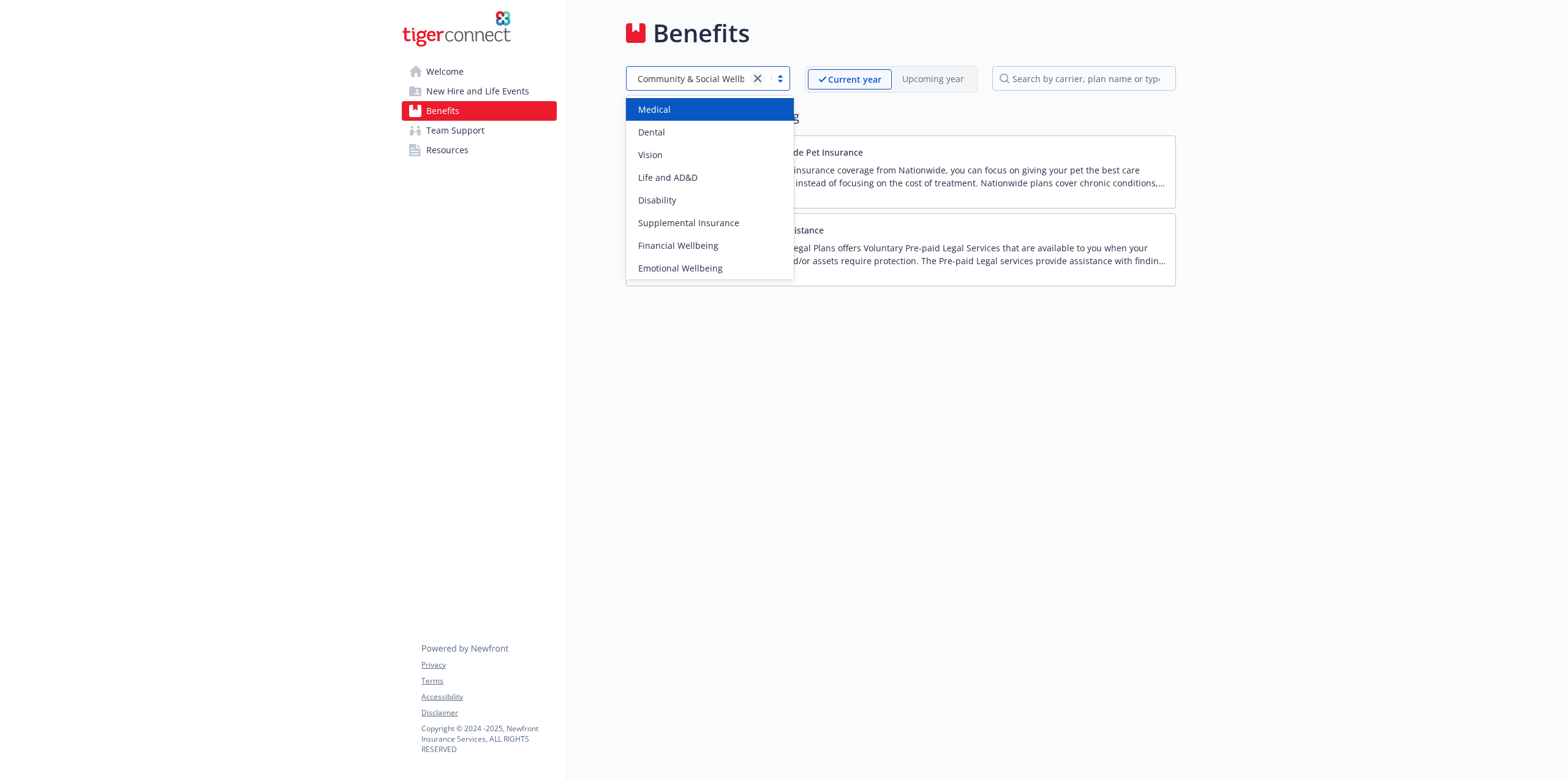
click at [765, 75] on link "close" at bounding box center [758, 79] width 15 height 15
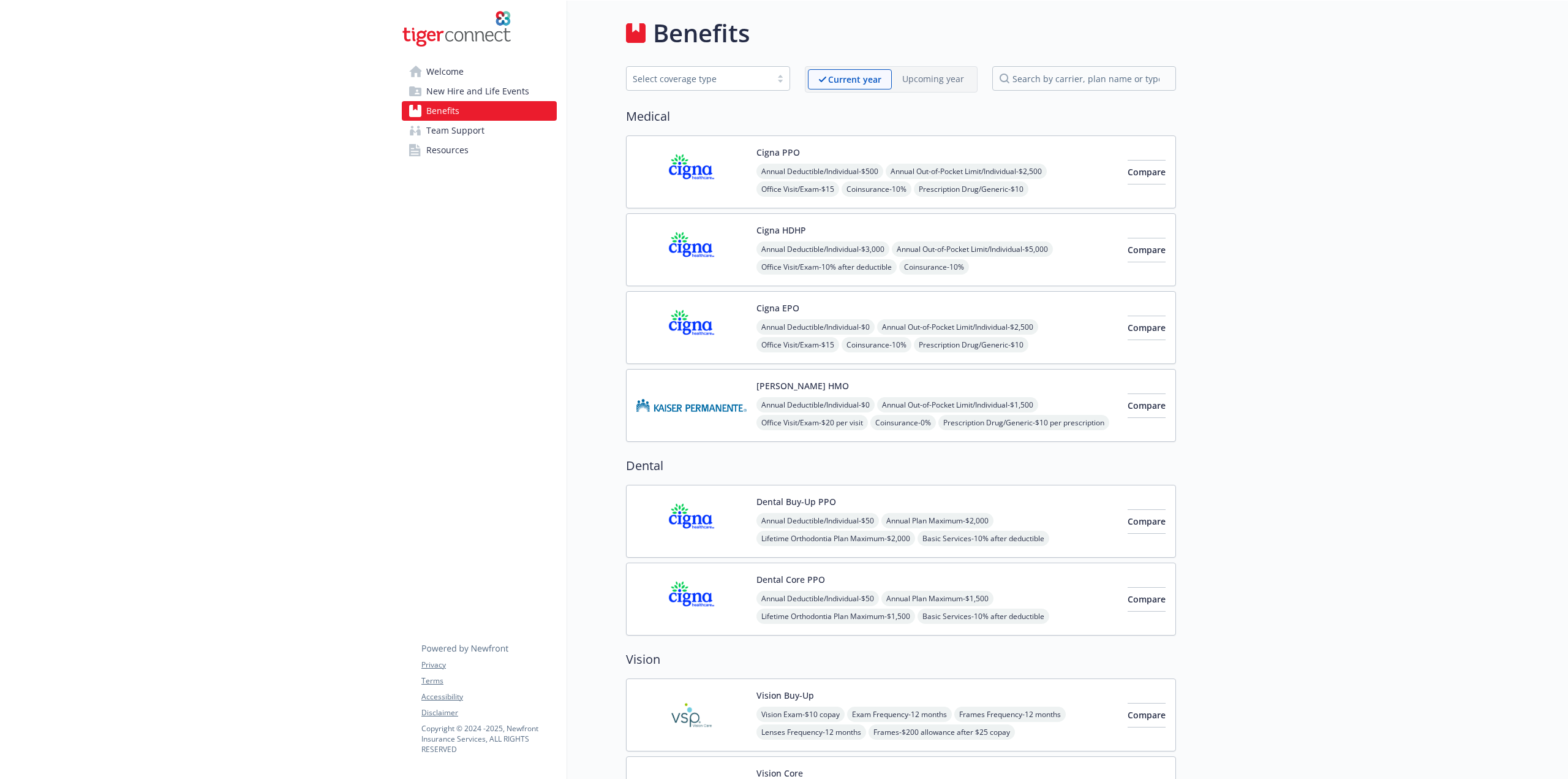
click at [446, 127] on span "Team Support" at bounding box center [455, 130] width 59 height 19
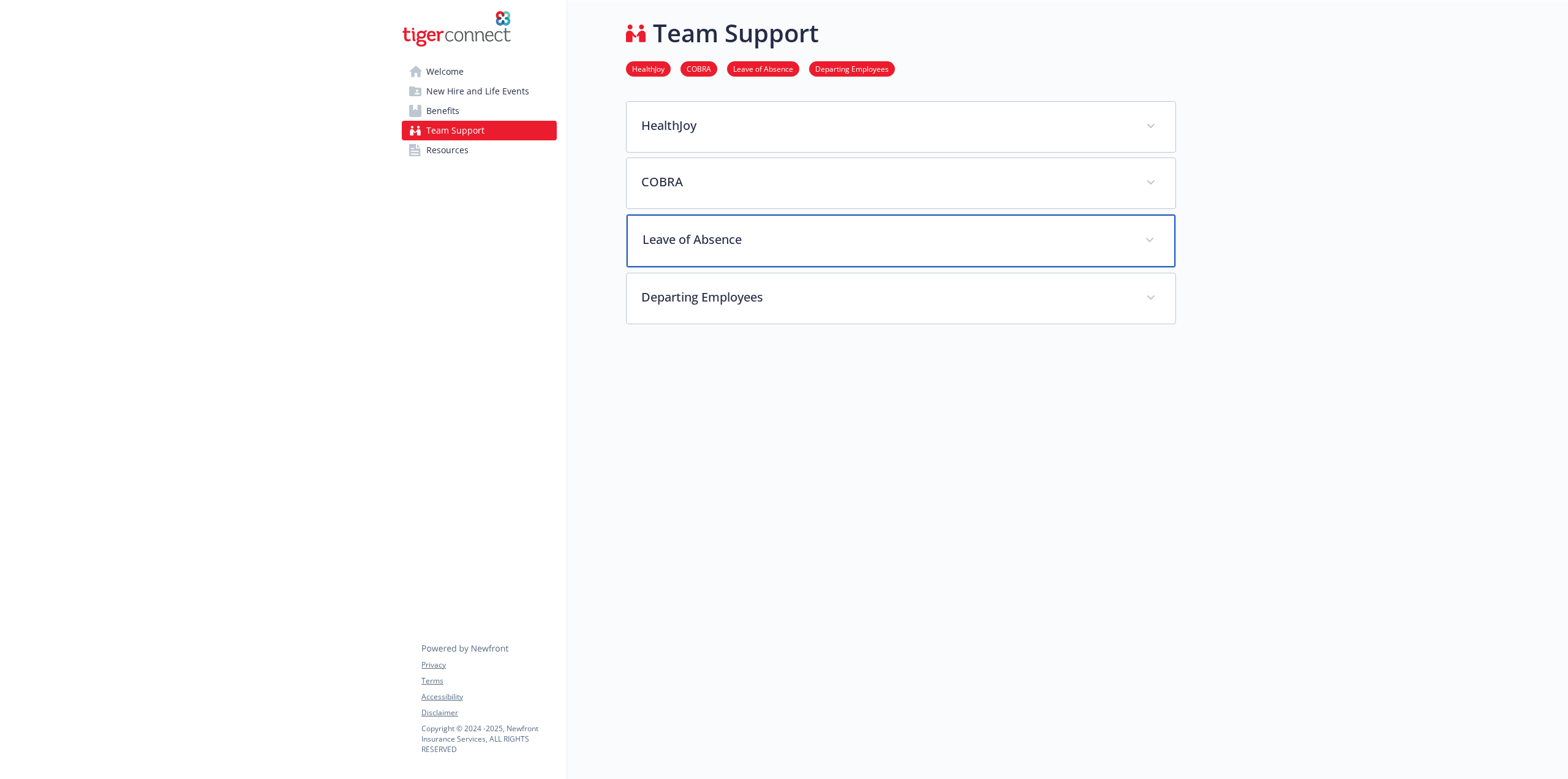
click at [686, 232] on p "Leave of Absence" at bounding box center [886, 240] width 487 height 18
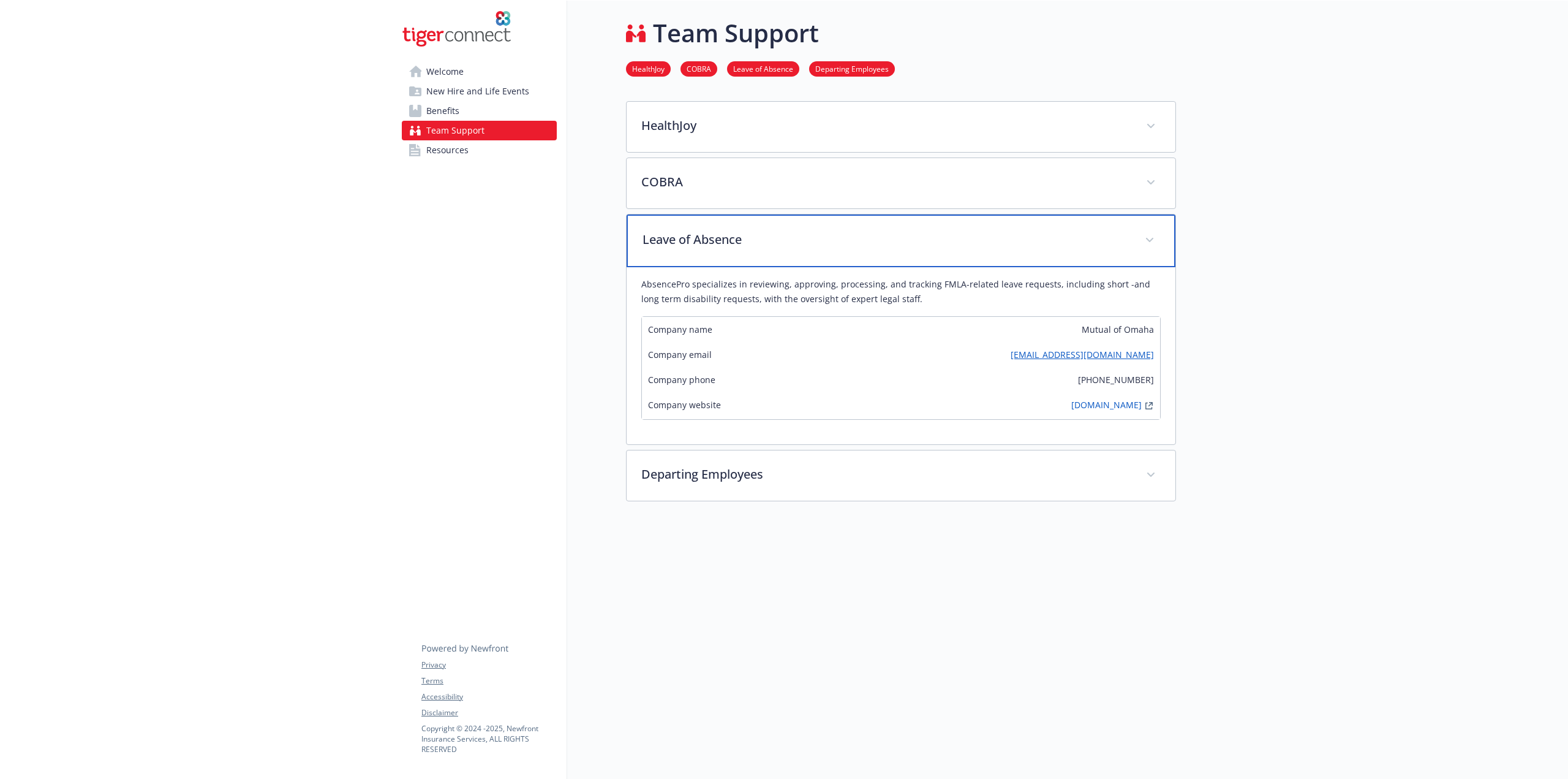
click at [686, 232] on p "Leave of Absence" at bounding box center [886, 240] width 487 height 18
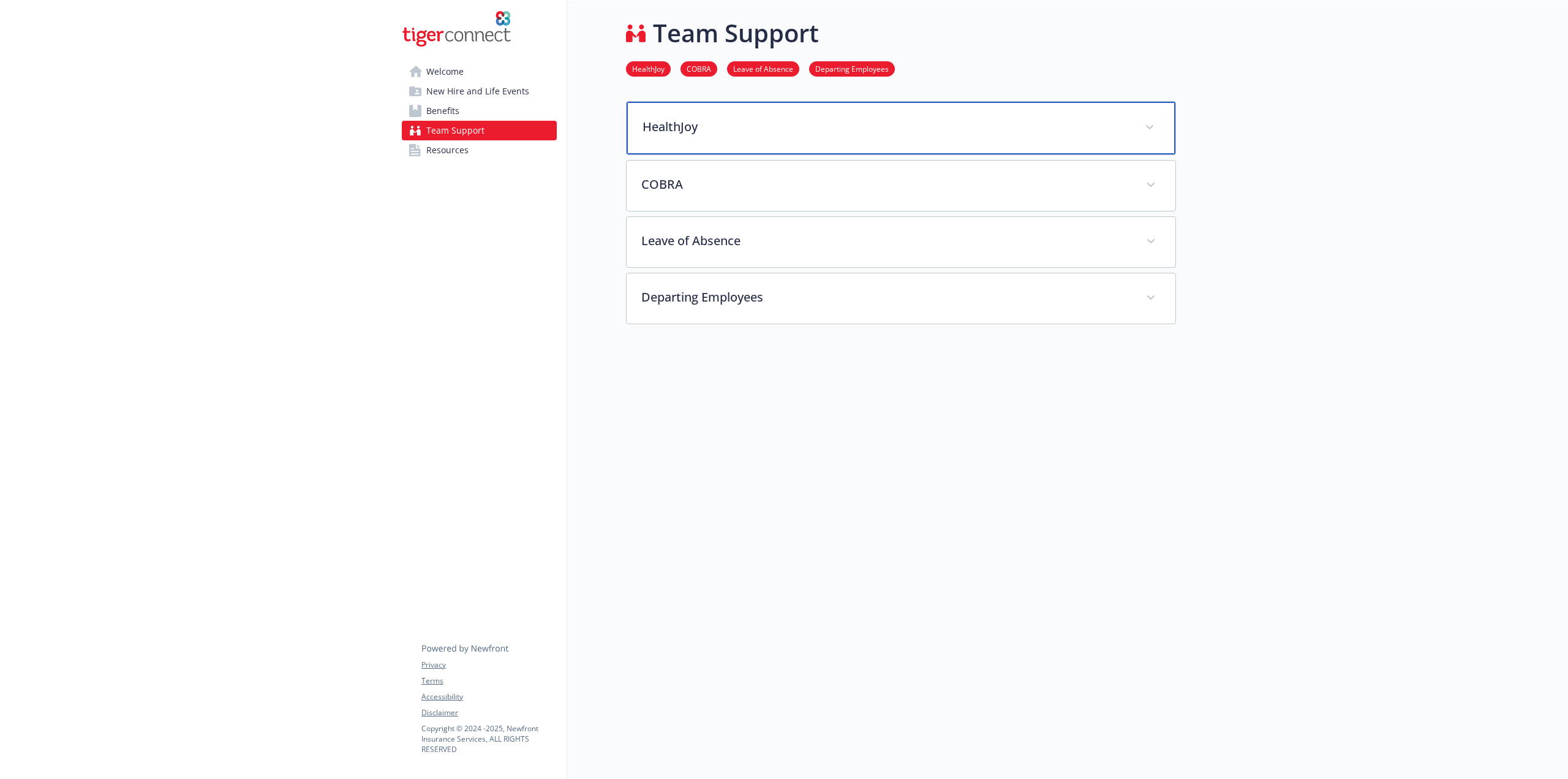
click at [694, 120] on p "HealthJoy" at bounding box center [886, 127] width 487 height 18
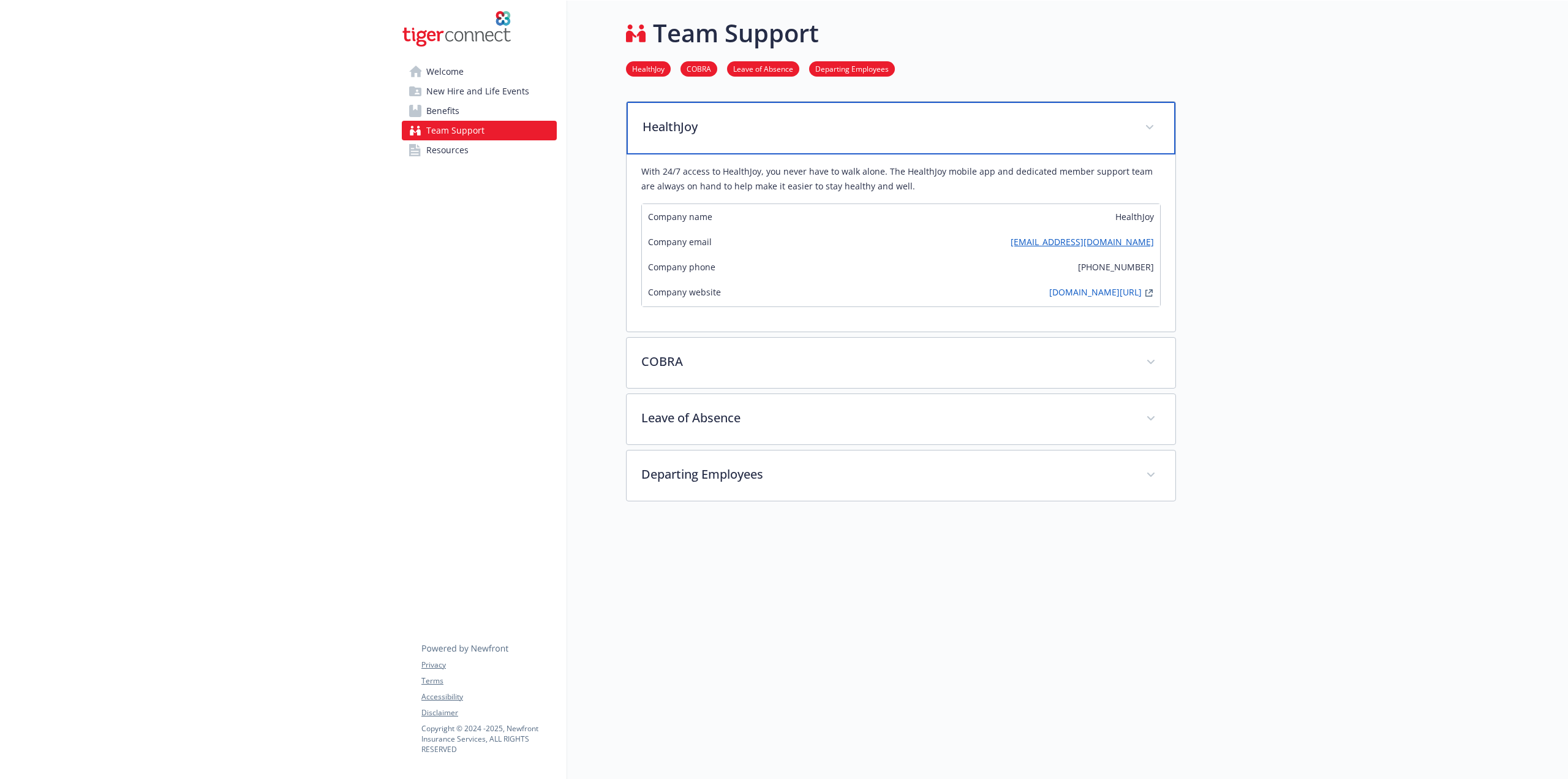
click at [694, 120] on p "HealthJoy" at bounding box center [886, 127] width 487 height 18
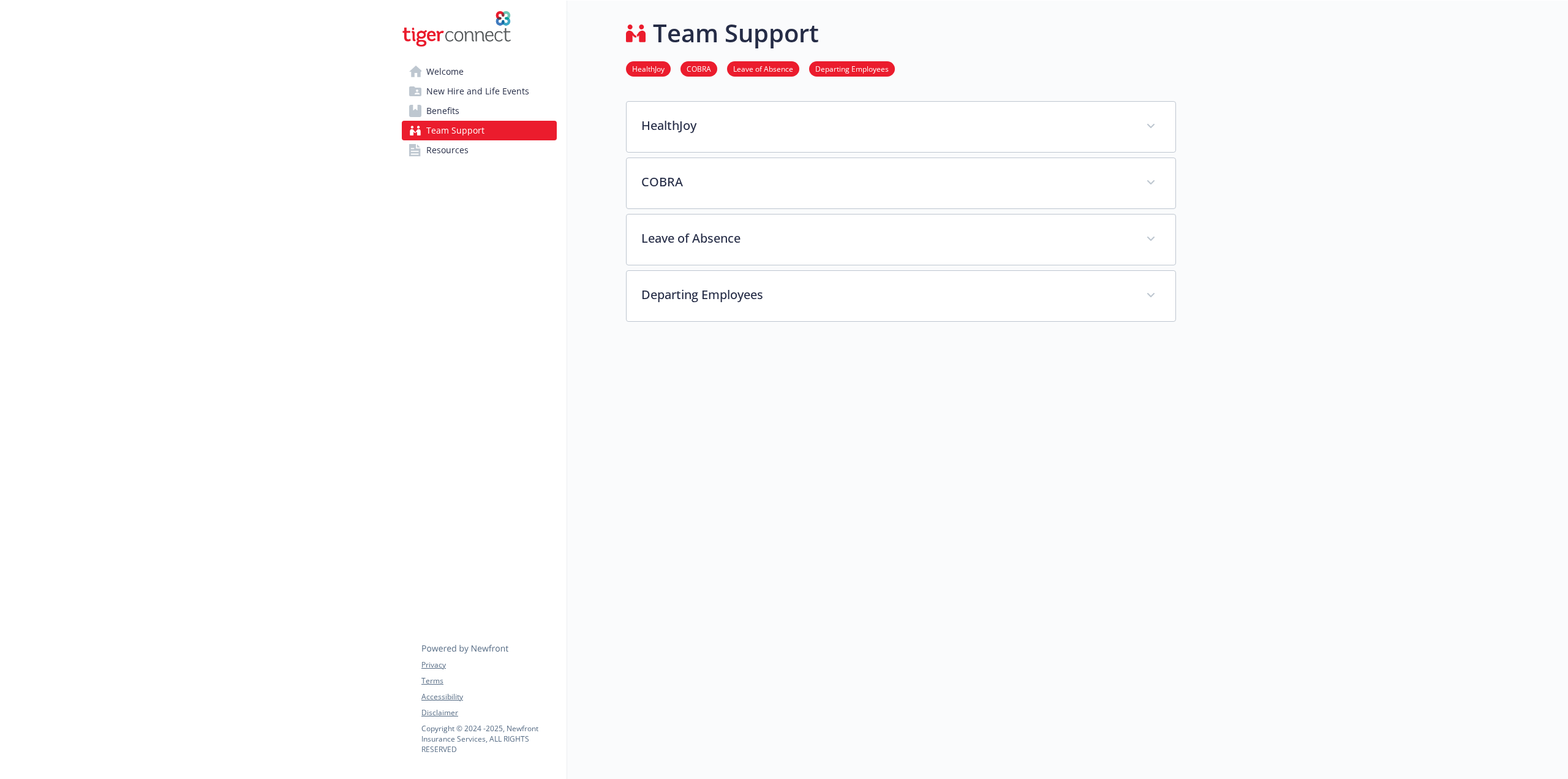
click at [469, 95] on span "New Hire and Life Events" at bounding box center [477, 91] width 103 height 19
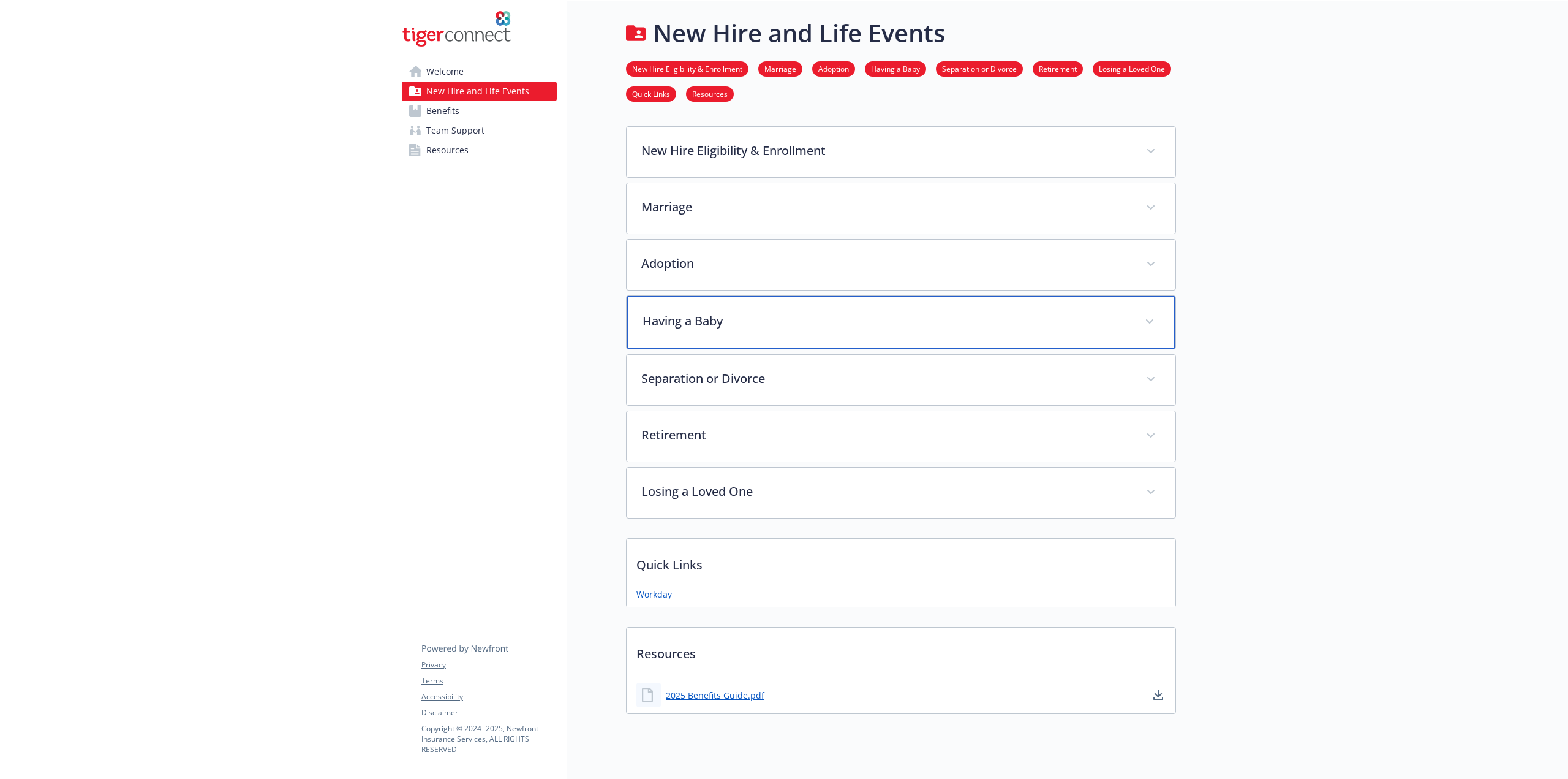
click at [731, 305] on div "Having a Baby" at bounding box center [901, 323] width 549 height 53
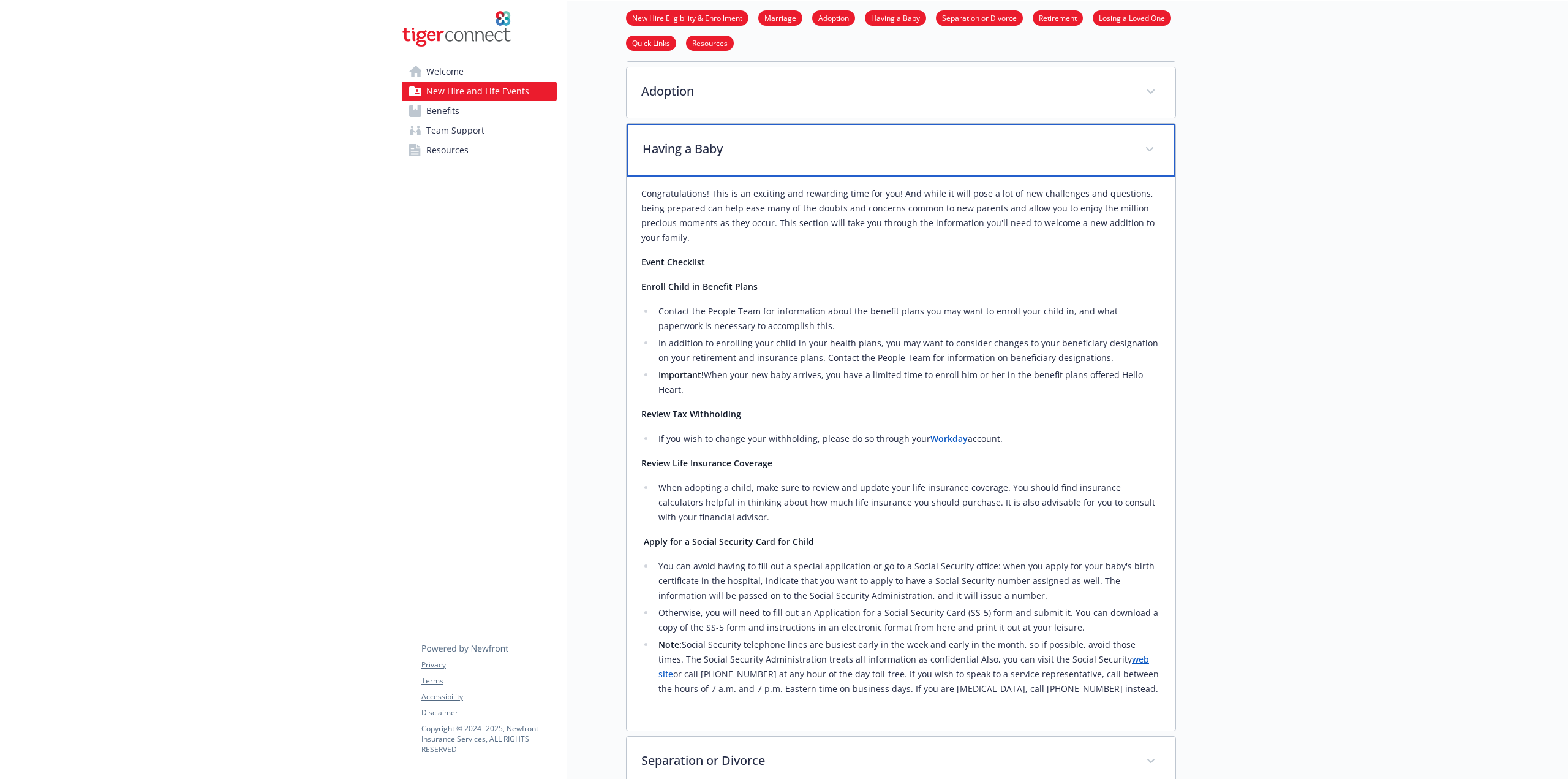
scroll to position [184, 0]
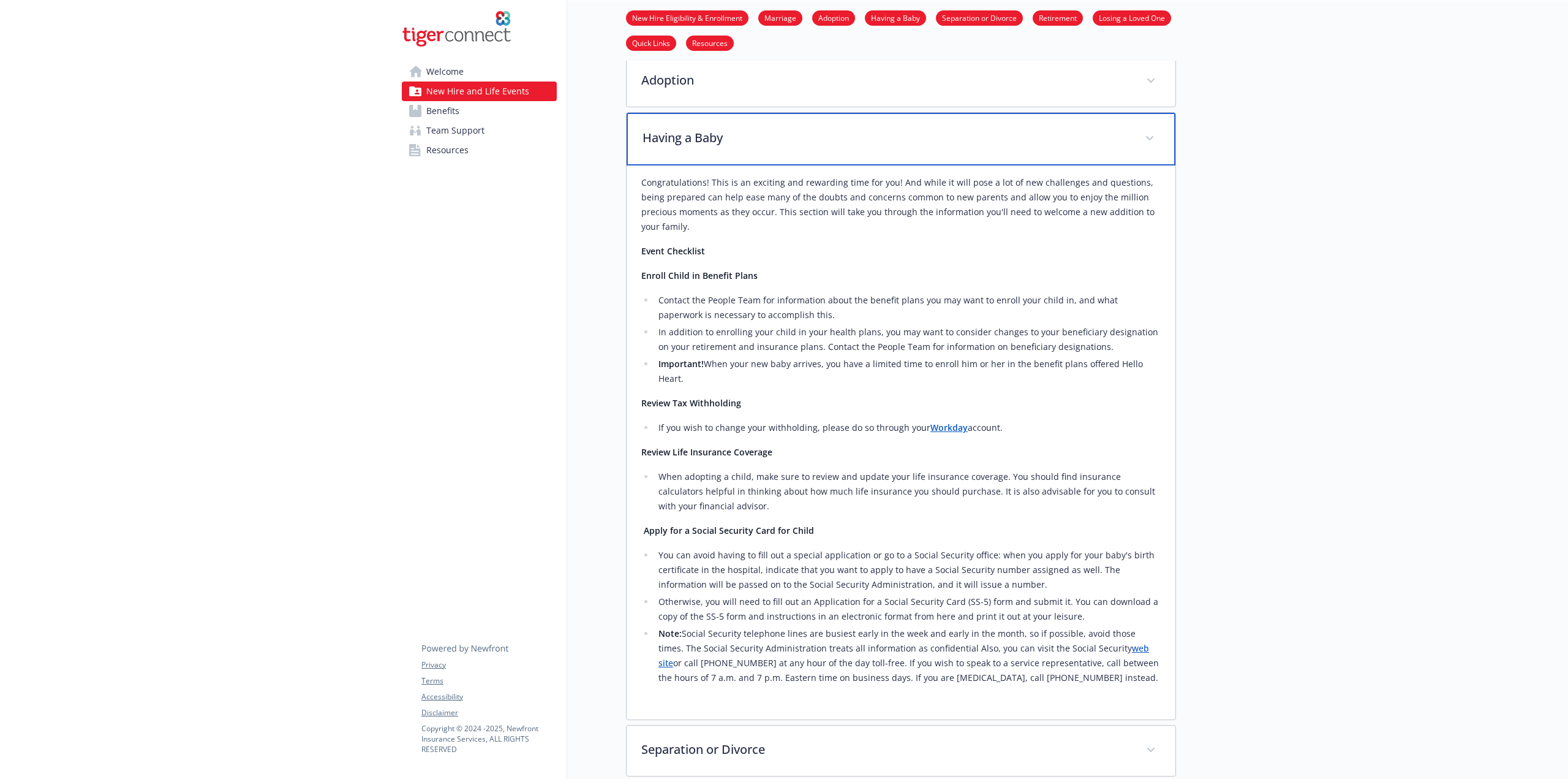
click at [754, 146] on div "Having a Baby" at bounding box center [901, 139] width 549 height 53
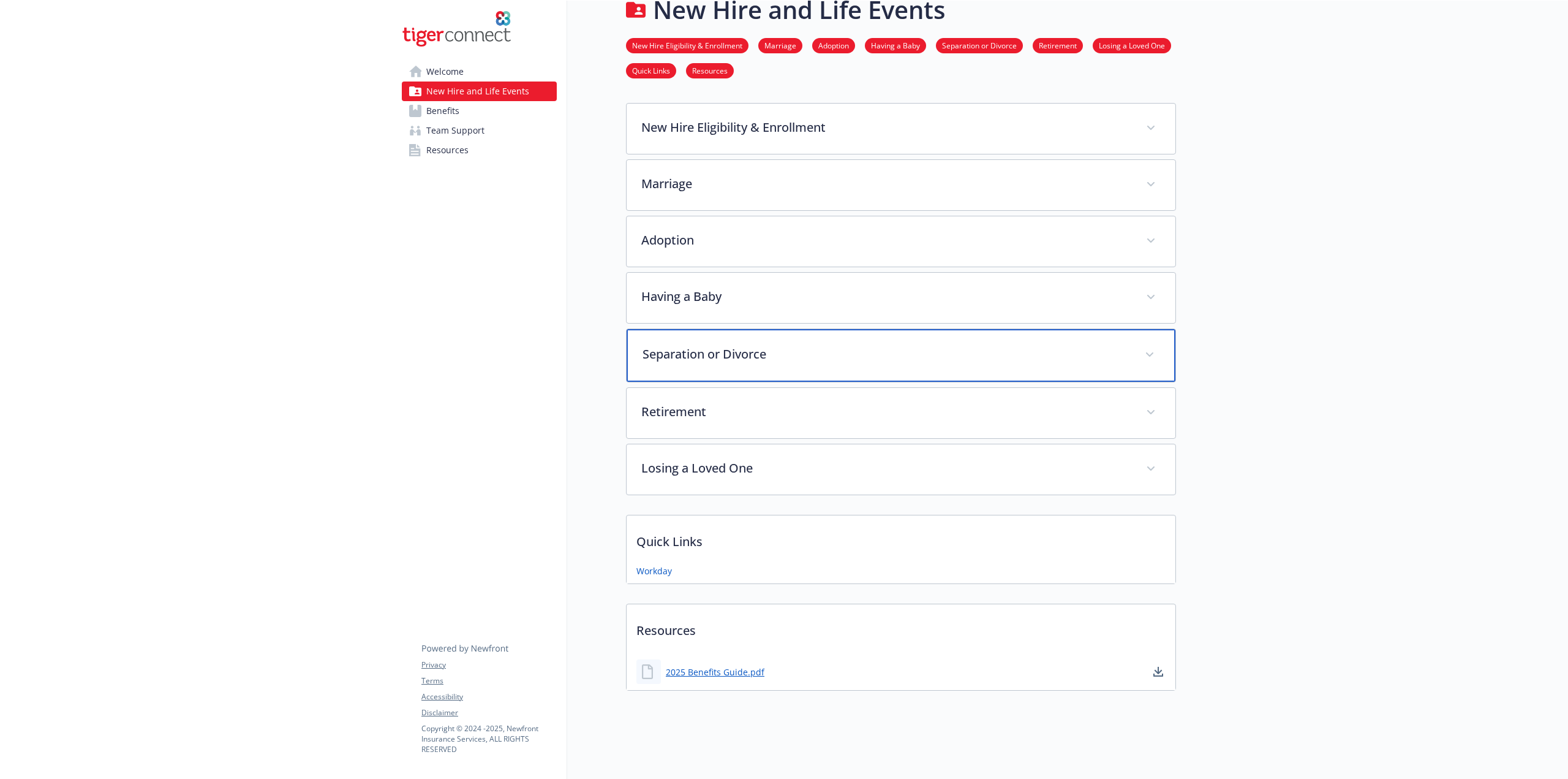
click at [740, 333] on div "Separation or Divorce" at bounding box center [901, 356] width 549 height 53
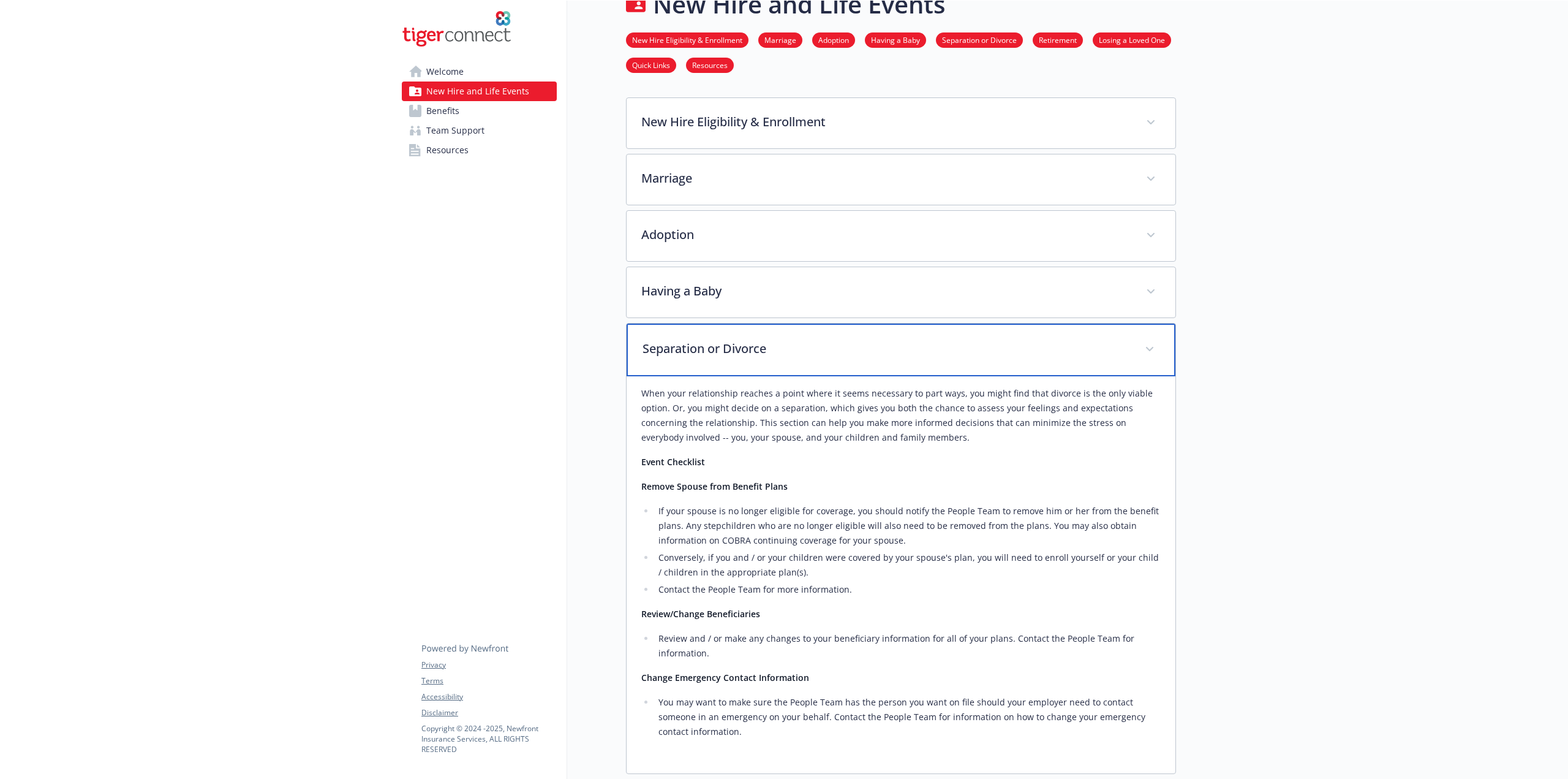
click at [859, 351] on p "Separation or Divorce" at bounding box center [886, 348] width 487 height 18
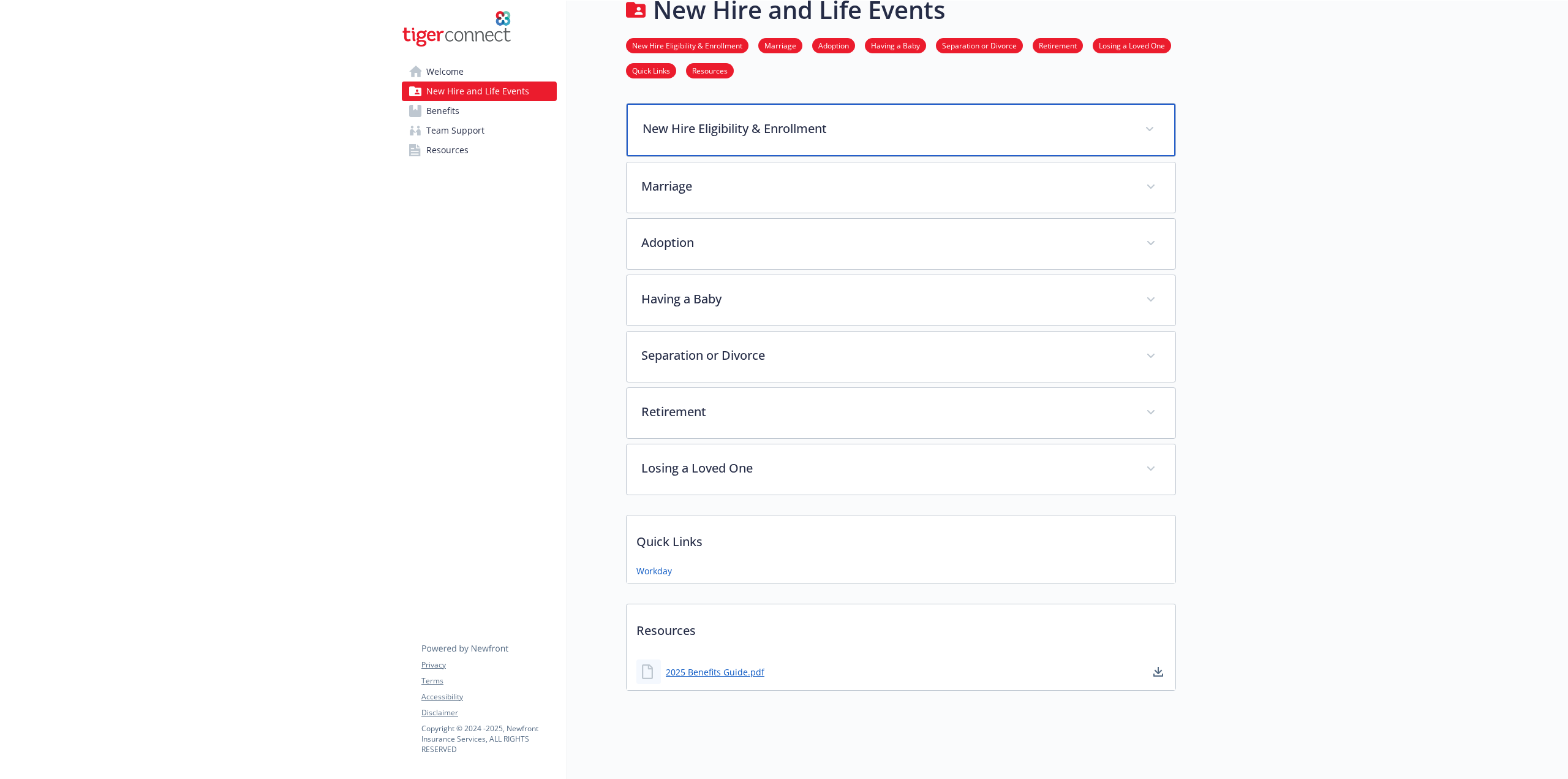
click at [803, 125] on p "New Hire Eligibility & Enrollment" at bounding box center [886, 129] width 487 height 18
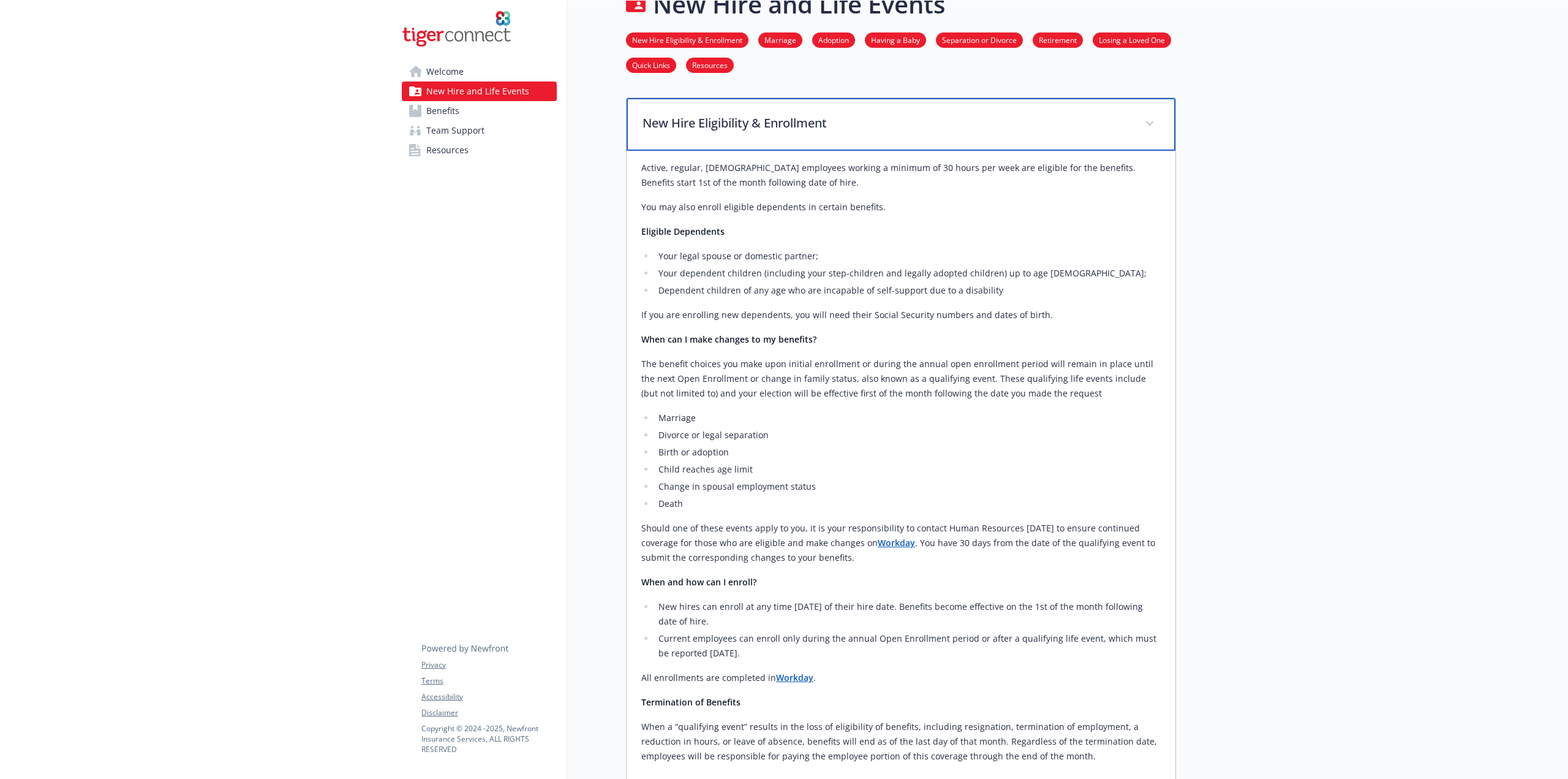
click at [803, 125] on p "New Hire Eligibility & Enrollment" at bounding box center [886, 123] width 487 height 18
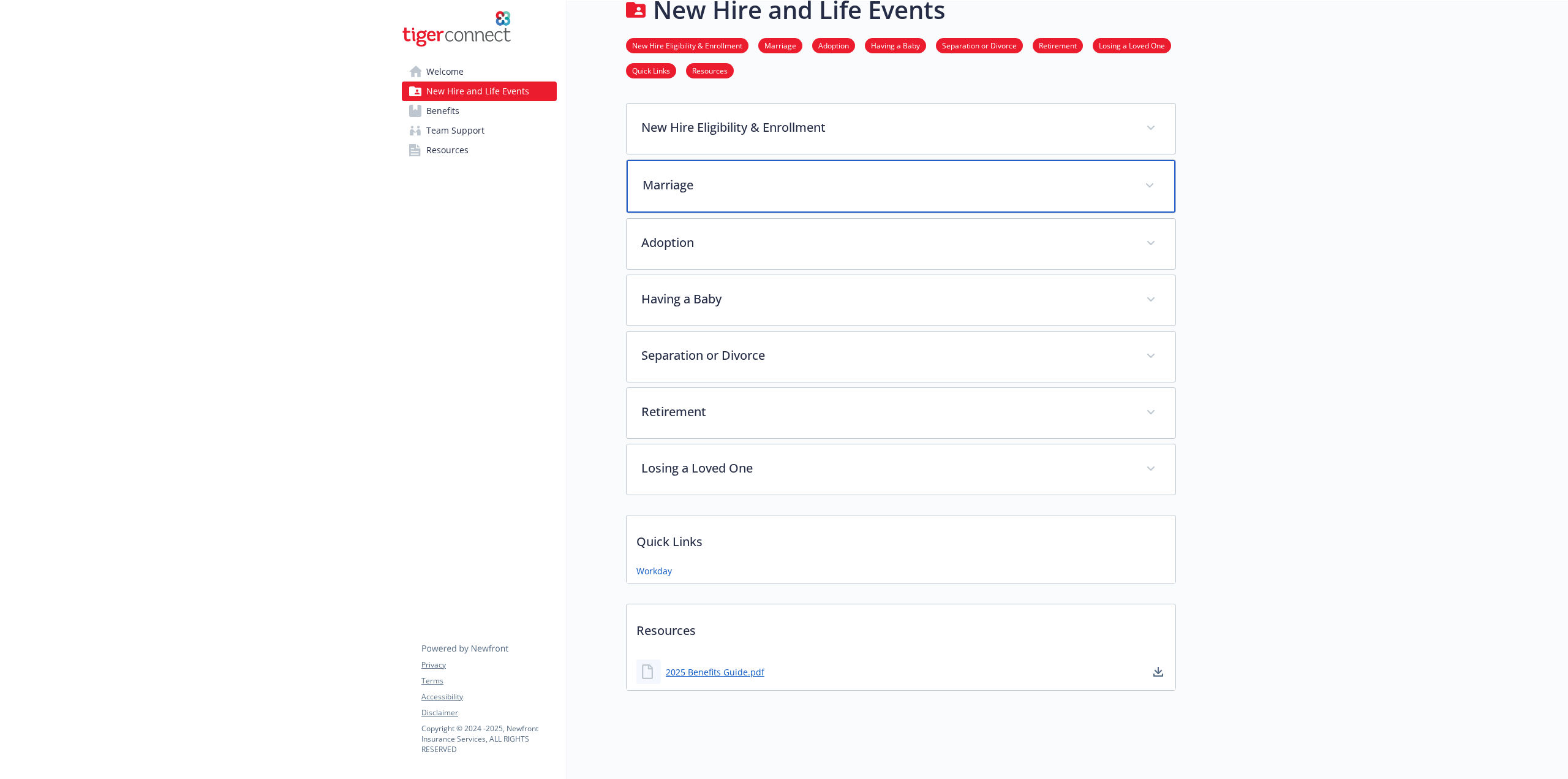
click at [795, 176] on p "Marriage" at bounding box center [886, 185] width 487 height 18
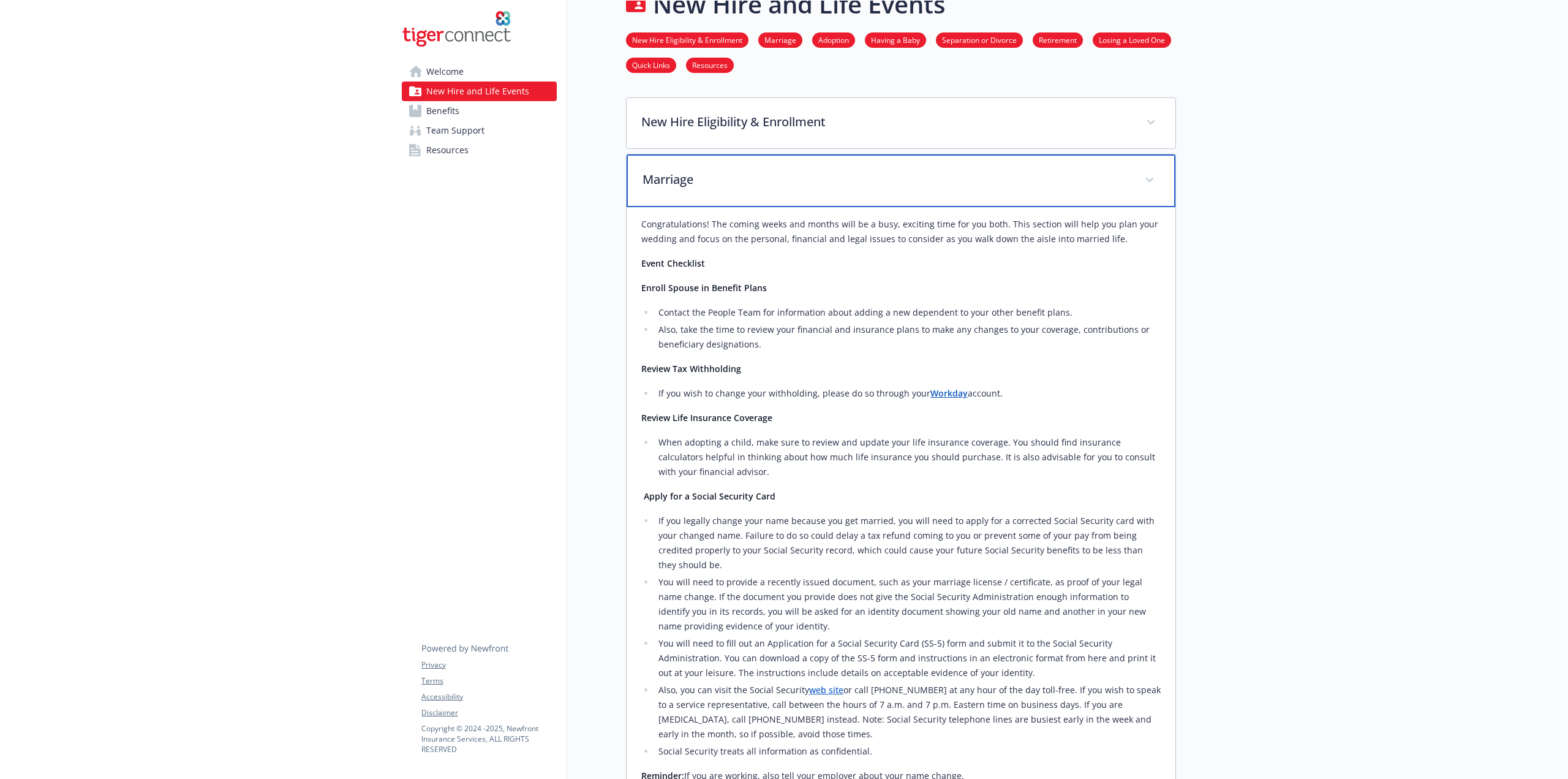
scroll to position [91, 0]
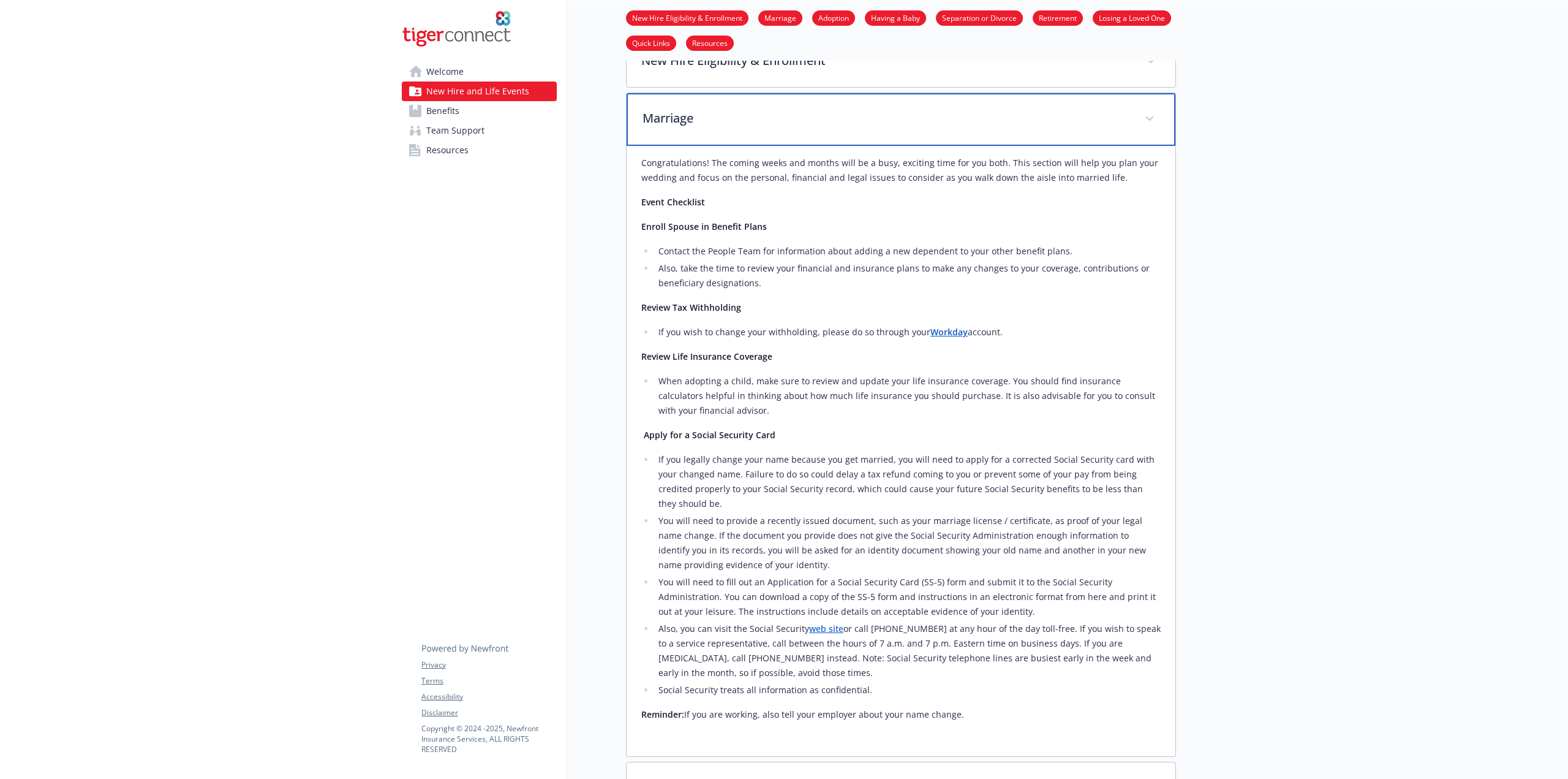
click at [756, 125] on p "Marriage" at bounding box center [886, 118] width 487 height 18
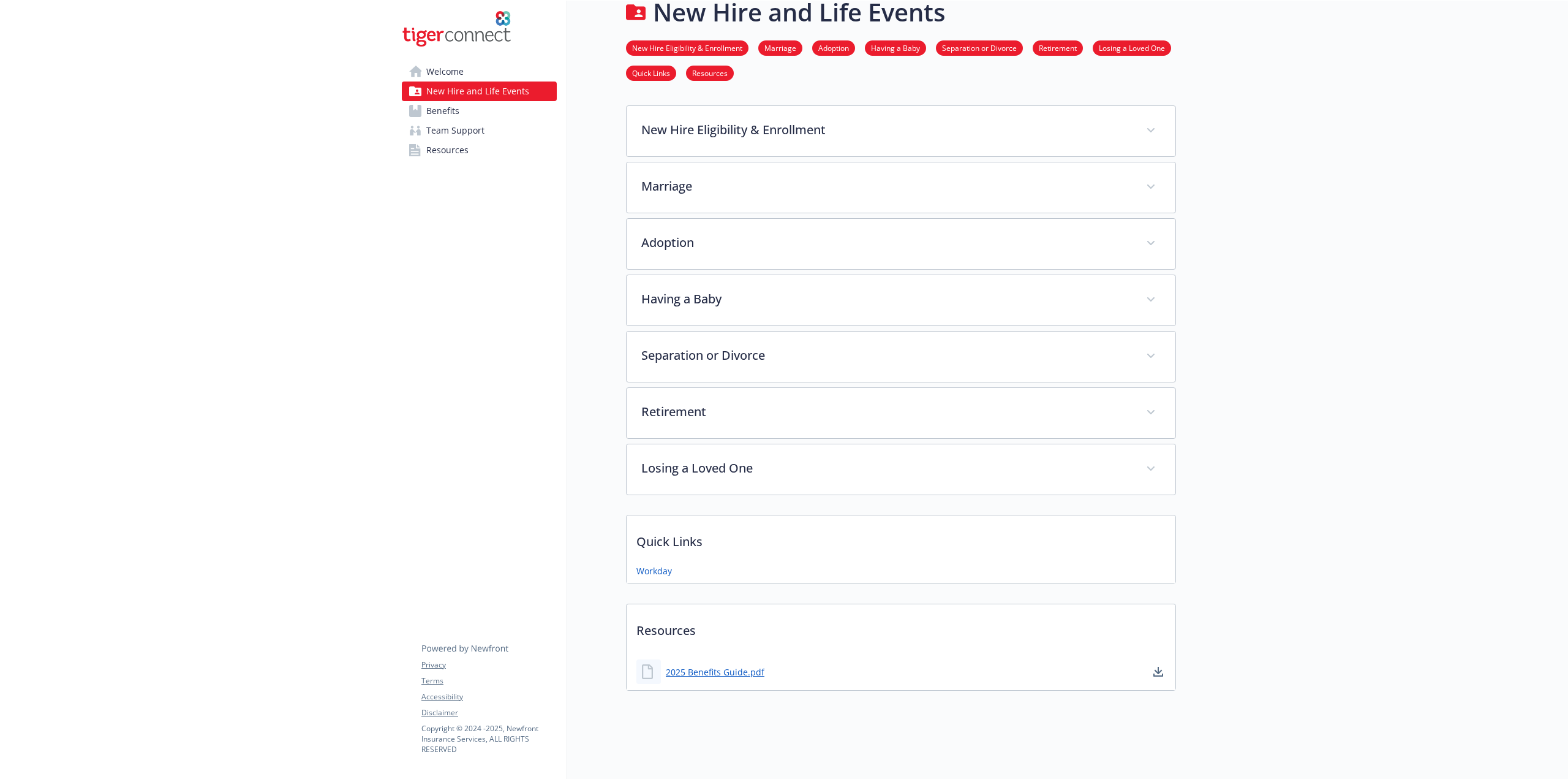
scroll to position [27, 0]
click at [554, 329] on div "Welcome New Hire and Life Events Benefits Team Support Resources Privacy Terms …" at bounding box center [480, 379] width 176 height 799
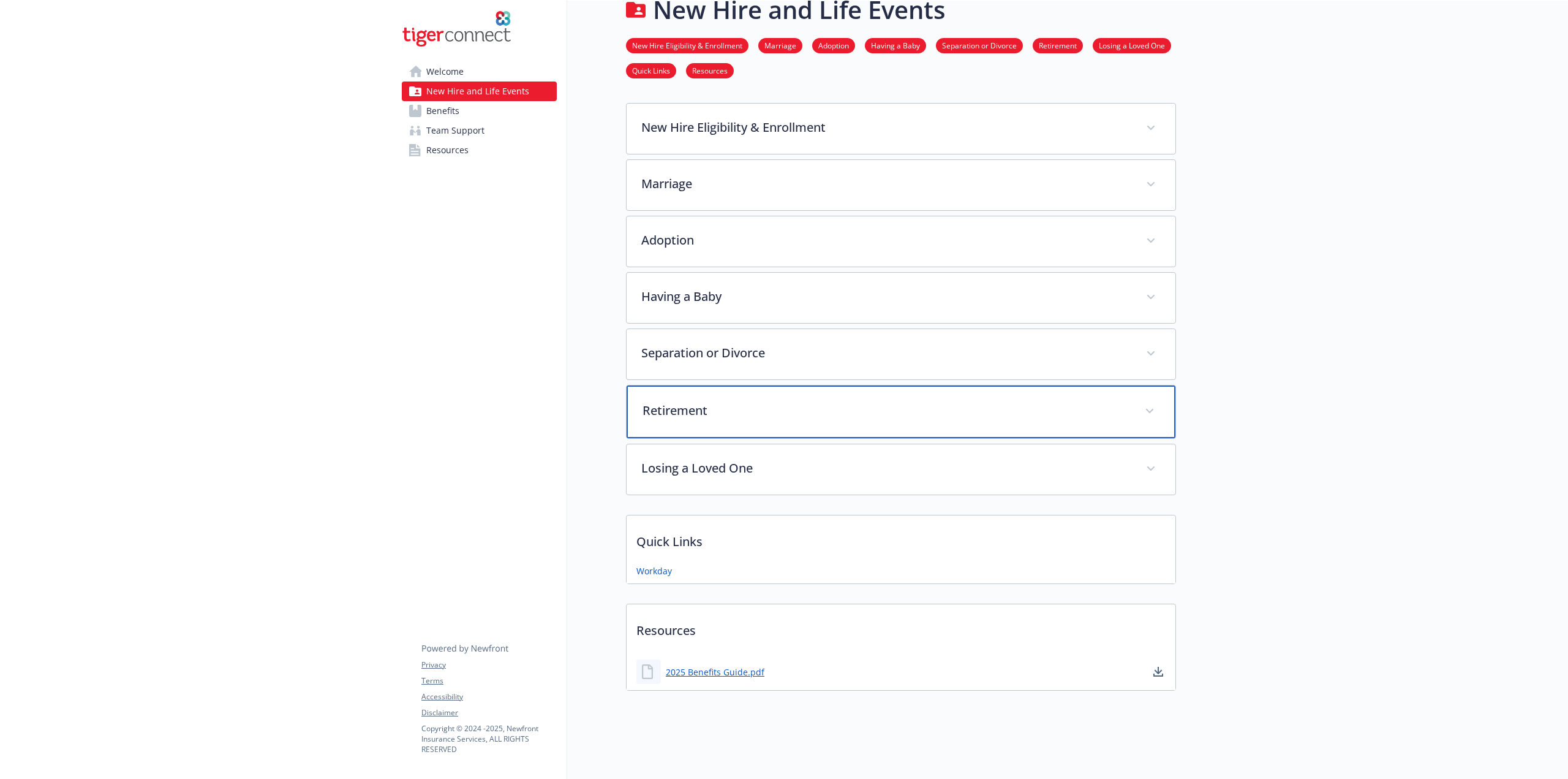
scroll to position [29, 0]
click at [703, 412] on div "Retirement" at bounding box center [901, 411] width 549 height 53
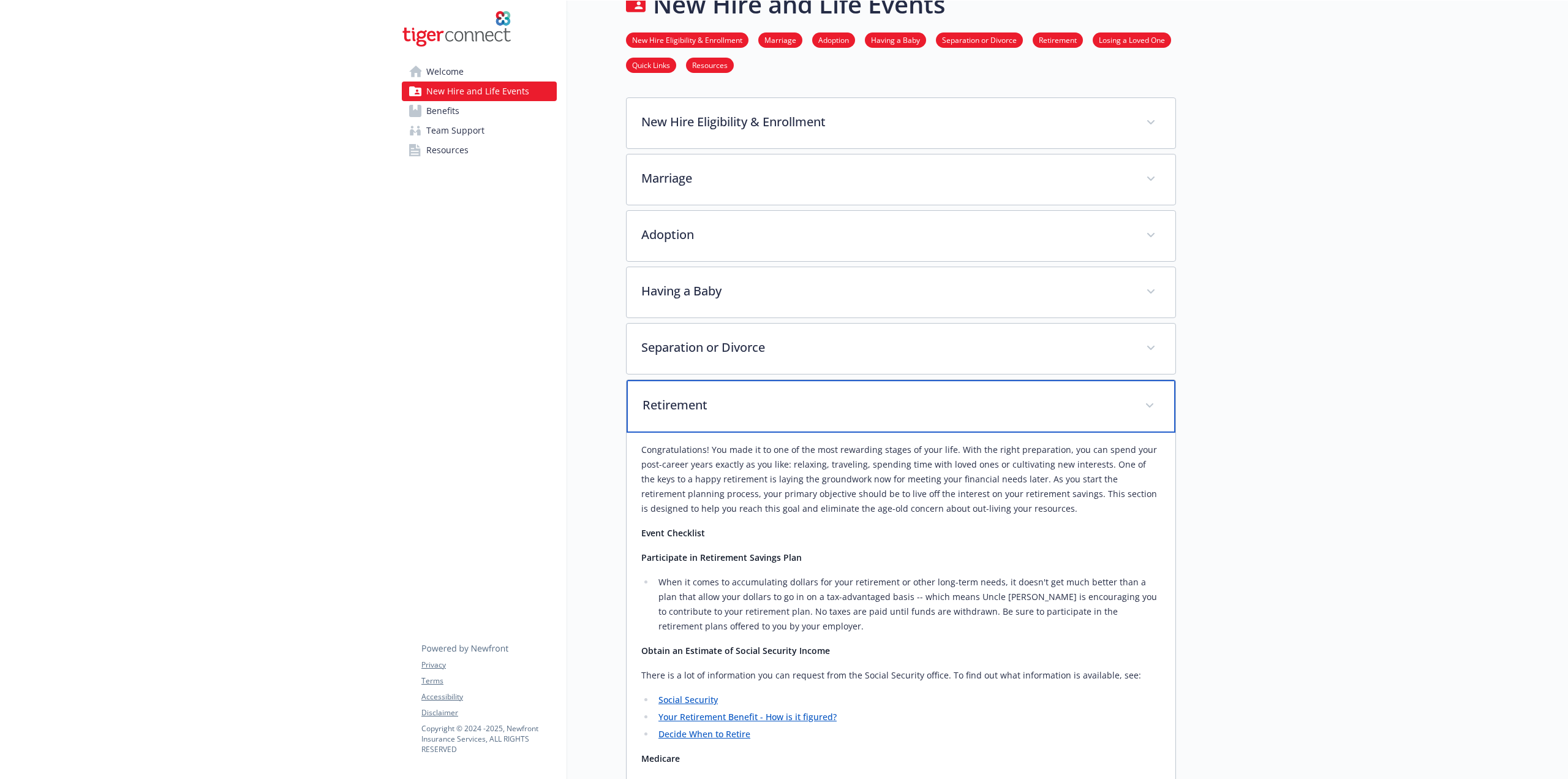
click at [754, 413] on div "Retirement" at bounding box center [901, 406] width 549 height 53
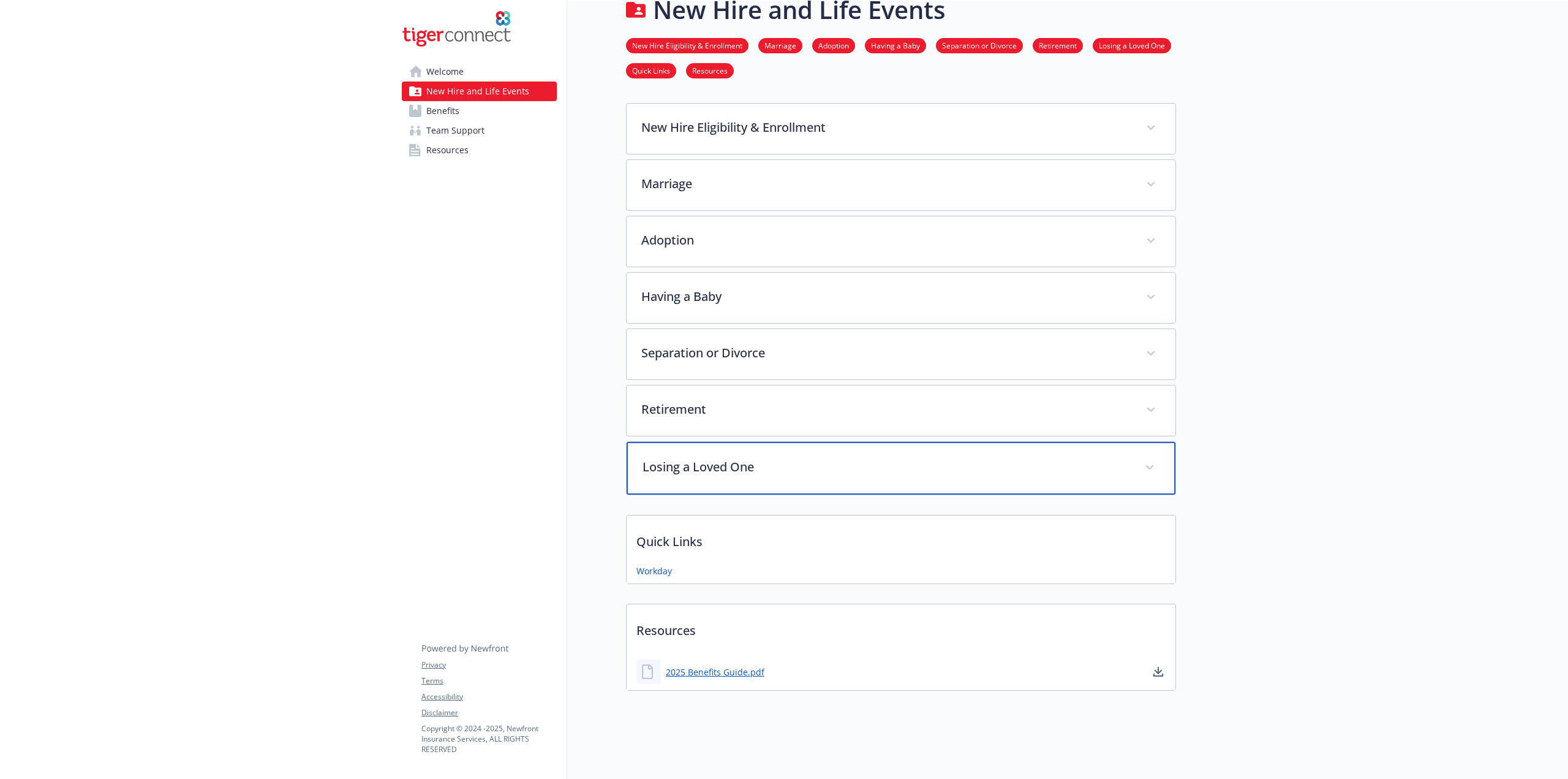
click at [767, 457] on p "Losing a Loved One" at bounding box center [886, 466] width 487 height 18
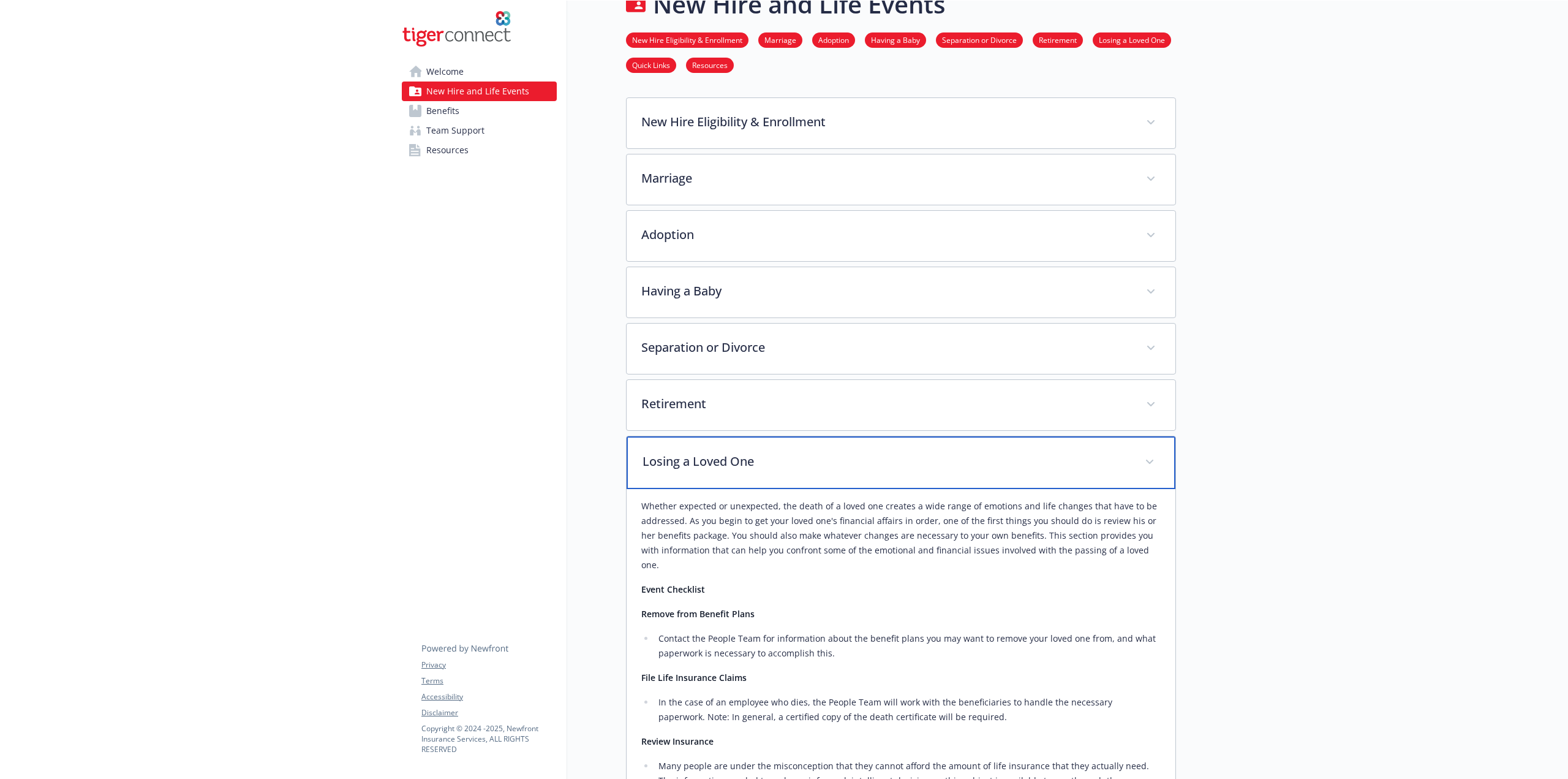
click at [790, 454] on p "Losing a Loved One" at bounding box center [886, 461] width 487 height 18
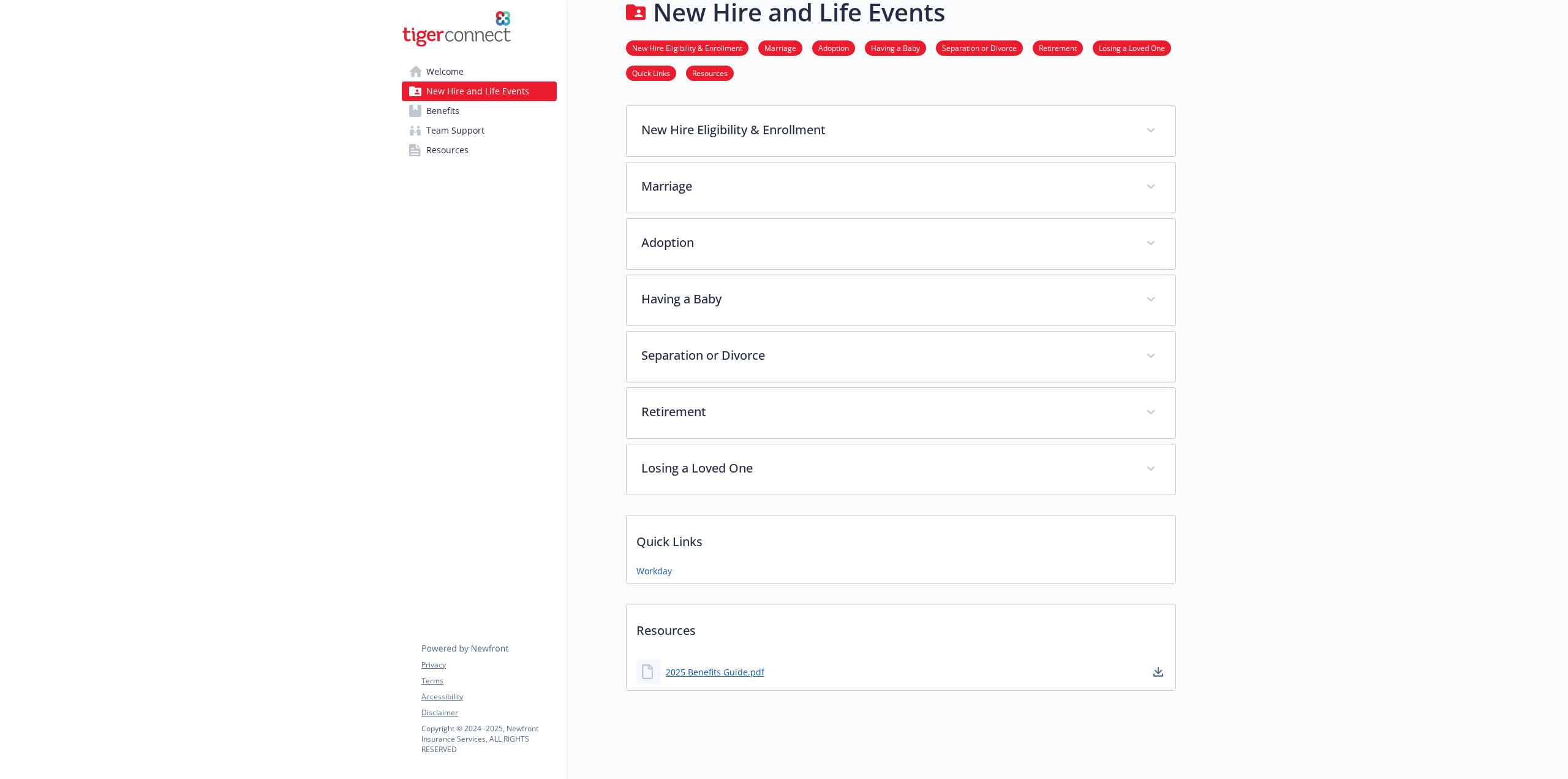
click at [436, 115] on span "Benefits" at bounding box center [443, 111] width 33 height 19
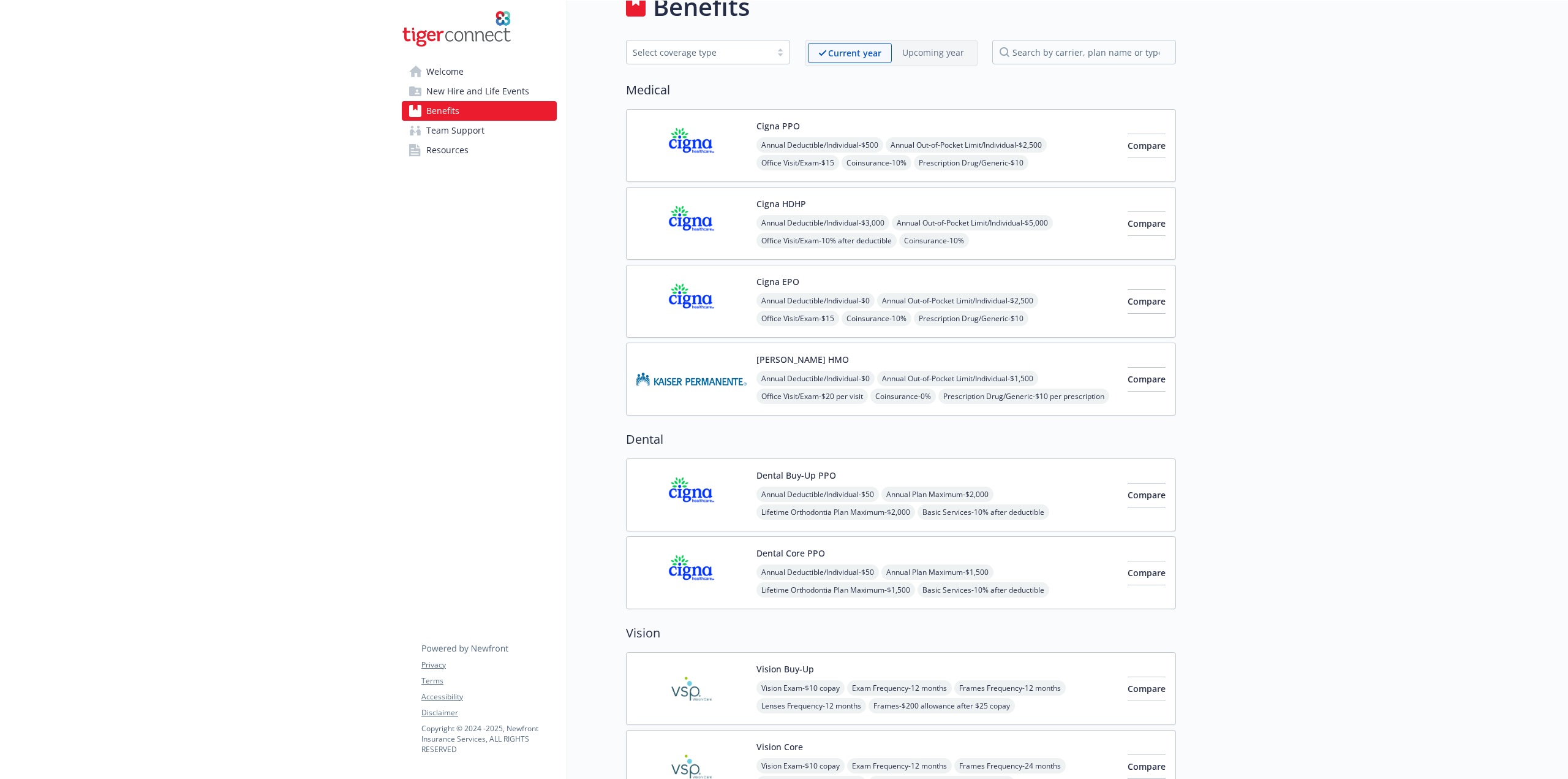
click at [453, 129] on span "Team Support" at bounding box center [455, 130] width 59 height 19
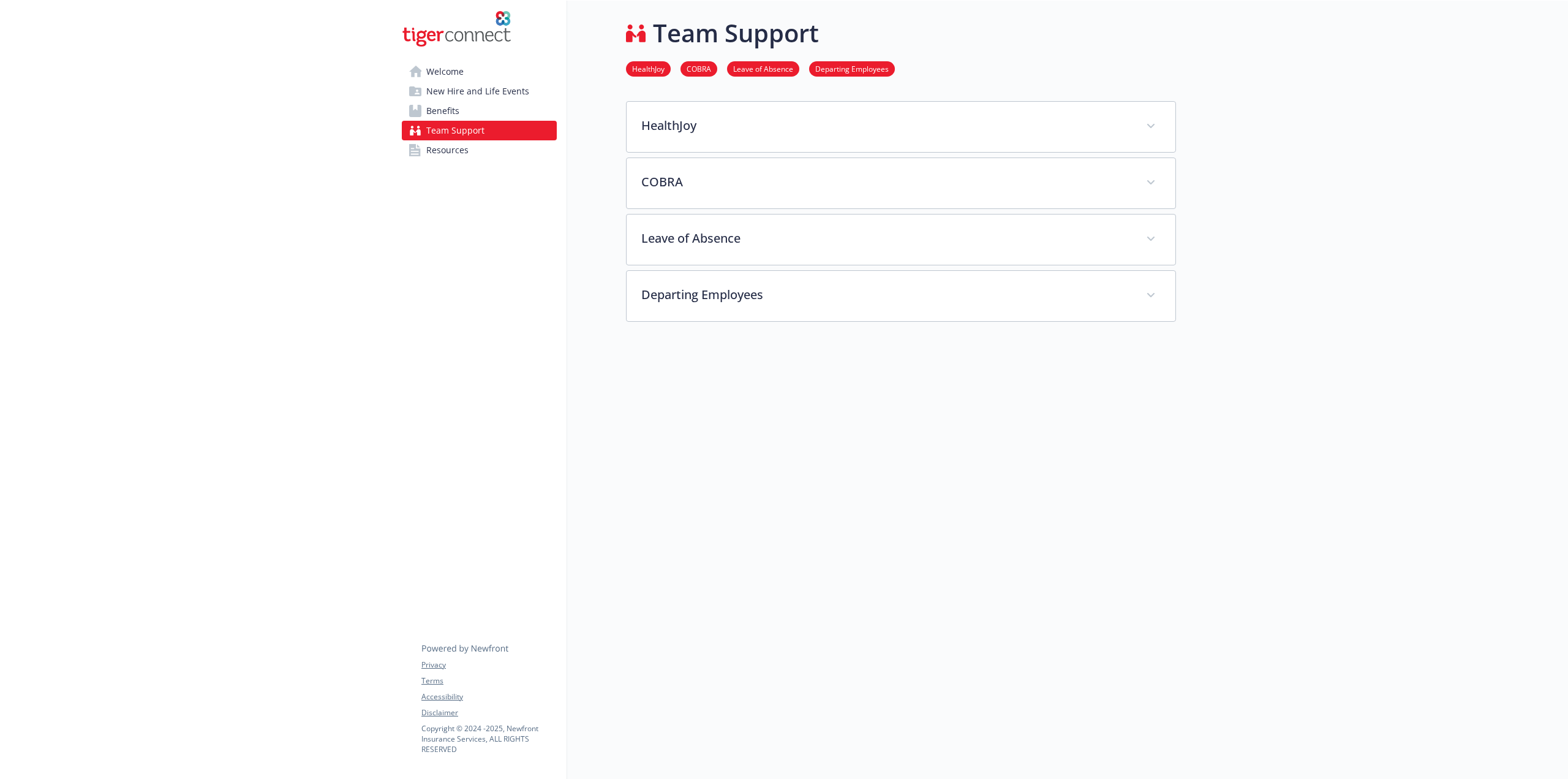
scroll to position [10, 0]
click at [461, 147] on span "Resources" at bounding box center [447, 149] width 42 height 19
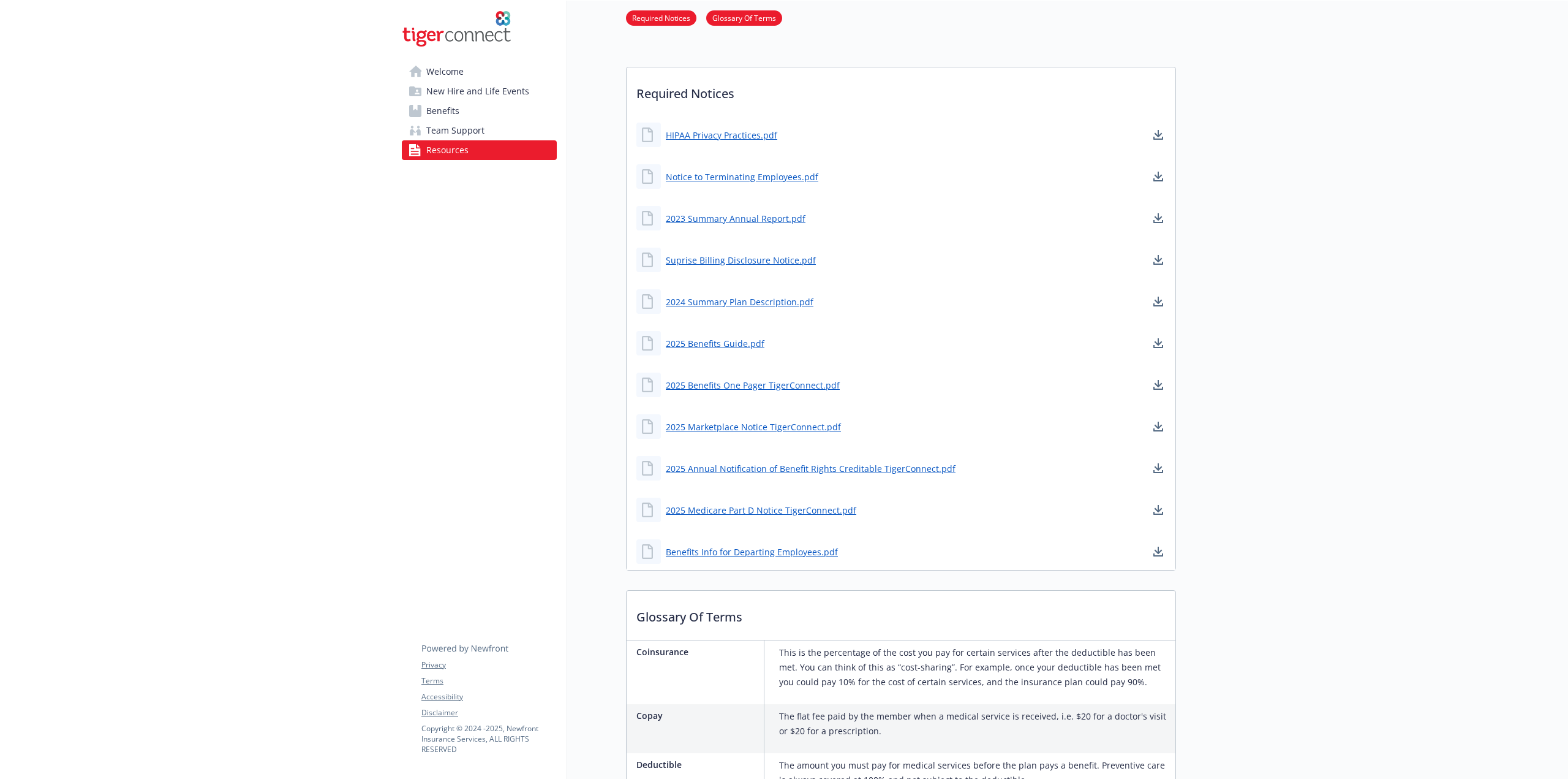
scroll to position [71, 0]
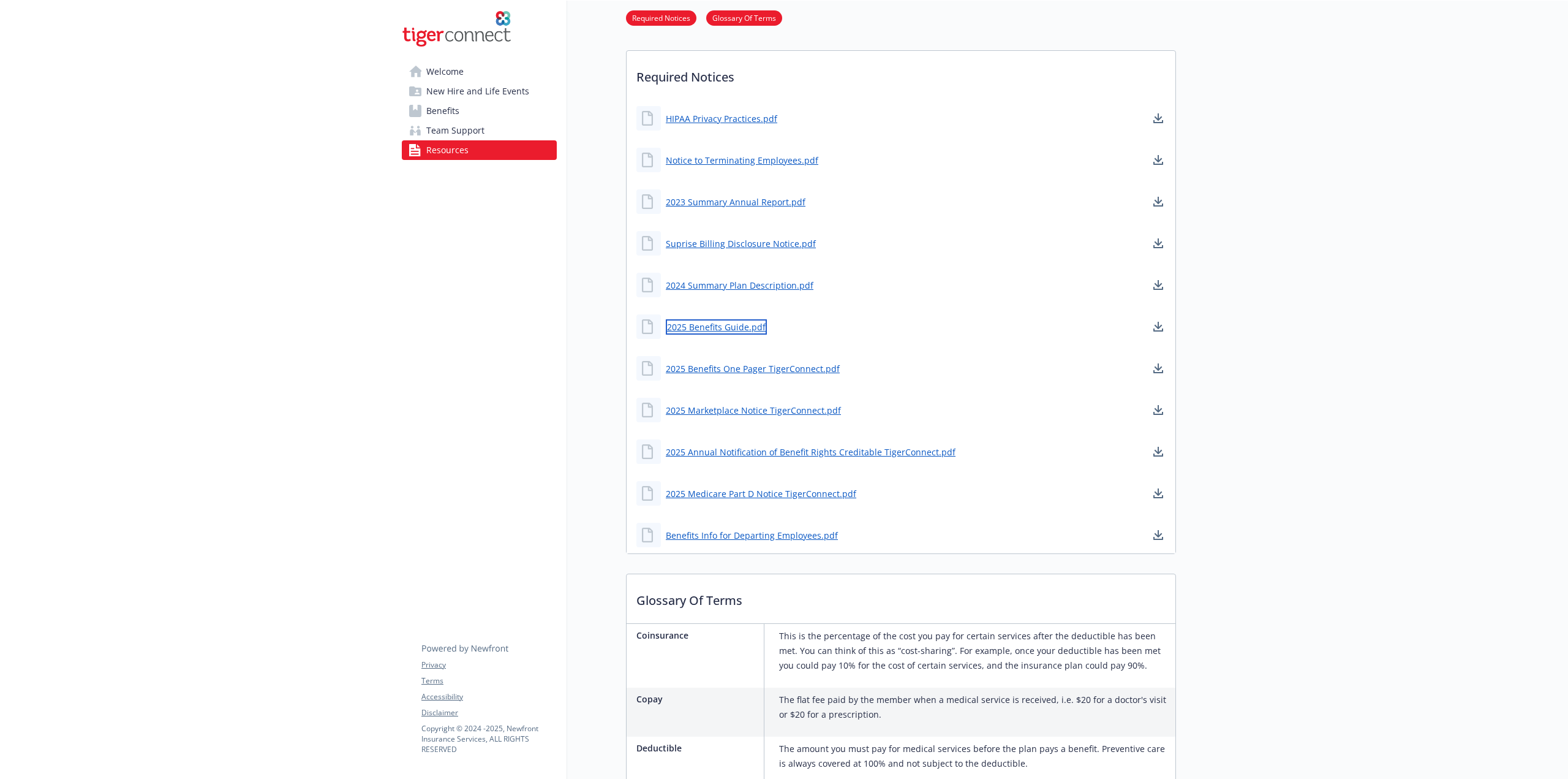
click at [717, 325] on link "2025 Benefits Guide.pdf" at bounding box center [716, 326] width 101 height 16
